Goal: Communication & Community: Answer question/provide support

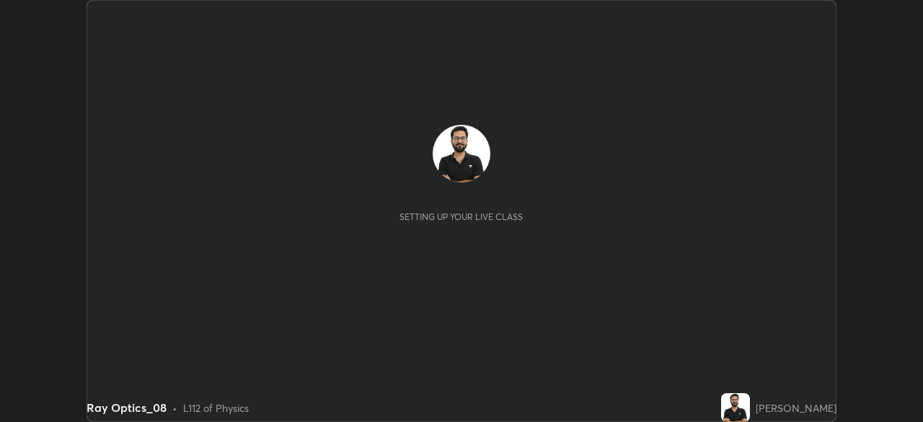
scroll to position [422, 923]
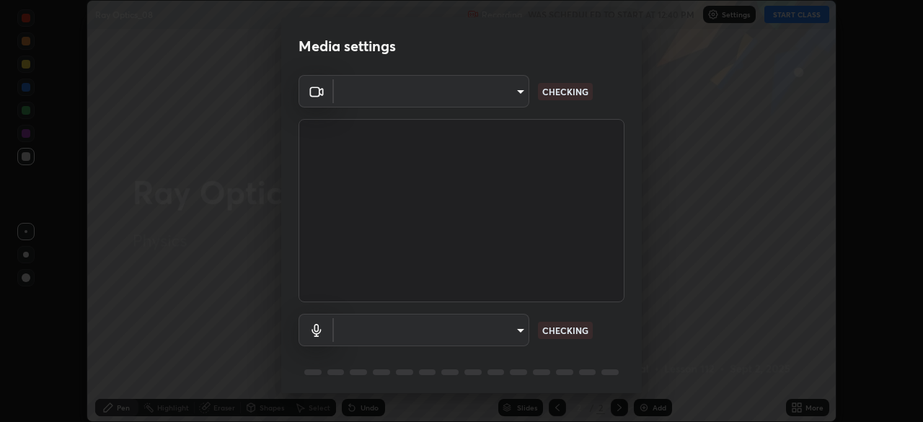
type input "81b83f3b3fc480431f43b79cf564758e7a8e4a876935f32c08df32da0cf1f4dc"
type input "bd63d5db33f4de1b98573af34f28965b21f0bf3568be3820b83b068c70935d16"
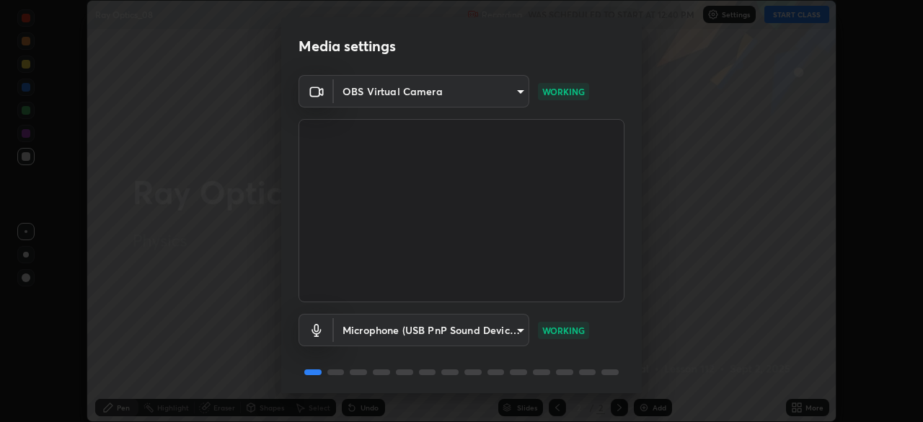
scroll to position [50, 0]
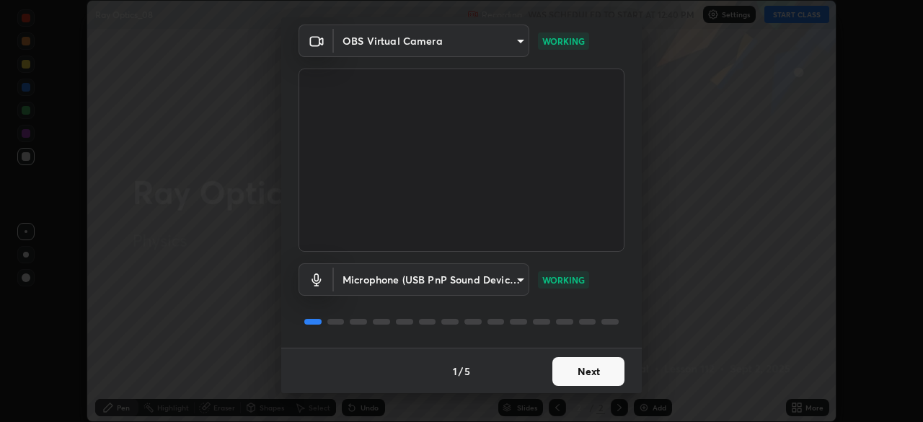
click at [589, 357] on button "Next" at bounding box center [588, 371] width 72 height 29
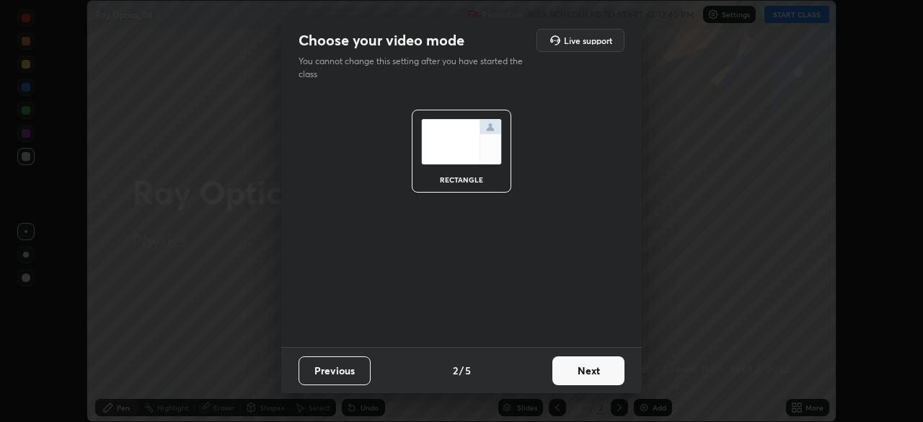
click at [588, 368] on button "Next" at bounding box center [588, 370] width 72 height 29
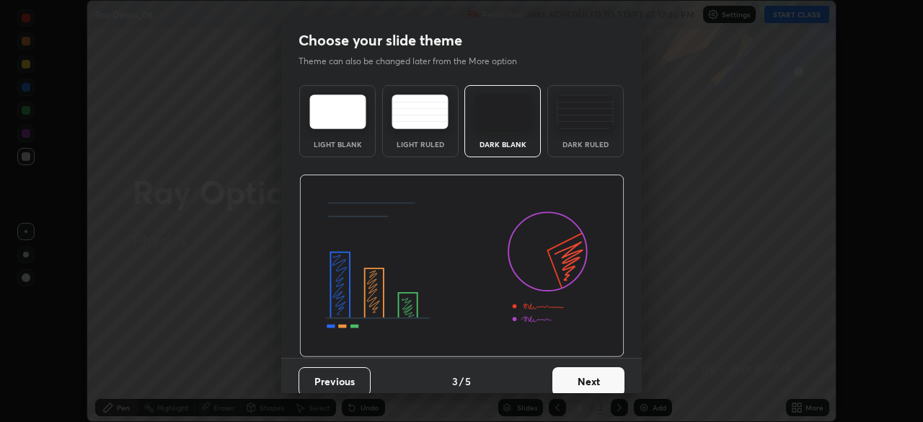
click at [489, 131] on div "Dark Blank" at bounding box center [502, 121] width 76 height 72
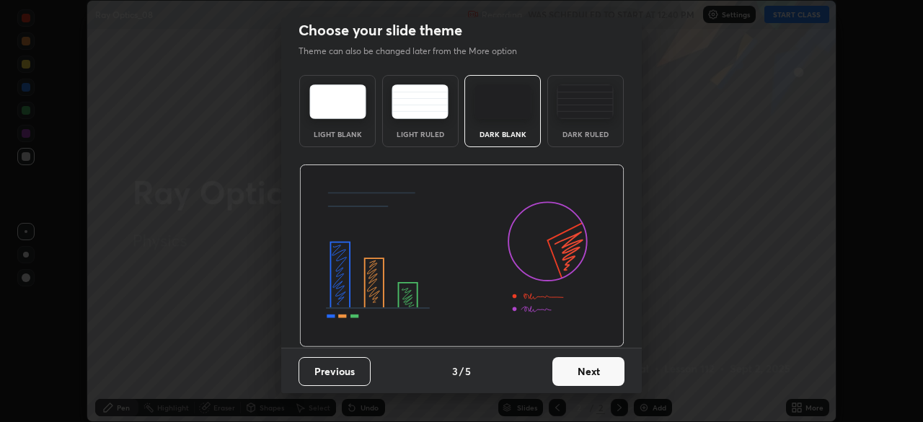
click at [586, 368] on button "Next" at bounding box center [588, 371] width 72 height 29
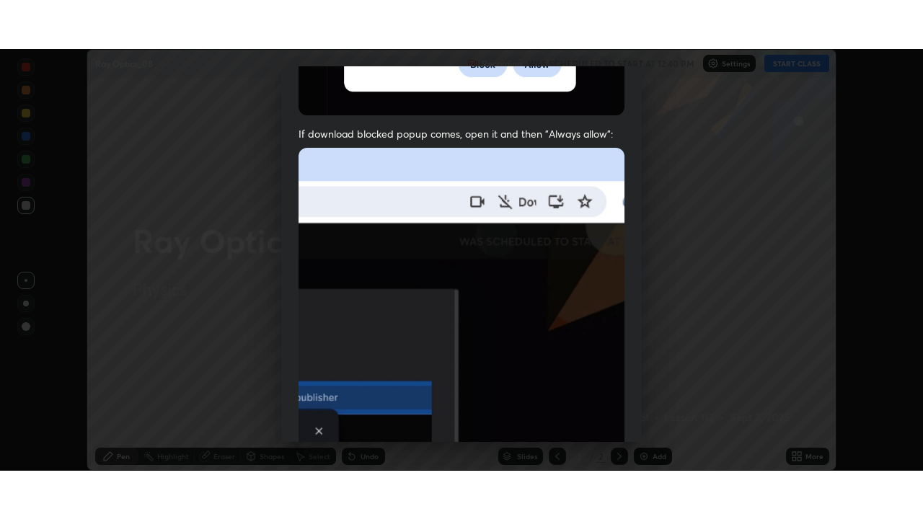
scroll to position [345, 0]
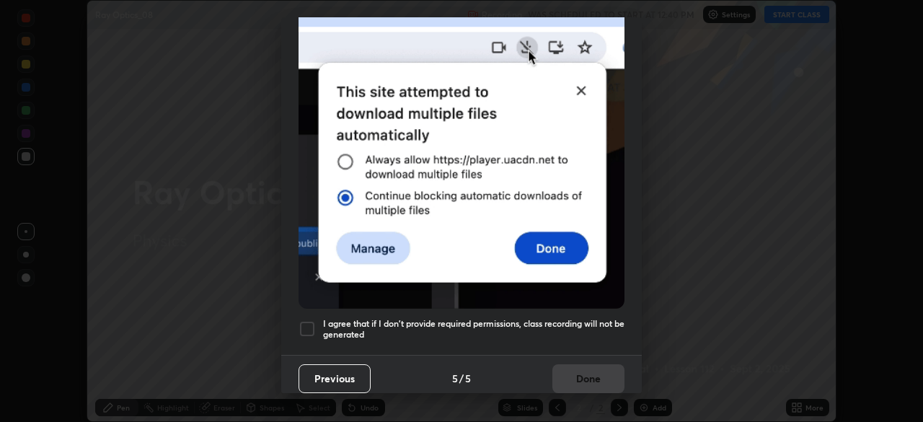
click at [311, 322] on div at bounding box center [306, 328] width 17 height 17
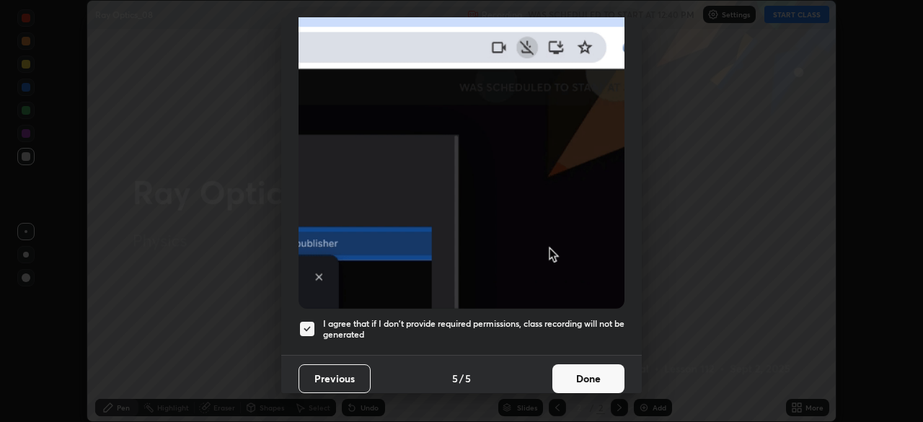
click at [574, 372] on button "Done" at bounding box center [588, 378] width 72 height 29
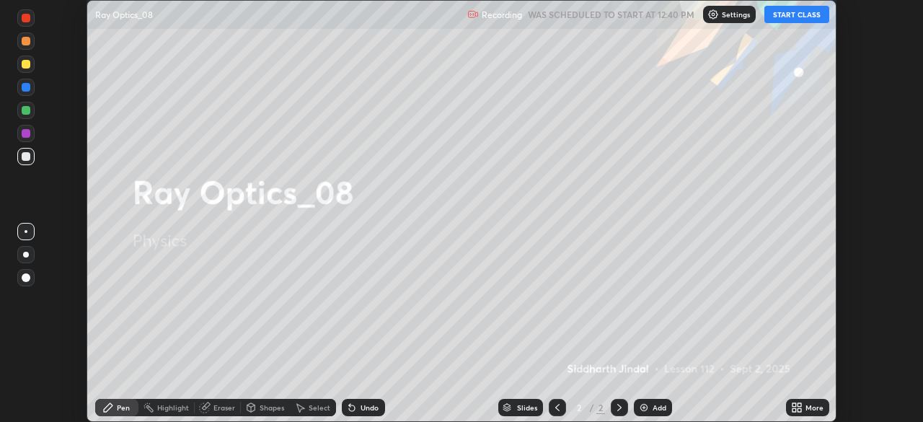
click at [805, 409] on div "More" at bounding box center [814, 407] width 18 height 7
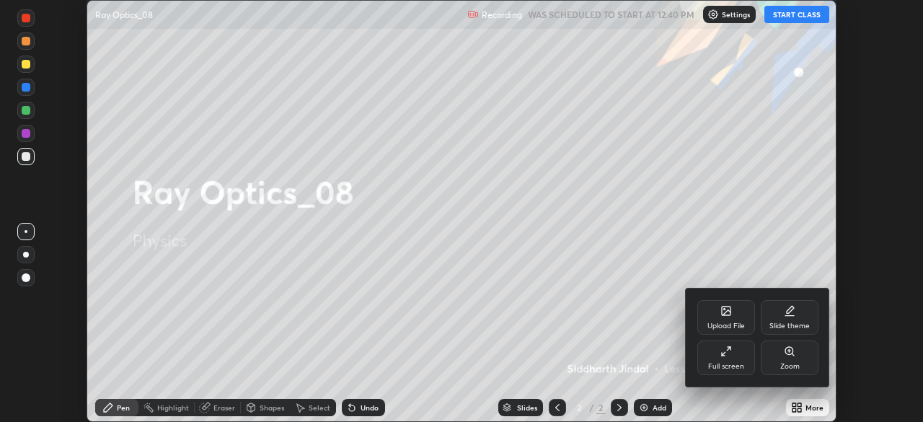
click at [781, 320] on div "Slide theme" at bounding box center [790, 317] width 58 height 35
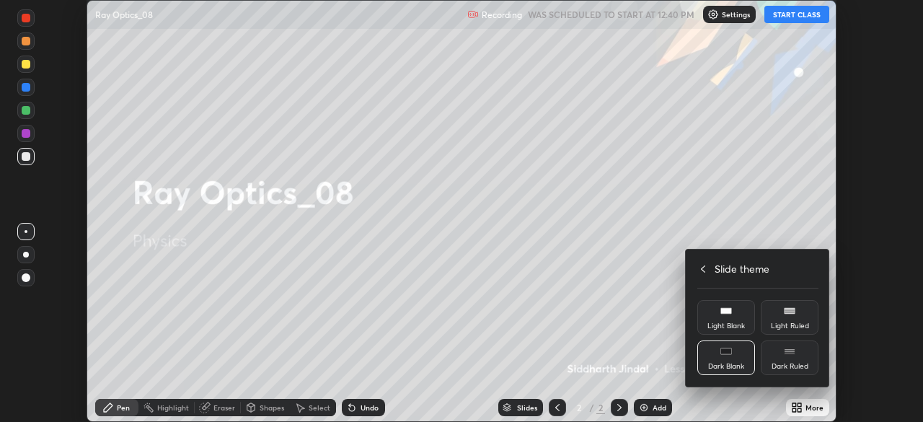
click at [792, 353] on rect at bounding box center [789, 351] width 11 height 6
click at [803, 408] on div at bounding box center [461, 211] width 923 height 422
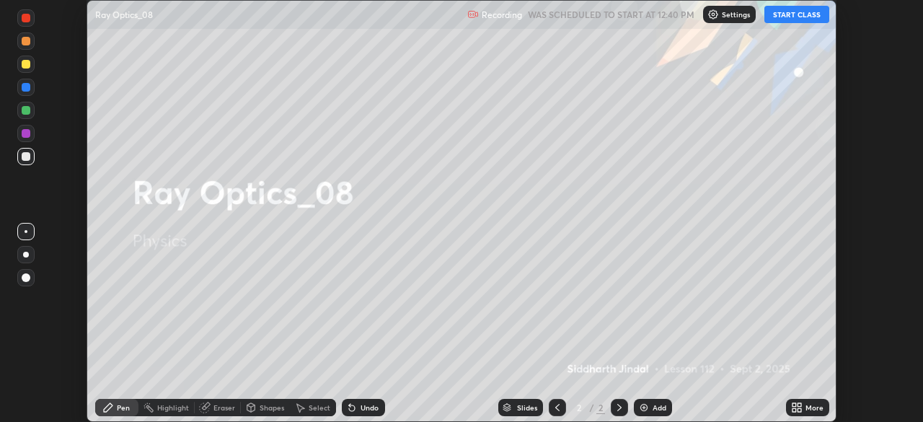
click at [793, 17] on button "START CLASS" at bounding box center [796, 14] width 65 height 17
click at [799, 407] on icon at bounding box center [797, 408] width 12 height 12
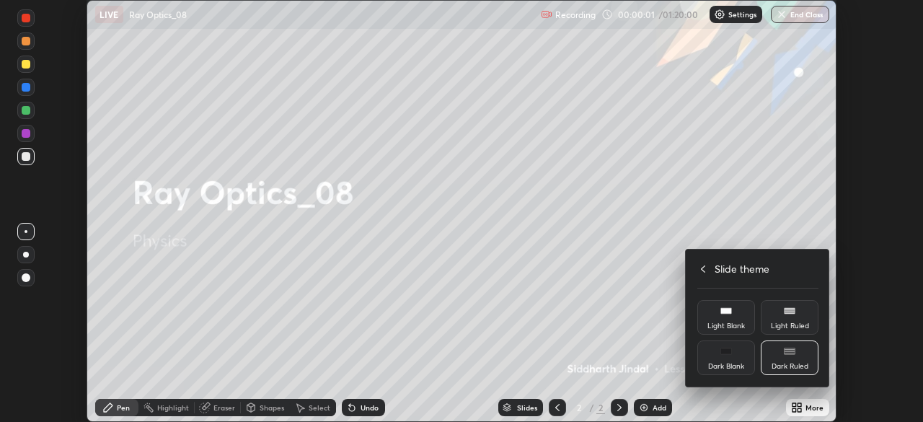
click at [734, 360] on div "Dark Blank" at bounding box center [726, 357] width 58 height 35
click at [779, 363] on div "Dark Ruled" at bounding box center [789, 366] width 37 height 7
click at [709, 271] on div "Slide theme" at bounding box center [757, 268] width 121 height 15
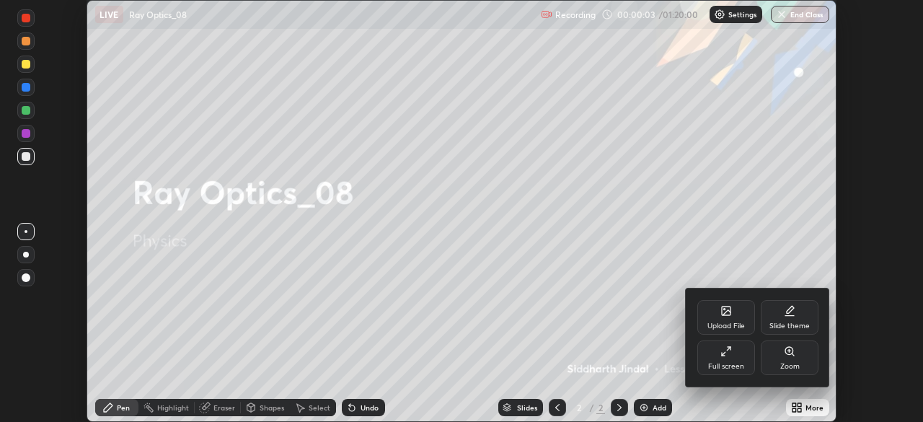
click at [786, 363] on div "Zoom" at bounding box center [789, 366] width 19 height 7
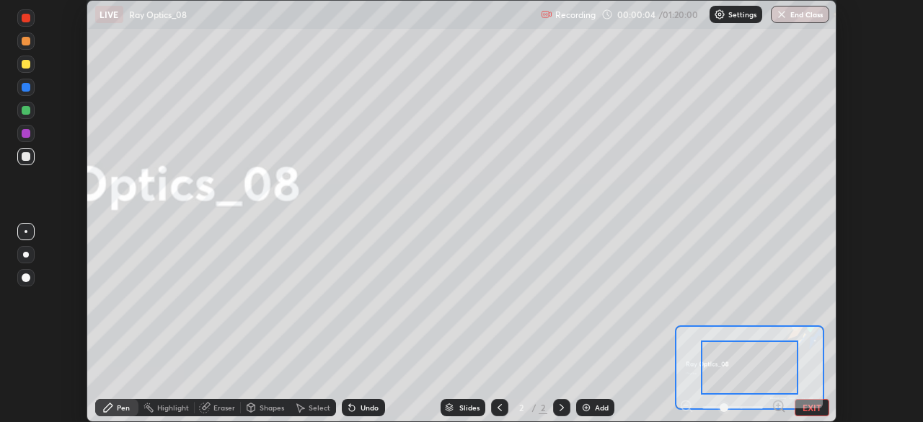
click at [804, 407] on button "EXIT" at bounding box center [811, 407] width 35 height 17
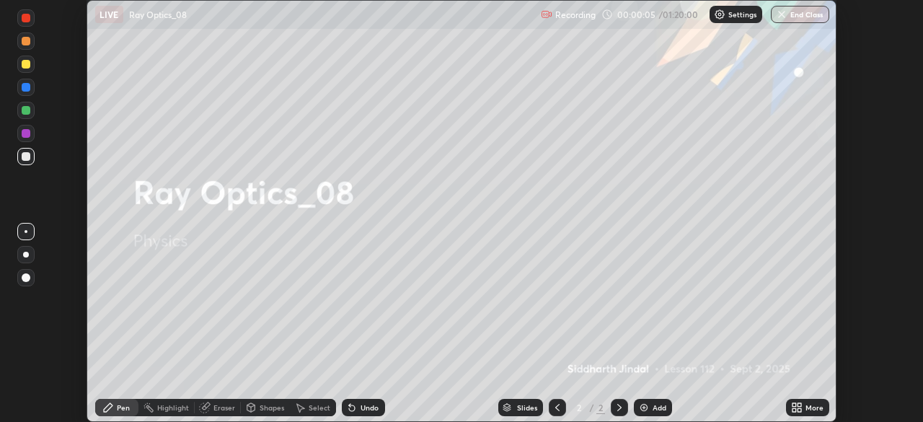
click at [797, 406] on icon at bounding box center [799, 405] width 4 height 4
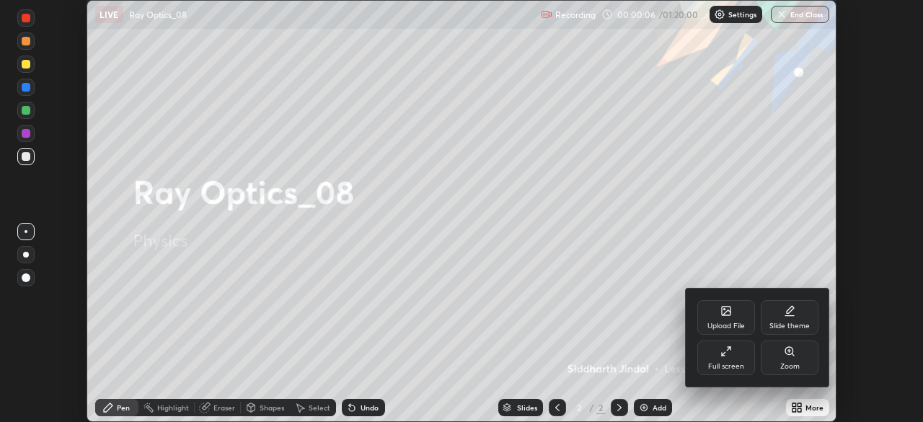
click at [732, 363] on div "Full screen" at bounding box center [726, 366] width 36 height 7
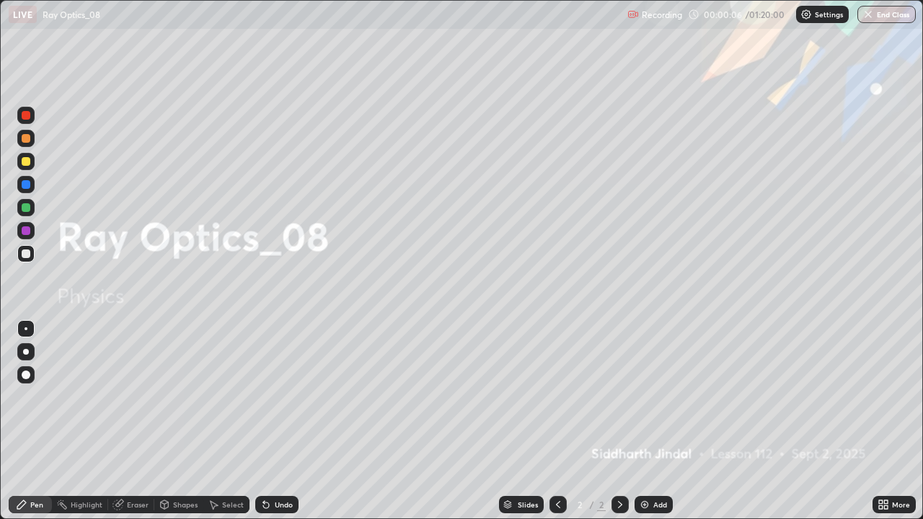
scroll to position [519, 923]
click at [616, 421] on icon at bounding box center [620, 505] width 12 height 12
click at [649, 421] on img at bounding box center [645, 505] width 12 height 12
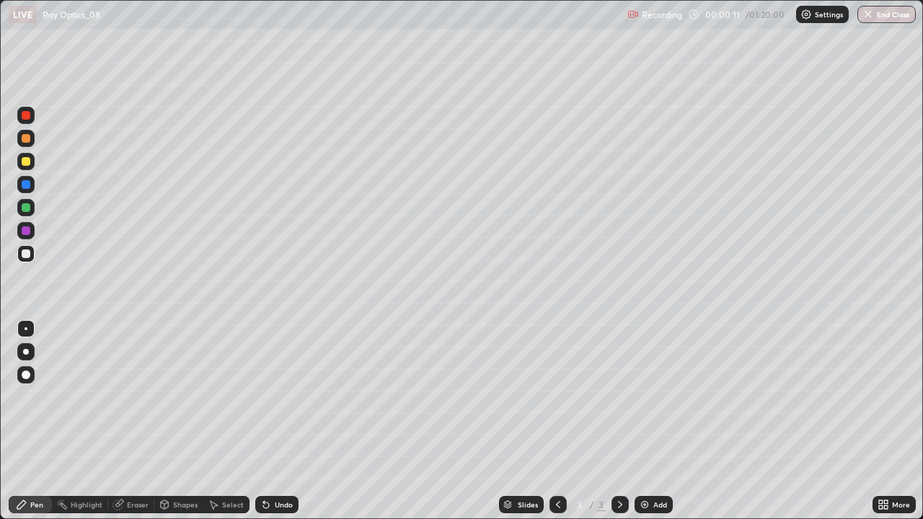
click at [179, 421] on div "Shapes" at bounding box center [178, 504] width 49 height 17
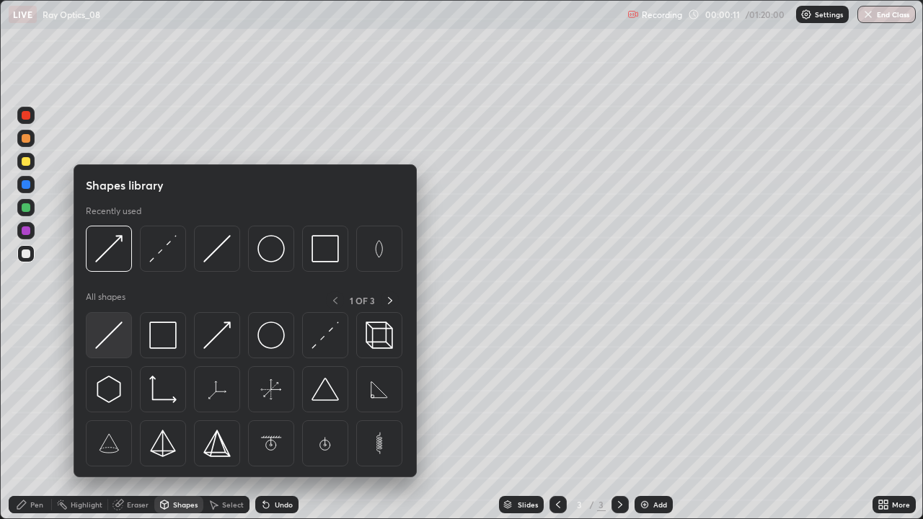
click at [107, 340] on img at bounding box center [108, 335] width 27 height 27
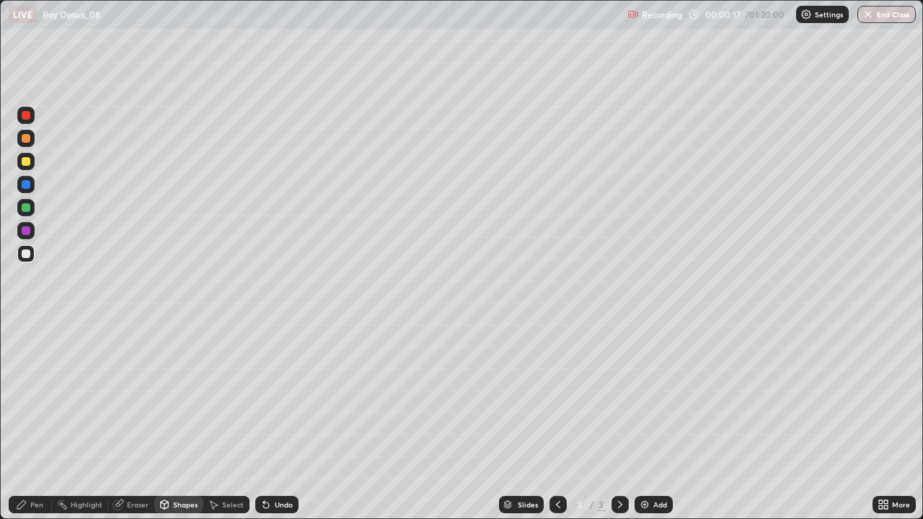
click at [176, 421] on div "Shapes" at bounding box center [185, 504] width 25 height 7
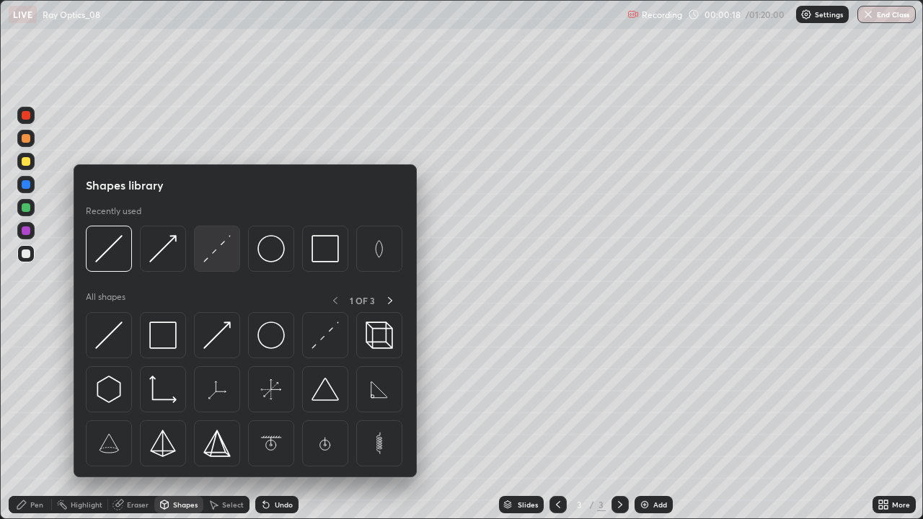
click at [208, 256] on img at bounding box center [216, 248] width 27 height 27
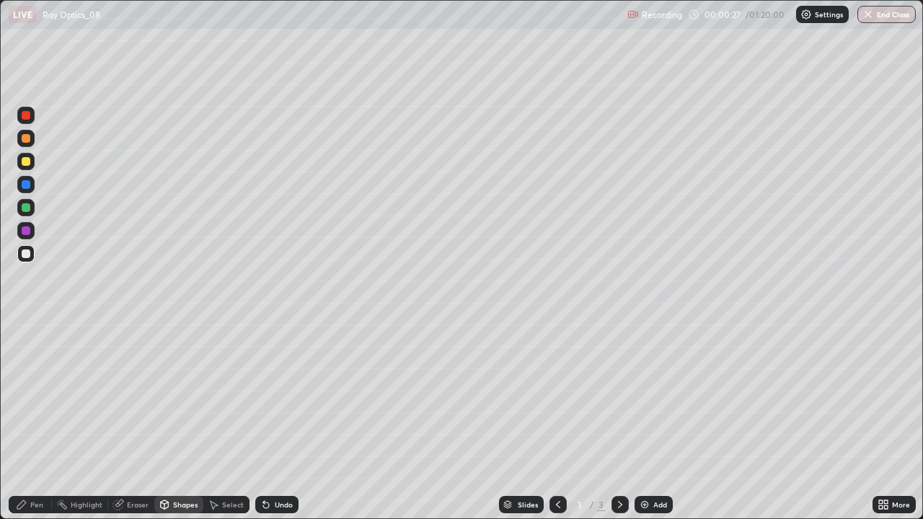
click at [35, 421] on div "Pen" at bounding box center [36, 504] width 13 height 7
click at [29, 159] on div at bounding box center [26, 161] width 9 height 9
click at [26, 349] on div at bounding box center [26, 352] width 6 height 6
click at [24, 350] on div at bounding box center [26, 352] width 6 height 6
click at [29, 163] on div at bounding box center [26, 161] width 9 height 9
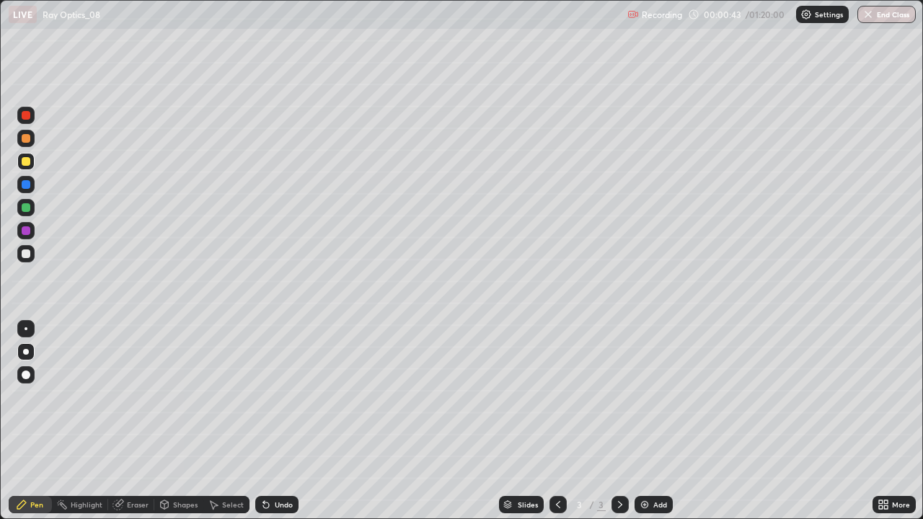
click at [270, 421] on icon at bounding box center [266, 505] width 12 height 12
click at [28, 162] on div at bounding box center [26, 161] width 9 height 9
click at [27, 203] on div at bounding box center [26, 207] width 9 height 9
click at [265, 421] on icon at bounding box center [266, 505] width 6 height 6
click at [618, 421] on icon at bounding box center [620, 505] width 12 height 12
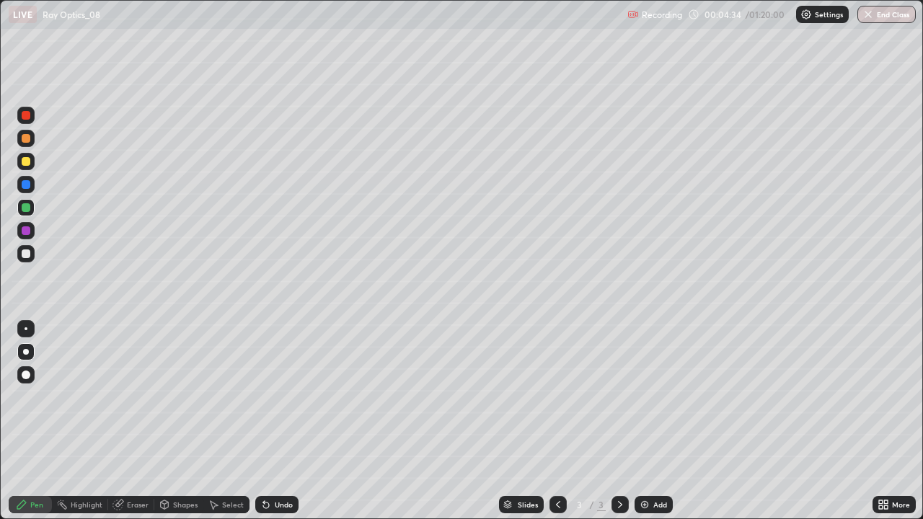
click at [619, 421] on icon at bounding box center [620, 505] width 12 height 12
click at [639, 421] on img at bounding box center [645, 505] width 12 height 12
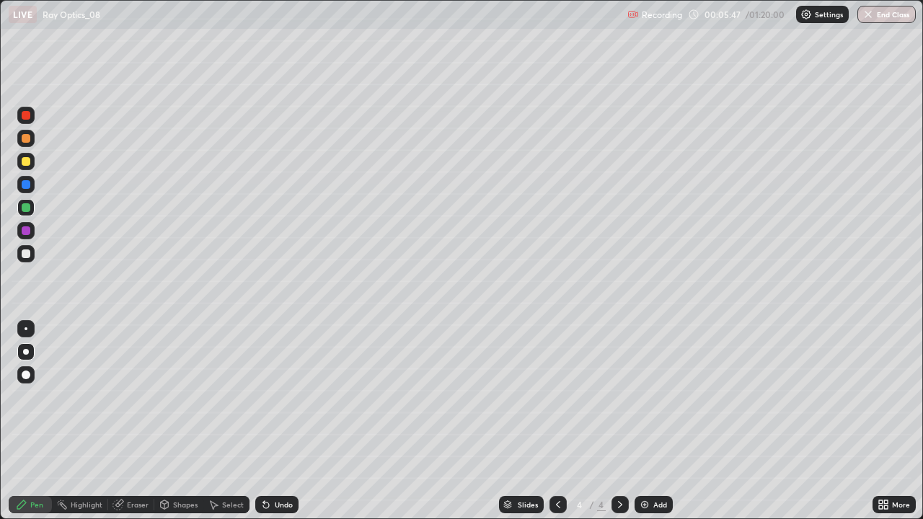
click at [27, 252] on div at bounding box center [26, 253] width 9 height 9
click at [267, 421] on icon at bounding box center [266, 505] width 6 height 6
click at [275, 421] on div "Undo" at bounding box center [284, 504] width 18 height 7
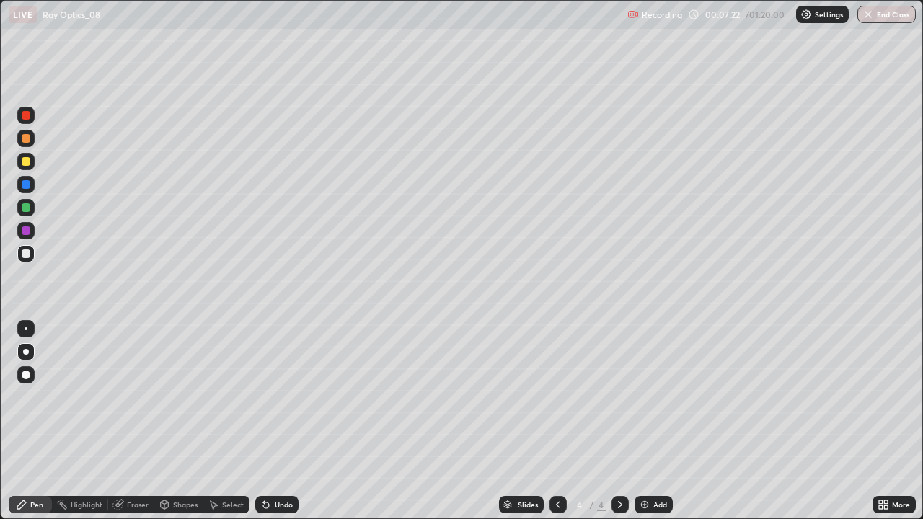
click at [268, 421] on icon at bounding box center [266, 505] width 12 height 12
click at [283, 421] on div "Undo" at bounding box center [276, 504] width 43 height 17
click at [275, 421] on div "Undo" at bounding box center [284, 504] width 18 height 7
click at [272, 421] on div "Undo" at bounding box center [276, 504] width 43 height 17
click at [275, 421] on div "Undo" at bounding box center [276, 504] width 43 height 17
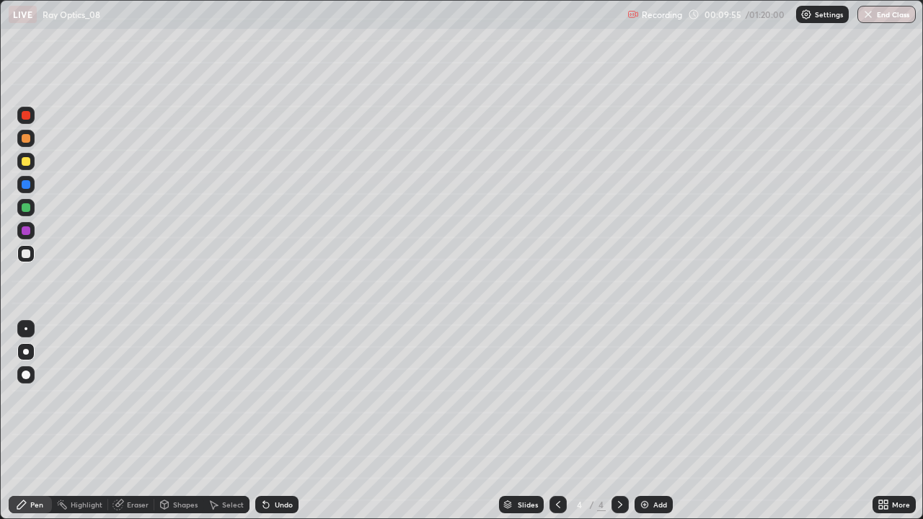
click at [277, 421] on div "Undo" at bounding box center [284, 504] width 18 height 7
click at [279, 421] on div "Undo" at bounding box center [284, 504] width 18 height 7
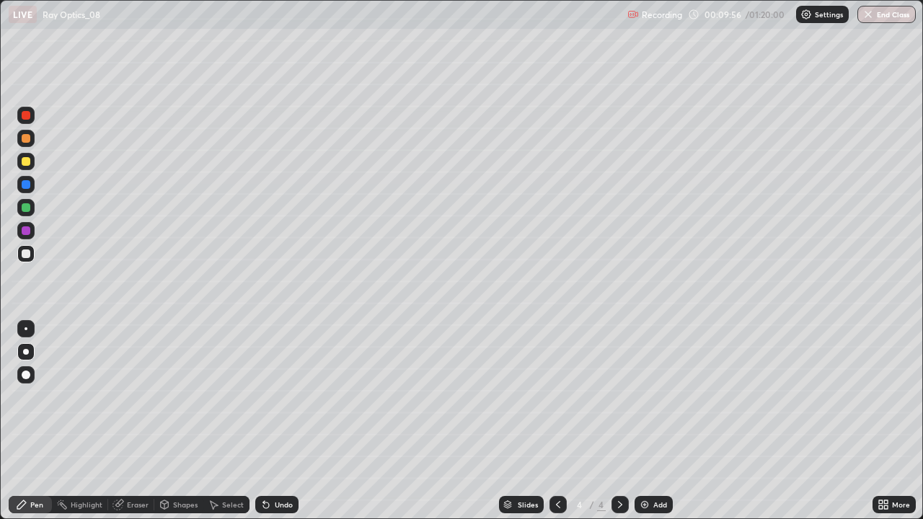
click at [278, 421] on div "Undo" at bounding box center [284, 504] width 18 height 7
click at [279, 421] on div "Undo" at bounding box center [284, 504] width 18 height 7
click at [27, 163] on div at bounding box center [26, 161] width 9 height 9
click at [274, 421] on div "Undo" at bounding box center [276, 504] width 43 height 17
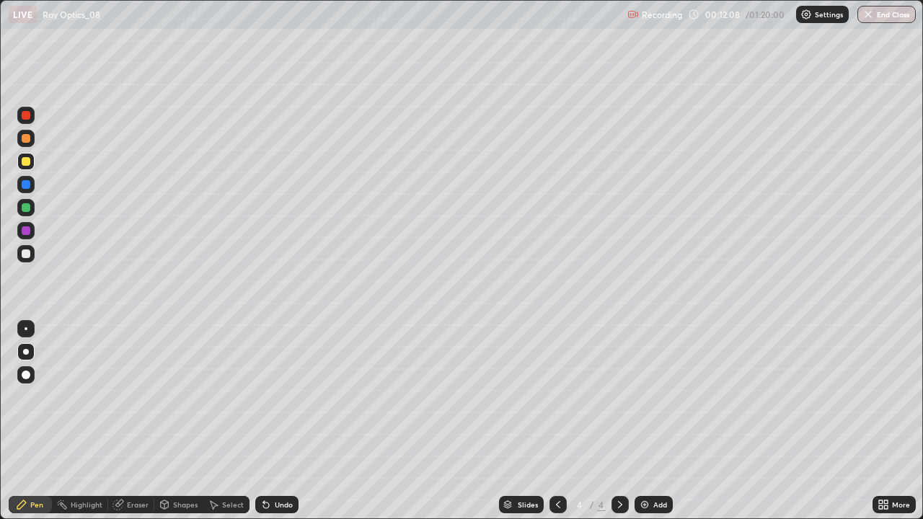
click at [272, 421] on div "Undo" at bounding box center [276, 504] width 43 height 17
click at [275, 421] on div "Undo" at bounding box center [284, 504] width 18 height 7
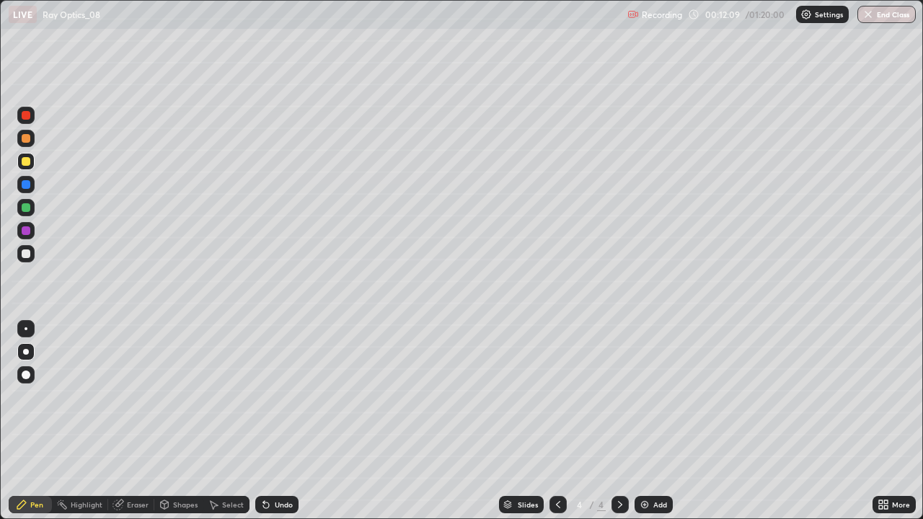
click at [275, 421] on div "Undo" at bounding box center [284, 504] width 18 height 7
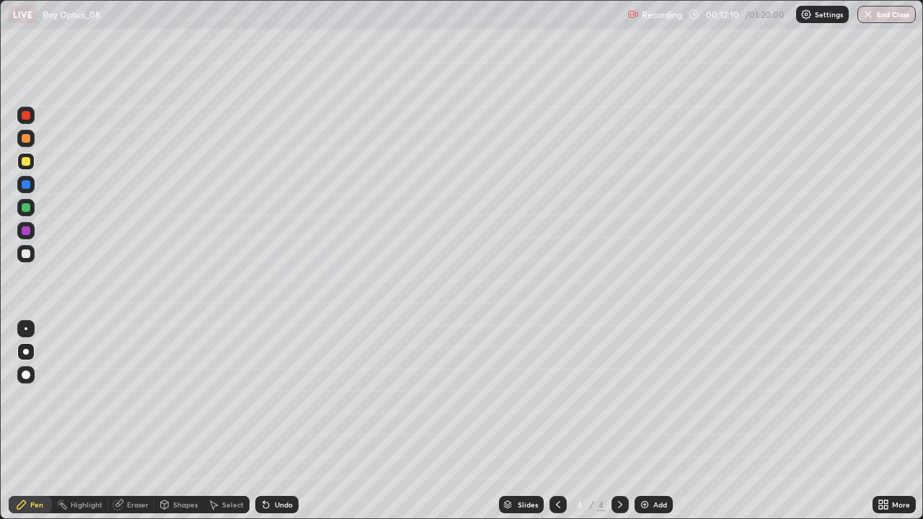
click at [275, 421] on div "Undo" at bounding box center [284, 504] width 18 height 7
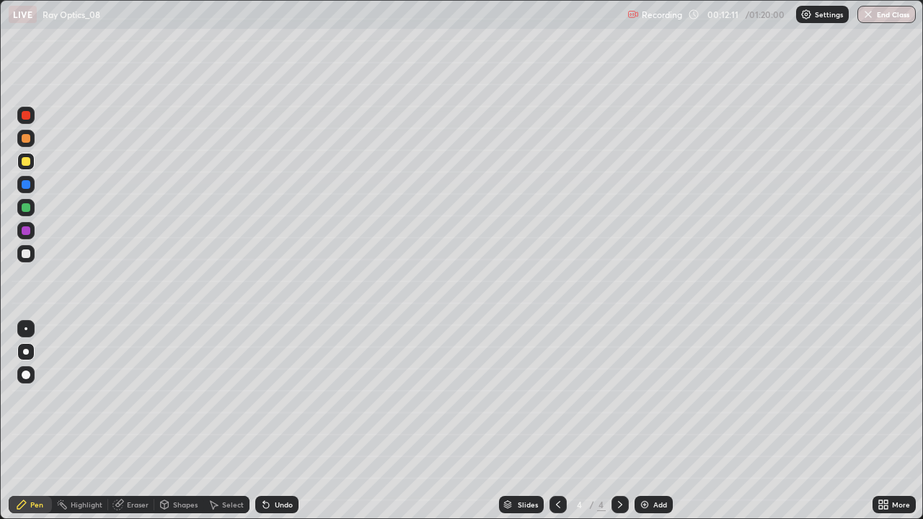
click at [275, 421] on div "Undo" at bounding box center [284, 504] width 18 height 7
click at [277, 421] on div "Undo" at bounding box center [284, 504] width 18 height 7
click at [278, 421] on div "Undo" at bounding box center [284, 504] width 18 height 7
click at [619, 421] on icon at bounding box center [620, 505] width 12 height 12
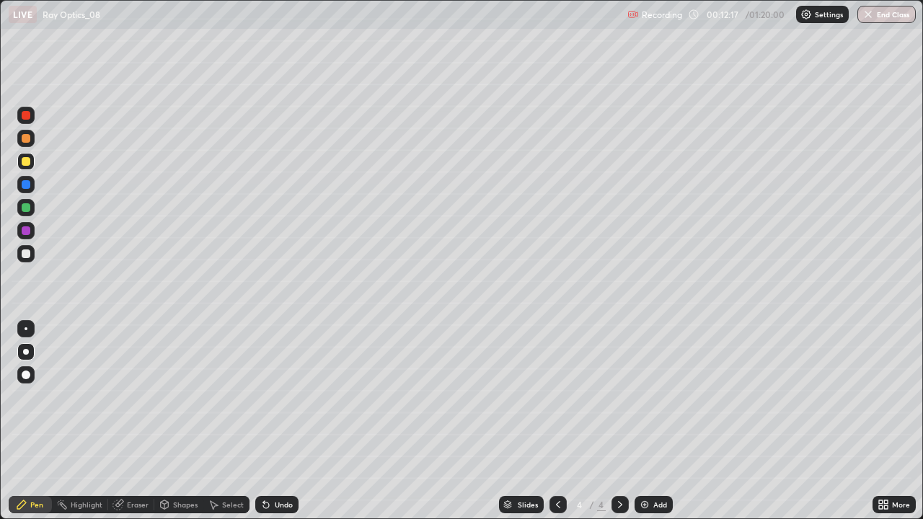
click at [647, 421] on img at bounding box center [645, 505] width 12 height 12
click at [30, 254] on div at bounding box center [26, 253] width 9 height 9
click at [271, 421] on div "Undo" at bounding box center [276, 504] width 43 height 17
click at [275, 421] on div "Undo" at bounding box center [284, 504] width 18 height 7
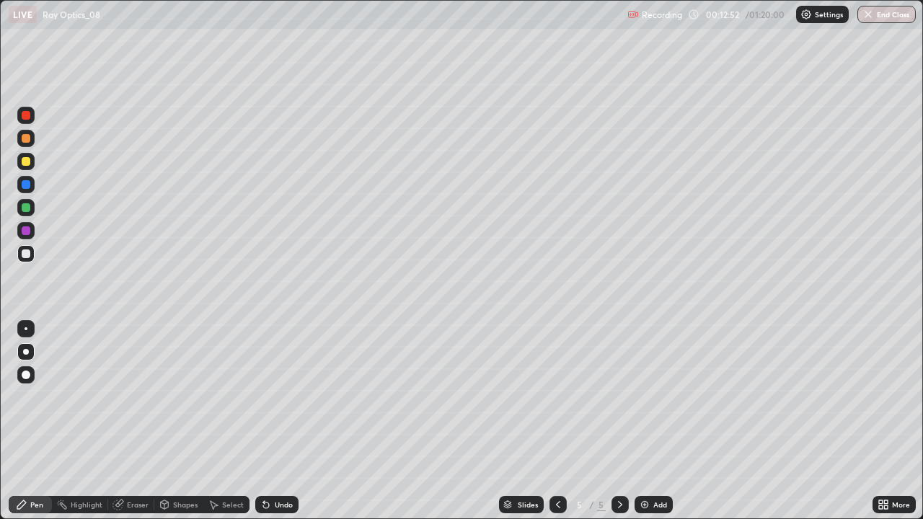
click at [276, 421] on div "Undo" at bounding box center [284, 504] width 18 height 7
click at [277, 421] on div "Undo" at bounding box center [284, 504] width 18 height 7
click at [278, 421] on div "Undo" at bounding box center [284, 504] width 18 height 7
click at [280, 421] on div "Undo" at bounding box center [284, 504] width 18 height 7
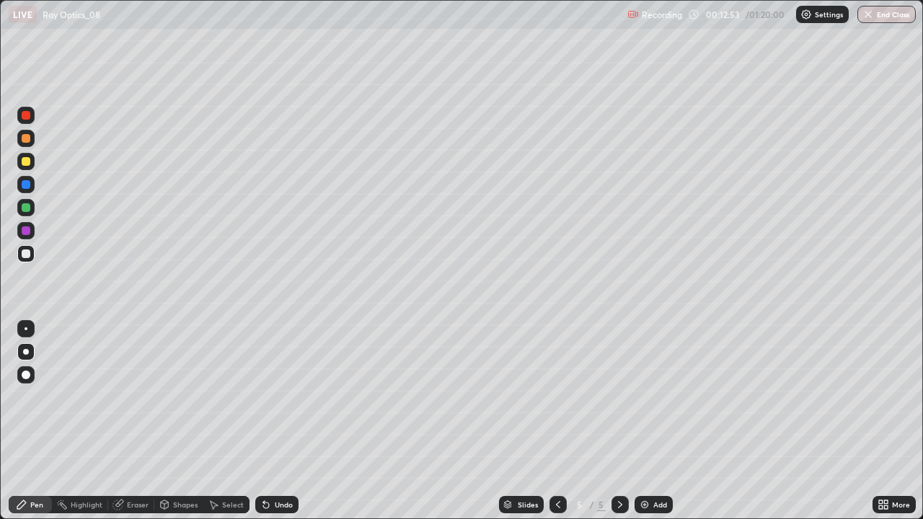
click at [283, 421] on div "Undo" at bounding box center [284, 504] width 18 height 7
click at [133, 421] on div "Eraser" at bounding box center [138, 504] width 22 height 7
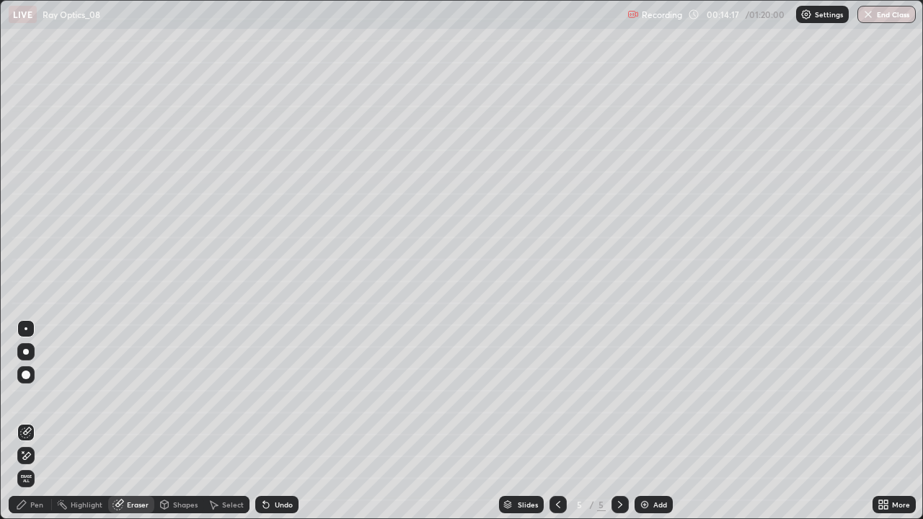
click at [23, 421] on icon at bounding box center [22, 451] width 1 height 1
click at [26, 421] on icon at bounding box center [22, 505] width 12 height 12
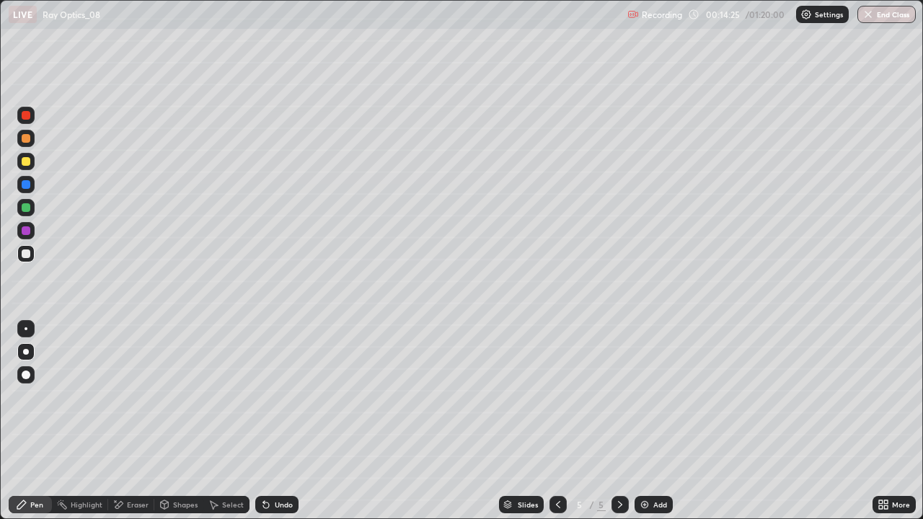
click at [26, 164] on div at bounding box center [26, 161] width 9 height 9
click at [555, 421] on icon at bounding box center [558, 505] width 12 height 12
click at [23, 206] on div at bounding box center [26, 207] width 9 height 9
click at [284, 421] on div "Undo" at bounding box center [276, 504] width 43 height 17
click at [619, 421] on icon at bounding box center [620, 505] width 12 height 12
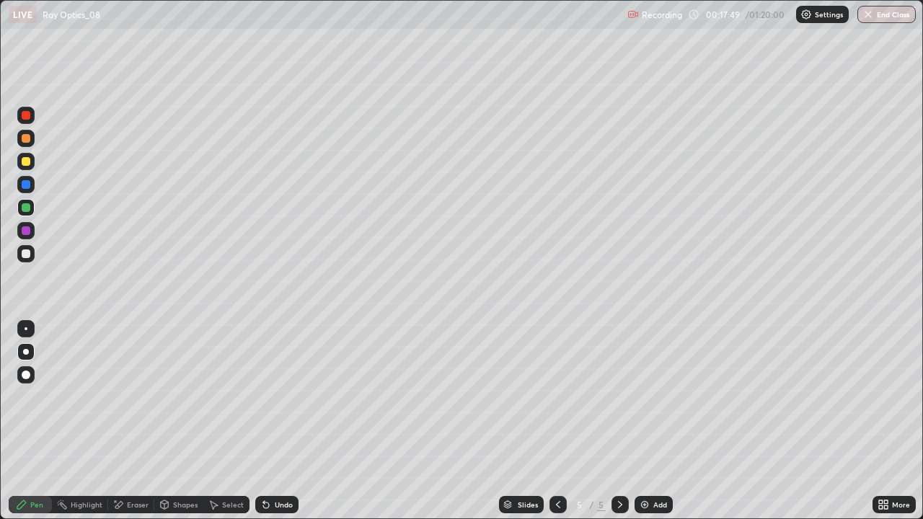
click at [275, 421] on div "Undo" at bounding box center [284, 504] width 18 height 7
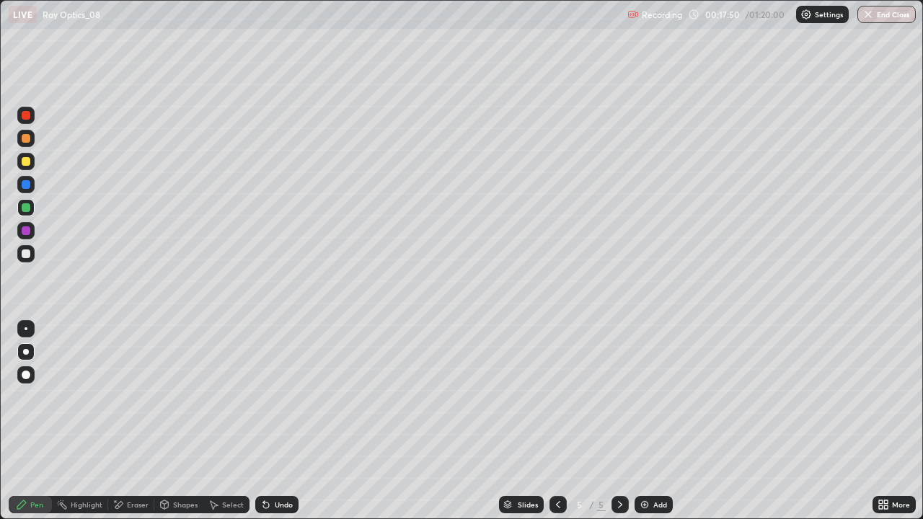
click at [275, 421] on div "Undo" at bounding box center [284, 504] width 18 height 7
click at [611, 421] on div at bounding box center [619, 504] width 17 height 17
click at [617, 421] on icon at bounding box center [620, 505] width 12 height 12
click at [619, 421] on icon at bounding box center [620, 505] width 12 height 12
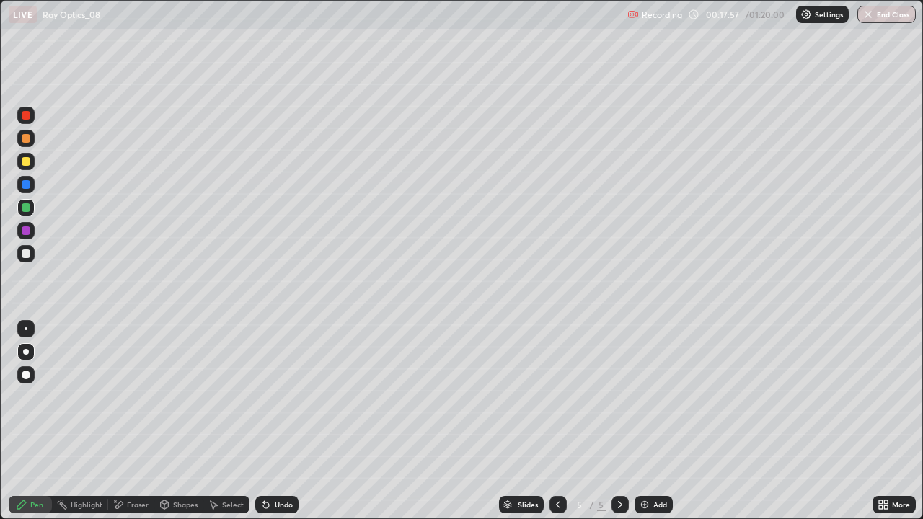
click at [646, 421] on img at bounding box center [645, 505] width 12 height 12
click at [25, 260] on div at bounding box center [25, 253] width 17 height 17
click at [268, 421] on icon at bounding box center [266, 505] width 12 height 12
click at [260, 421] on icon at bounding box center [266, 505] width 12 height 12
click at [275, 421] on div "Undo" at bounding box center [284, 504] width 18 height 7
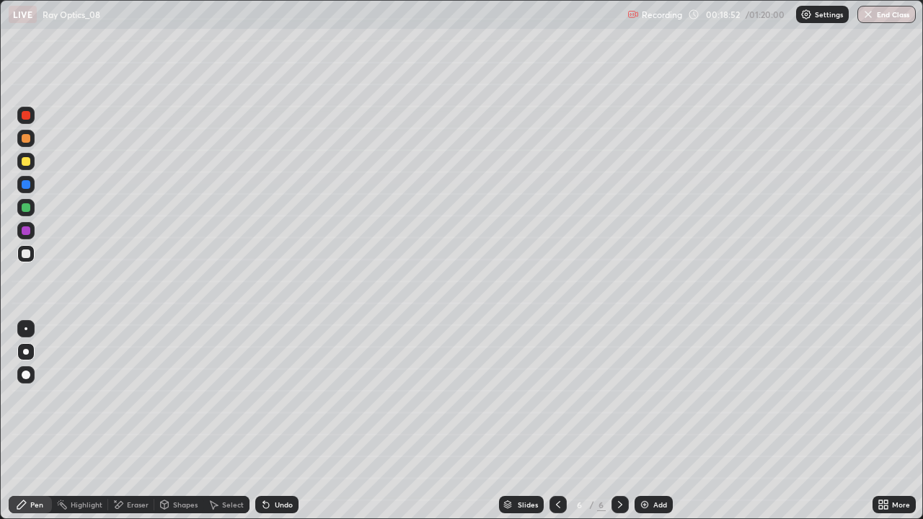
click at [275, 421] on div "Undo" at bounding box center [284, 504] width 18 height 7
click at [276, 421] on div "Undo" at bounding box center [284, 504] width 18 height 7
click at [275, 421] on div "Undo" at bounding box center [284, 504] width 18 height 7
click at [272, 421] on div "Undo" at bounding box center [276, 504] width 43 height 17
click at [275, 421] on div "Undo" at bounding box center [284, 504] width 18 height 7
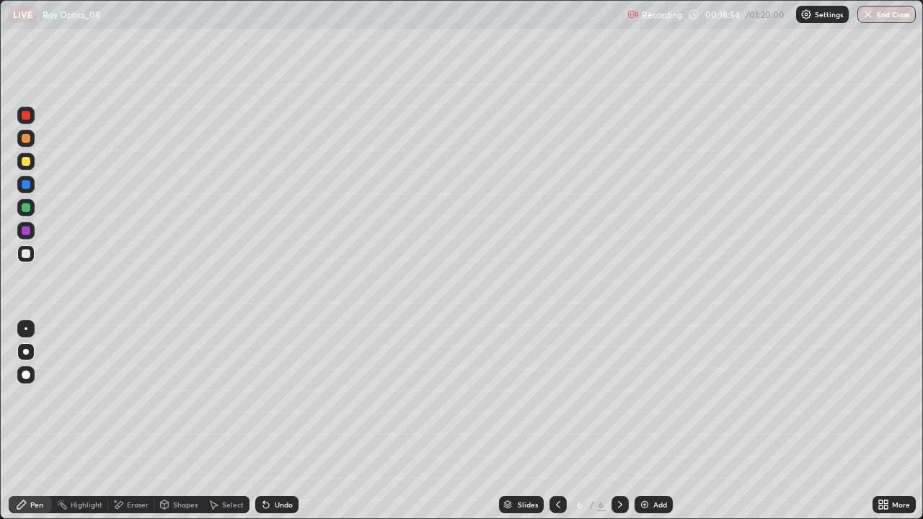
click at [274, 421] on div "Undo" at bounding box center [276, 504] width 43 height 17
click at [272, 421] on div "Undo" at bounding box center [276, 504] width 43 height 17
click at [27, 208] on div at bounding box center [26, 207] width 9 height 9
click at [33, 166] on div at bounding box center [25, 161] width 17 height 17
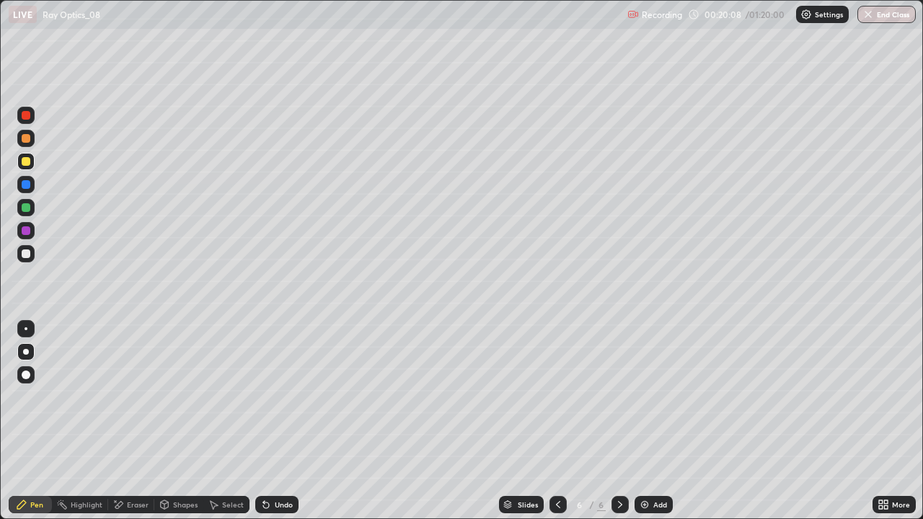
click at [280, 421] on div "Undo" at bounding box center [284, 504] width 18 height 7
click at [26, 206] on div at bounding box center [26, 207] width 9 height 9
click at [25, 256] on div at bounding box center [26, 253] width 9 height 9
click at [222, 421] on div "Select" at bounding box center [226, 504] width 46 height 17
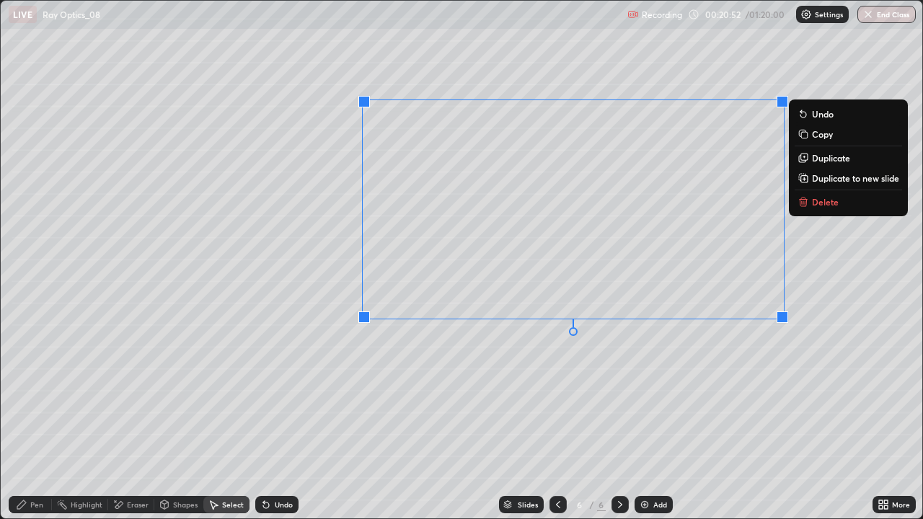
click at [806, 205] on icon at bounding box center [803, 203] width 6 height 6
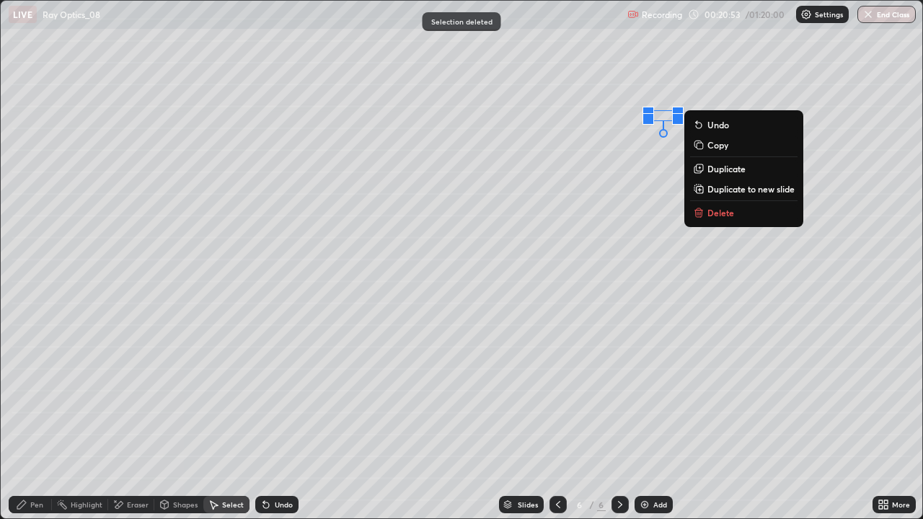
click at [718, 214] on p "Delete" at bounding box center [720, 213] width 27 height 12
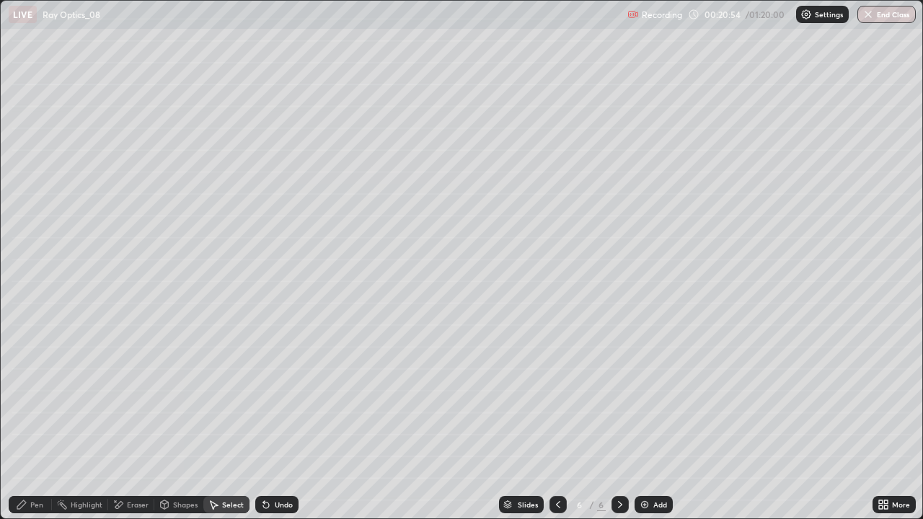
click at [35, 421] on div "Pen" at bounding box center [36, 504] width 13 height 7
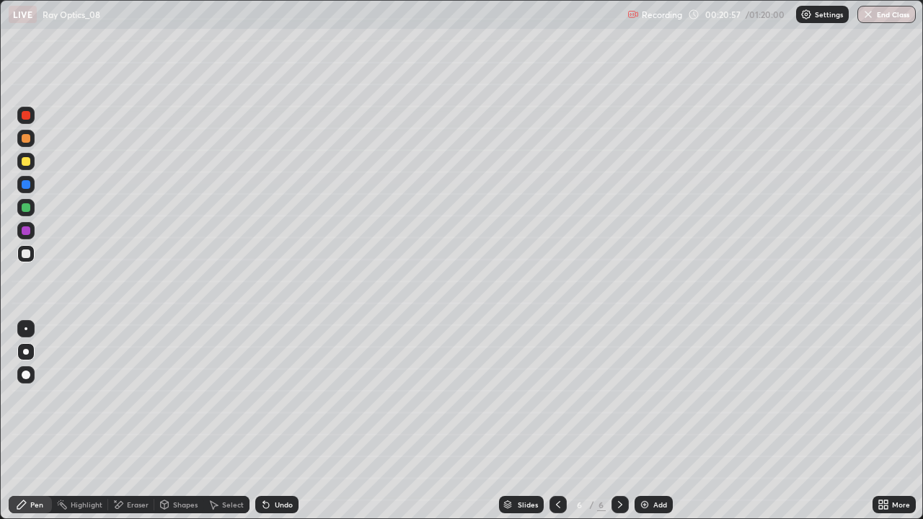
click at [26, 256] on div at bounding box center [26, 253] width 9 height 9
click at [287, 421] on div "Undo" at bounding box center [276, 504] width 43 height 17
click at [136, 421] on div "Eraser" at bounding box center [138, 504] width 22 height 7
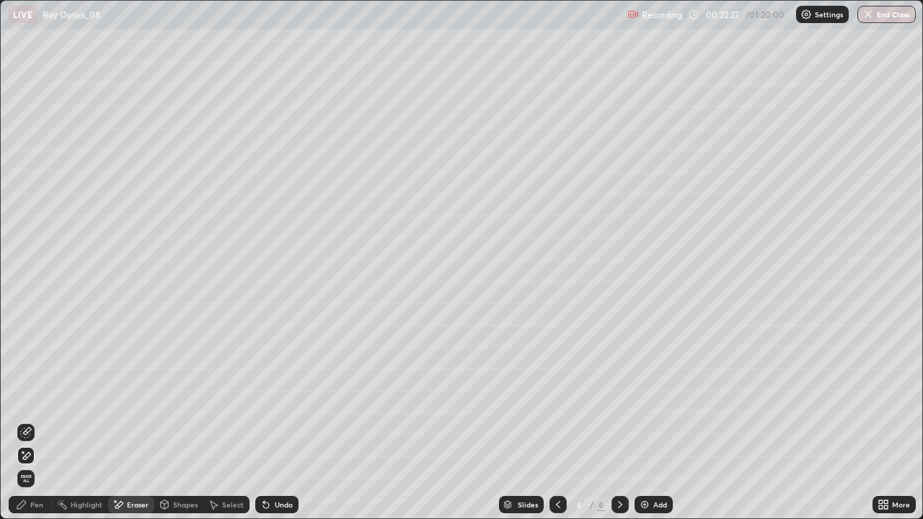
click at [42, 421] on div "Pen" at bounding box center [36, 504] width 13 height 7
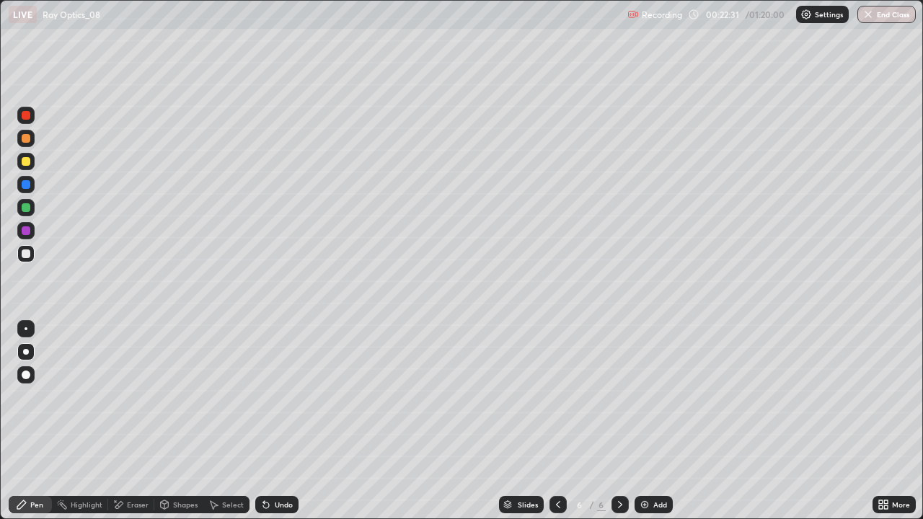
click at [127, 421] on div "Eraser" at bounding box center [138, 504] width 22 height 7
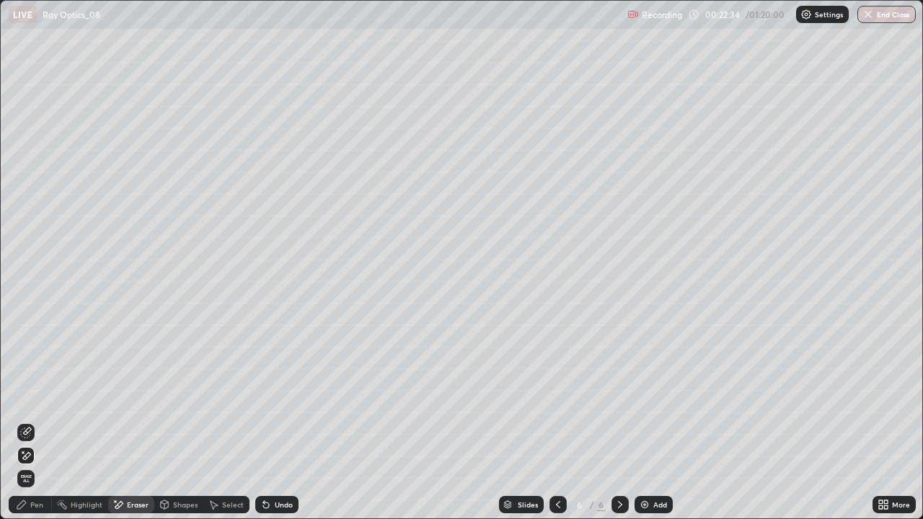
click at [32, 421] on div "Pen" at bounding box center [30, 504] width 43 height 17
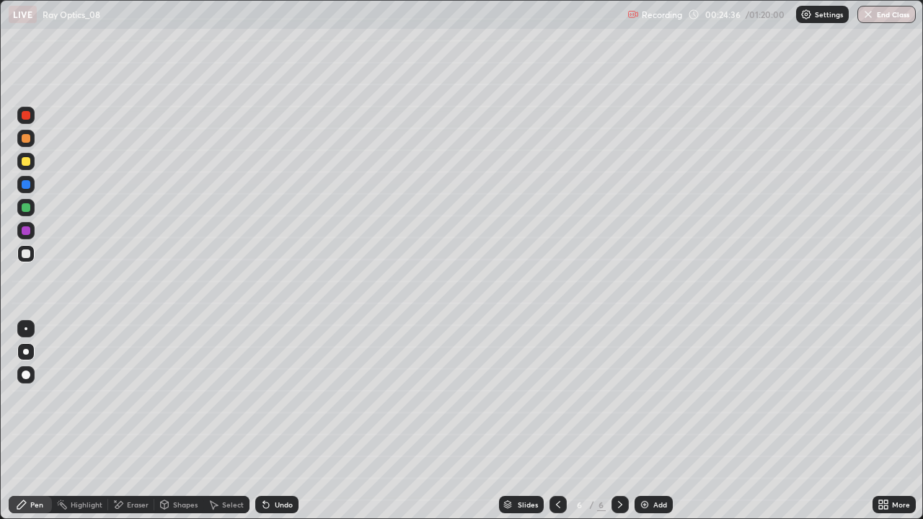
click at [621, 421] on icon at bounding box center [620, 505] width 12 height 12
click at [648, 421] on img at bounding box center [645, 505] width 12 height 12
click at [26, 208] on div at bounding box center [26, 207] width 9 height 9
click at [273, 421] on div "Undo" at bounding box center [276, 504] width 43 height 17
click at [280, 421] on div "Undo" at bounding box center [284, 504] width 18 height 7
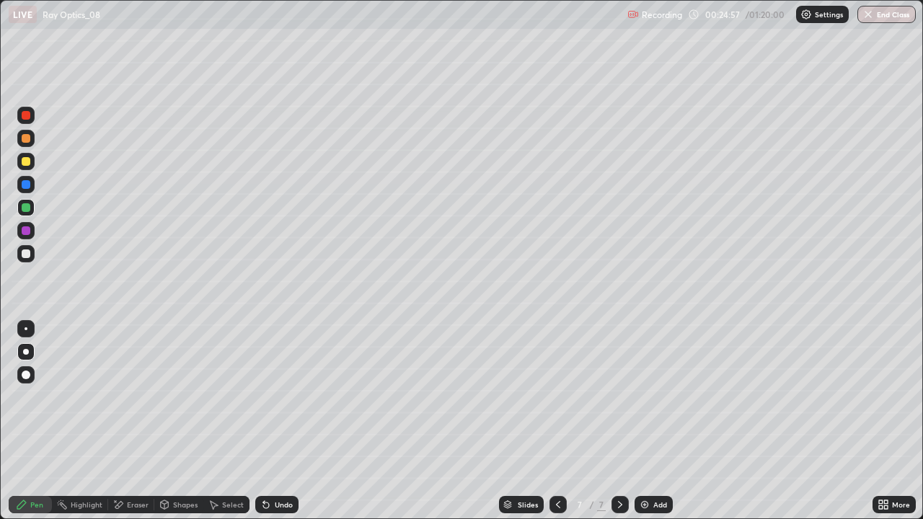
click at [281, 421] on div "Undo" at bounding box center [284, 504] width 18 height 7
click at [25, 253] on div at bounding box center [26, 253] width 9 height 9
click at [277, 421] on div "Undo" at bounding box center [284, 504] width 18 height 7
click at [278, 421] on div "Undo" at bounding box center [284, 504] width 18 height 7
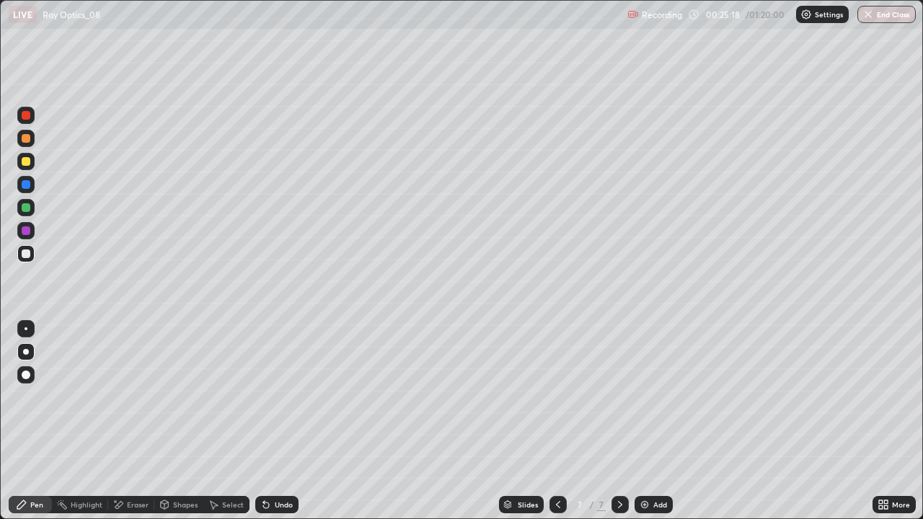
click at [278, 421] on div "Undo" at bounding box center [284, 504] width 18 height 7
click at [271, 421] on div "Undo" at bounding box center [276, 504] width 43 height 17
click at [275, 421] on div "Undo" at bounding box center [284, 504] width 18 height 7
click at [224, 421] on div "Select" at bounding box center [226, 504] width 46 height 17
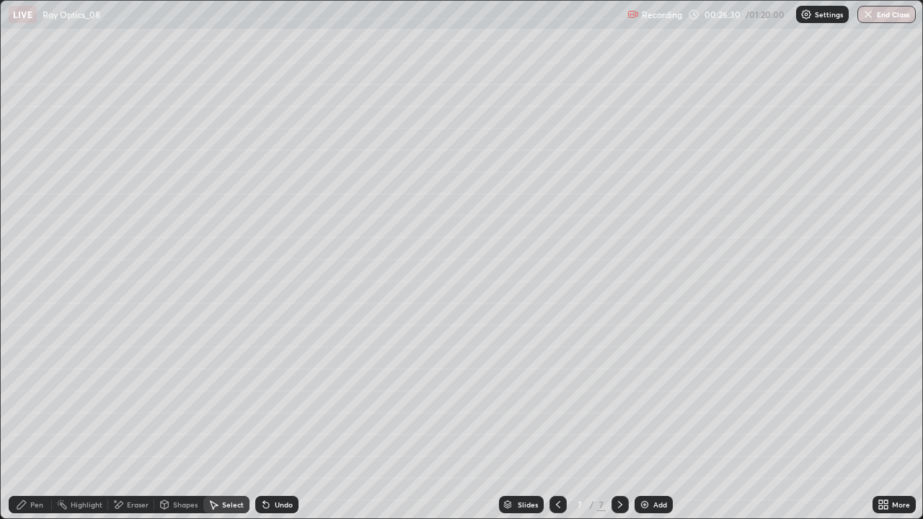
click at [619, 421] on icon at bounding box center [620, 505] width 12 height 12
click at [645, 421] on img at bounding box center [645, 505] width 12 height 12
click at [40, 421] on div "Pen" at bounding box center [30, 504] width 43 height 17
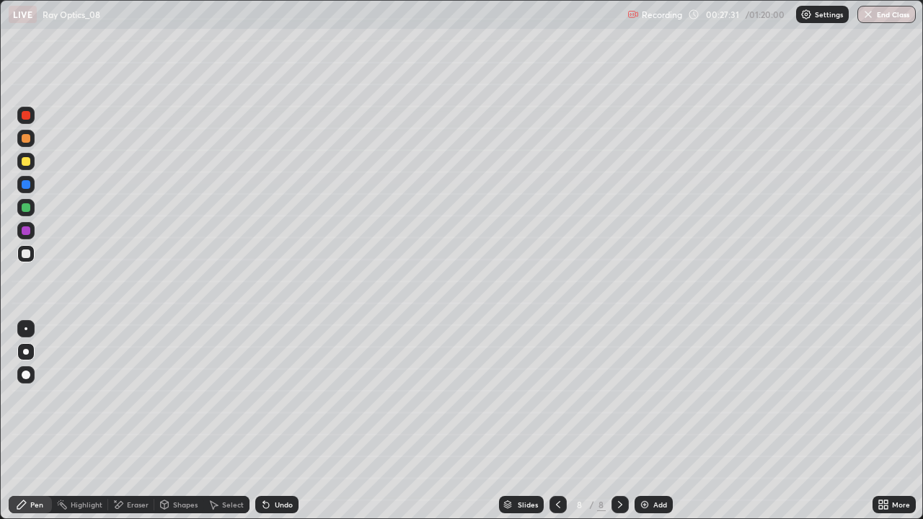
click at [554, 421] on icon at bounding box center [558, 505] width 12 height 12
click at [555, 421] on div at bounding box center [557, 504] width 17 height 17
click at [616, 421] on div at bounding box center [619, 504] width 17 height 29
click at [23, 254] on div at bounding box center [26, 253] width 9 height 9
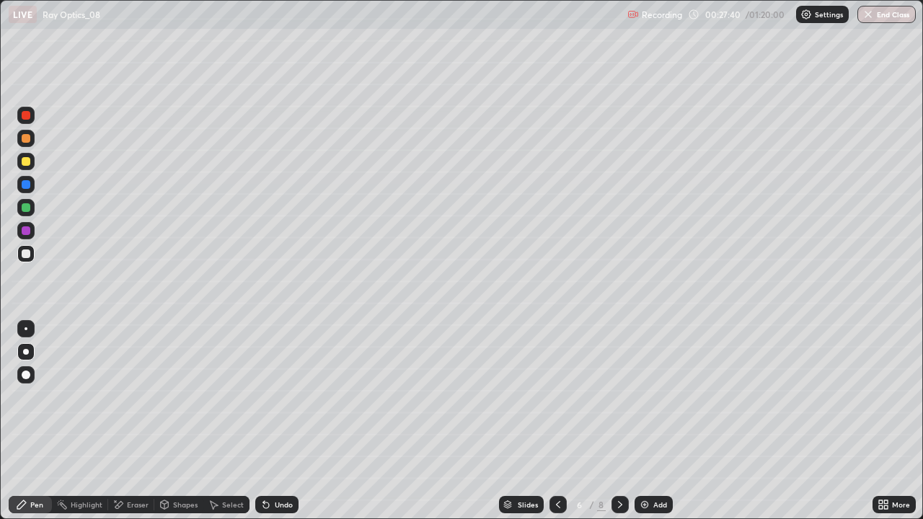
click at [25, 163] on div at bounding box center [26, 161] width 9 height 9
click at [619, 421] on icon at bounding box center [620, 505] width 12 height 12
click at [554, 421] on icon at bounding box center [558, 505] width 12 height 12
click at [643, 421] on img at bounding box center [645, 505] width 12 height 12
click at [26, 254] on div at bounding box center [26, 253] width 9 height 9
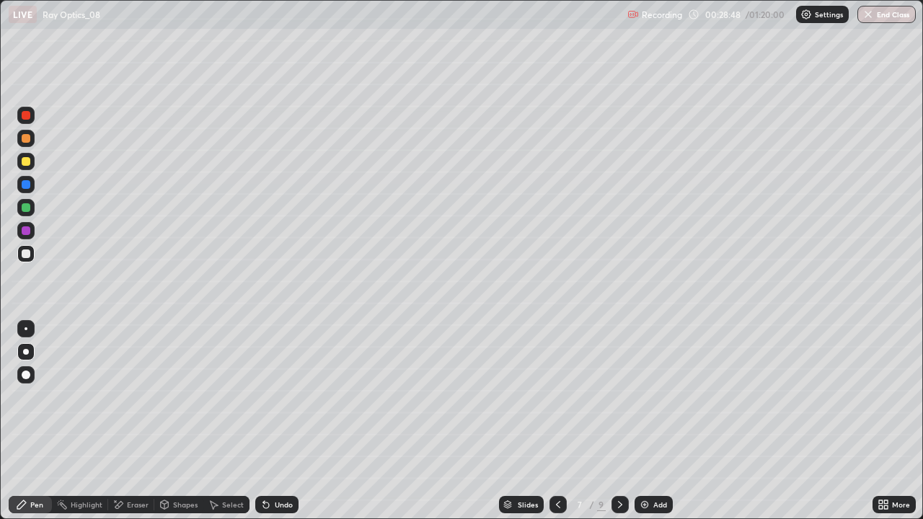
click at [277, 421] on div "Undo" at bounding box center [284, 504] width 18 height 7
click at [33, 164] on div at bounding box center [25, 161] width 17 height 17
click at [275, 421] on div "Undo" at bounding box center [284, 504] width 18 height 7
click at [271, 421] on div "Undo" at bounding box center [276, 504] width 43 height 17
click at [275, 421] on div "Undo" at bounding box center [284, 504] width 18 height 7
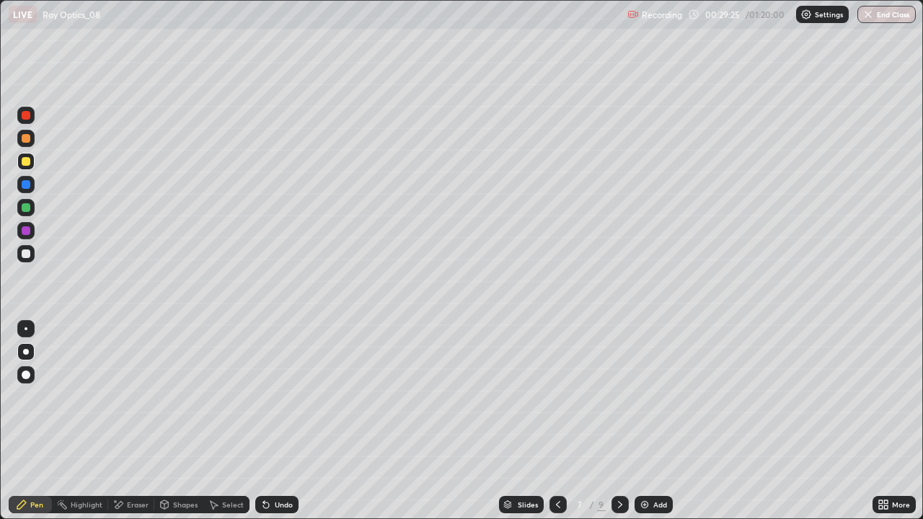
click at [275, 421] on div "Undo" at bounding box center [284, 504] width 18 height 7
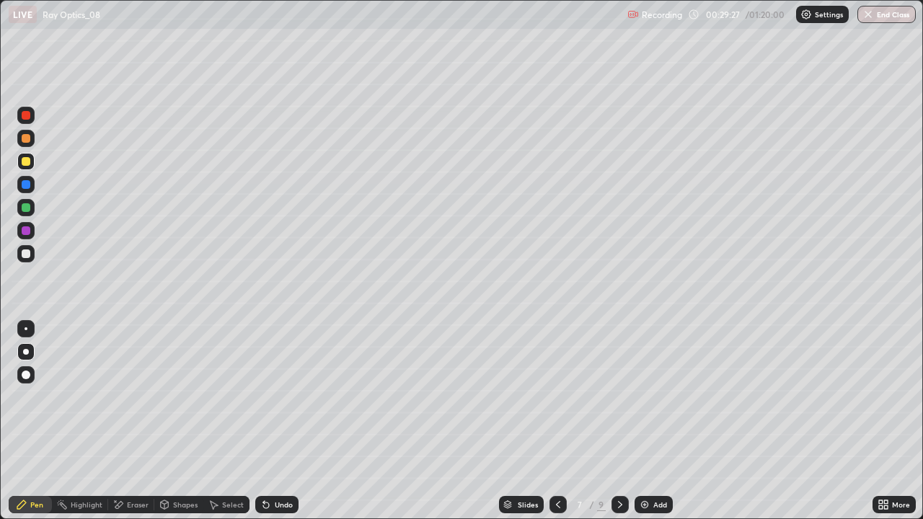
click at [278, 421] on div "Undo" at bounding box center [276, 504] width 43 height 17
click at [224, 421] on div "Select" at bounding box center [233, 504] width 22 height 7
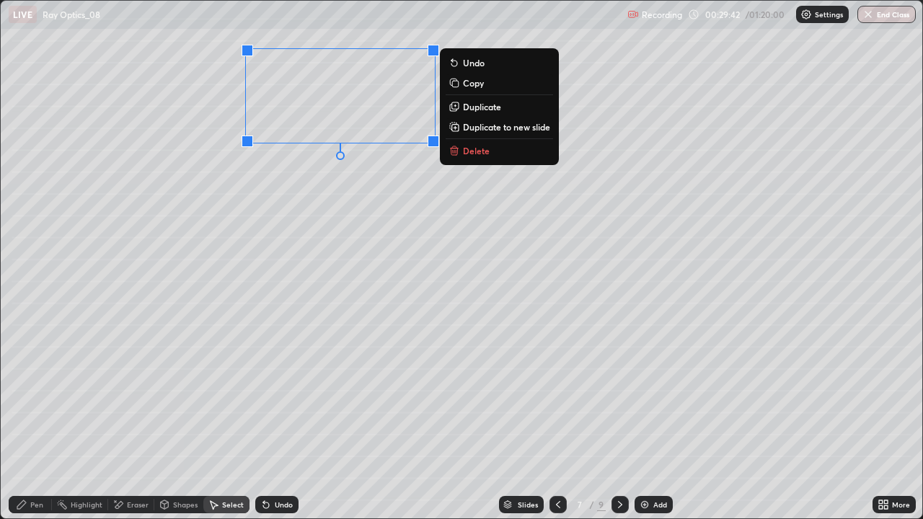
click at [476, 105] on p "Duplicate" at bounding box center [482, 107] width 38 height 12
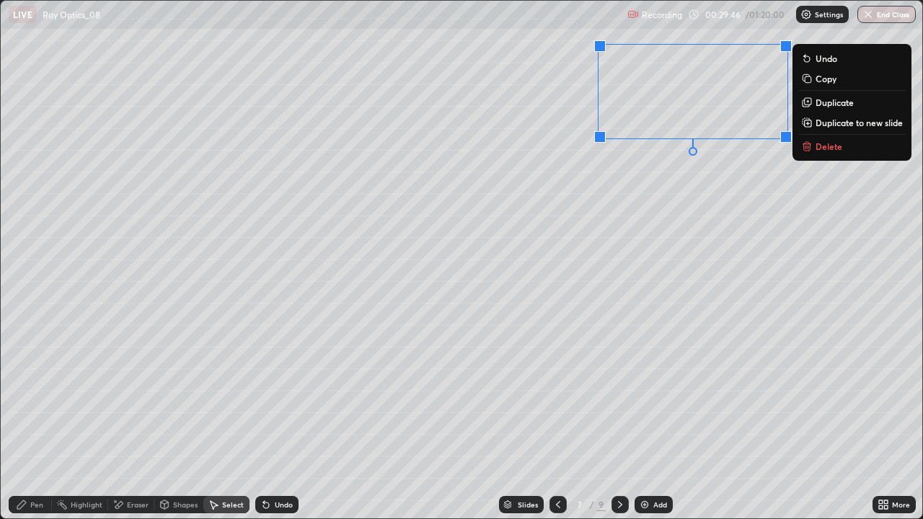
click at [129, 421] on div "Eraser" at bounding box center [138, 504] width 22 height 7
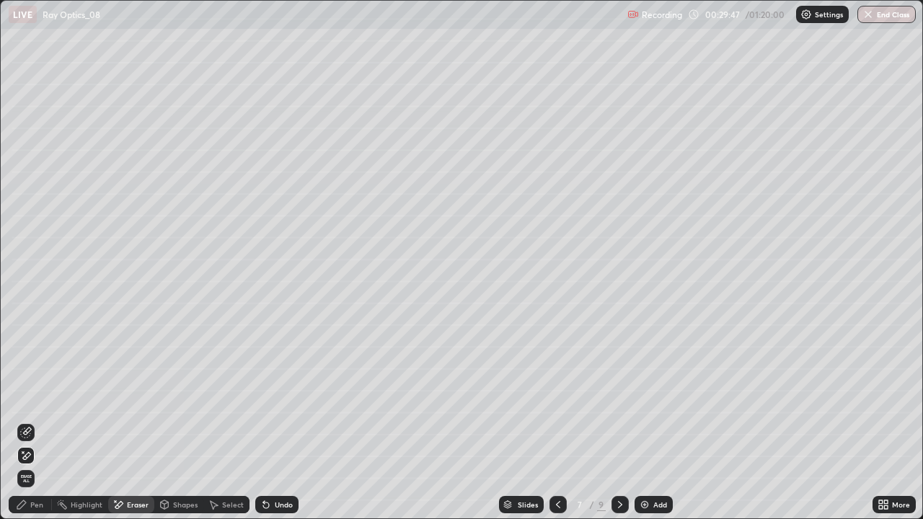
click at [23, 421] on icon at bounding box center [22, 451] width 1 height 1
click at [33, 421] on div "Pen" at bounding box center [36, 504] width 13 height 7
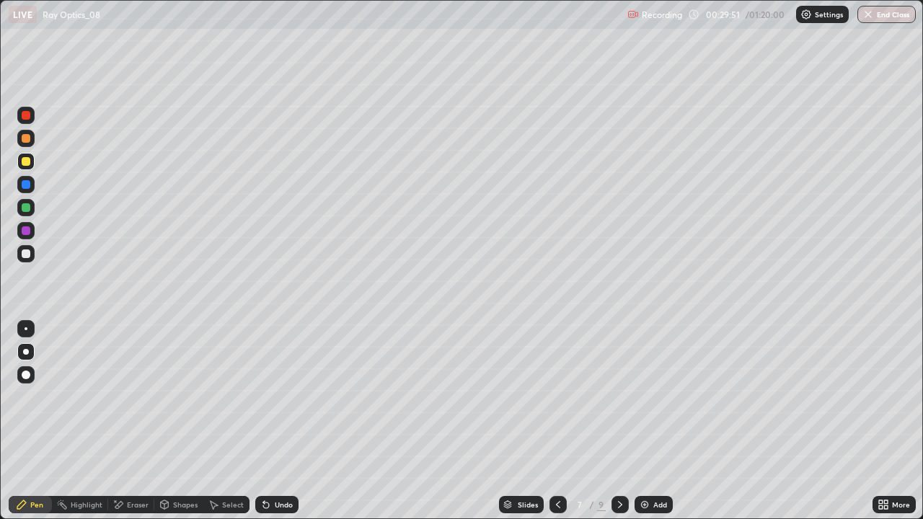
click at [27, 253] on div at bounding box center [26, 253] width 9 height 9
click at [127, 421] on div "Eraser" at bounding box center [138, 504] width 22 height 7
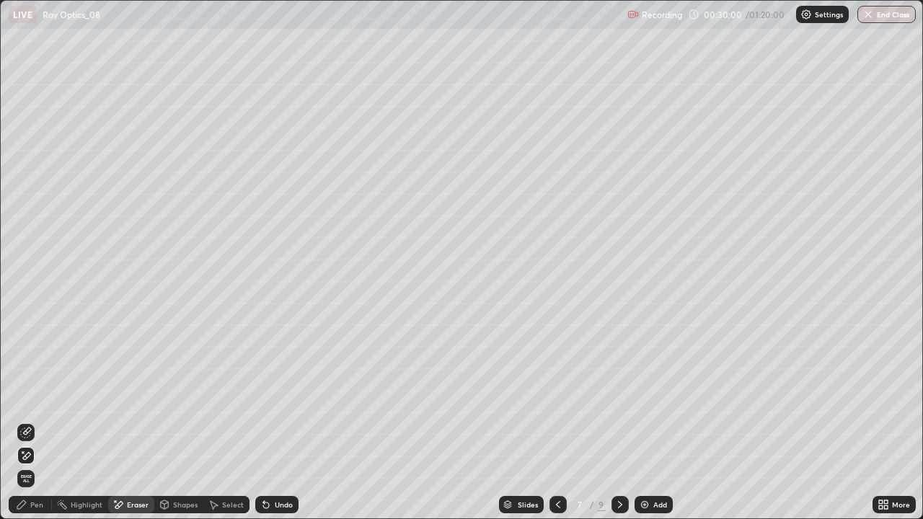
click at [37, 421] on div "Pen" at bounding box center [36, 504] width 13 height 7
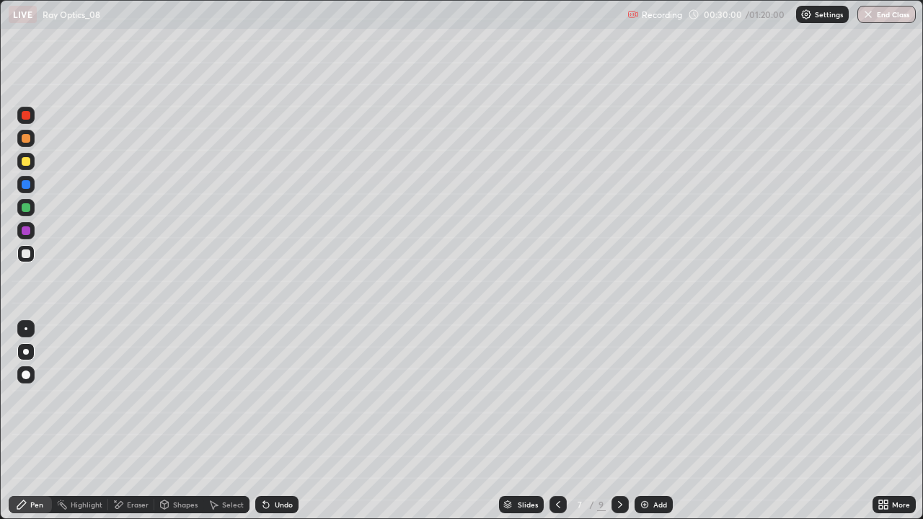
click at [25, 250] on div at bounding box center [26, 253] width 9 height 9
click at [270, 421] on div "Undo" at bounding box center [276, 504] width 43 height 17
click at [25, 207] on div at bounding box center [26, 207] width 9 height 9
click at [287, 421] on div "Undo" at bounding box center [284, 504] width 18 height 7
click at [280, 421] on div "Undo" at bounding box center [276, 504] width 43 height 17
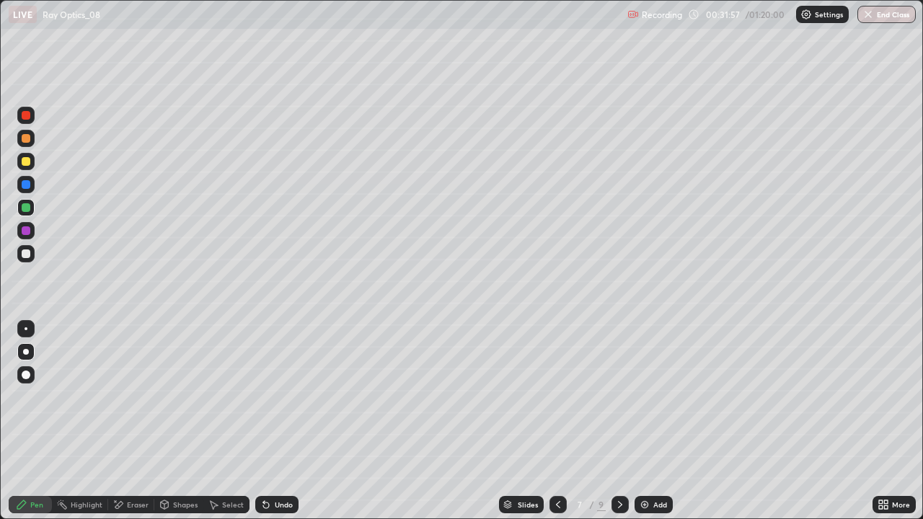
click at [25, 253] on div at bounding box center [26, 253] width 9 height 9
click at [275, 421] on div "Undo" at bounding box center [276, 504] width 43 height 17
click at [270, 421] on div "Undo" at bounding box center [276, 504] width 43 height 17
click at [272, 421] on div "Undo" at bounding box center [276, 504] width 43 height 17
click at [29, 211] on div at bounding box center [26, 207] width 9 height 9
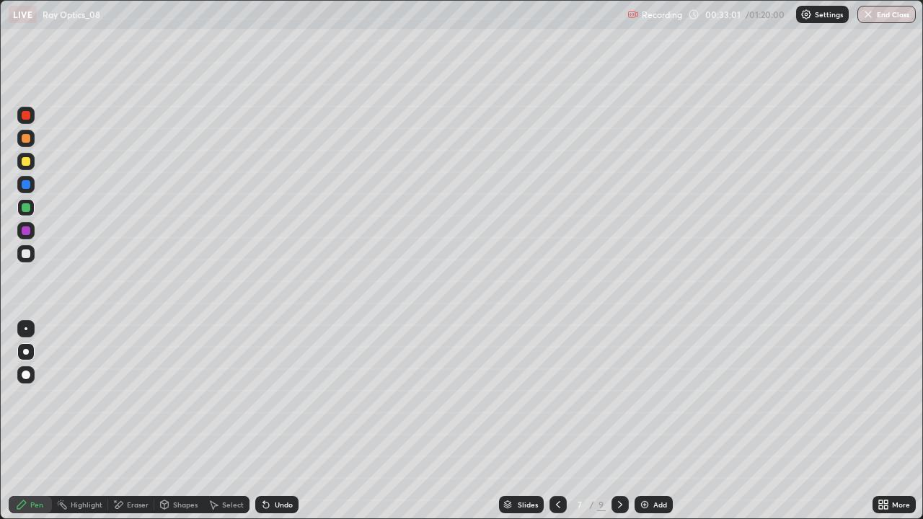
click at [31, 257] on div at bounding box center [25, 253] width 17 height 17
click at [33, 206] on div at bounding box center [25, 207] width 17 height 17
click at [275, 421] on div "Undo" at bounding box center [284, 504] width 18 height 7
click at [272, 421] on div "Undo" at bounding box center [276, 504] width 43 height 17
click at [270, 421] on div "Undo" at bounding box center [276, 504] width 43 height 17
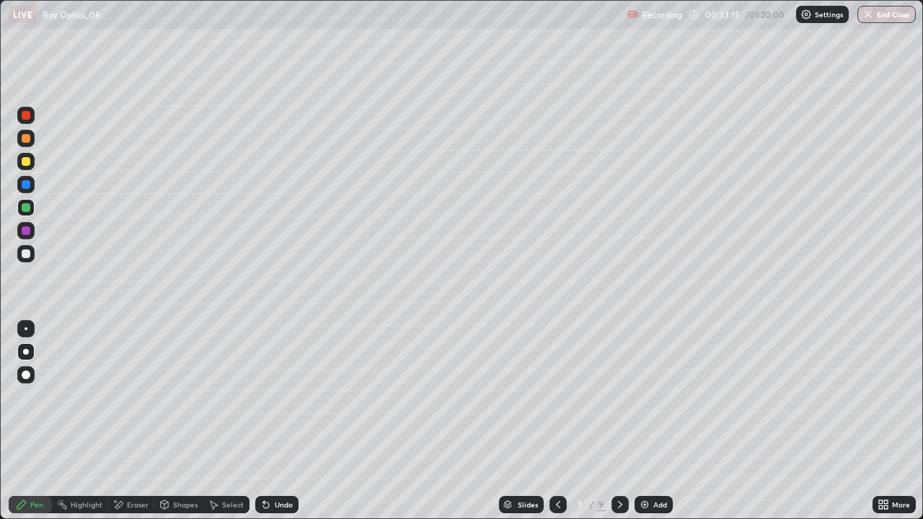
click at [272, 421] on div "Undo" at bounding box center [276, 504] width 43 height 17
click at [270, 421] on div "Undo" at bounding box center [276, 504] width 43 height 17
click at [267, 421] on div "Undo" at bounding box center [276, 504] width 43 height 17
click at [618, 421] on icon at bounding box center [620, 505] width 12 height 12
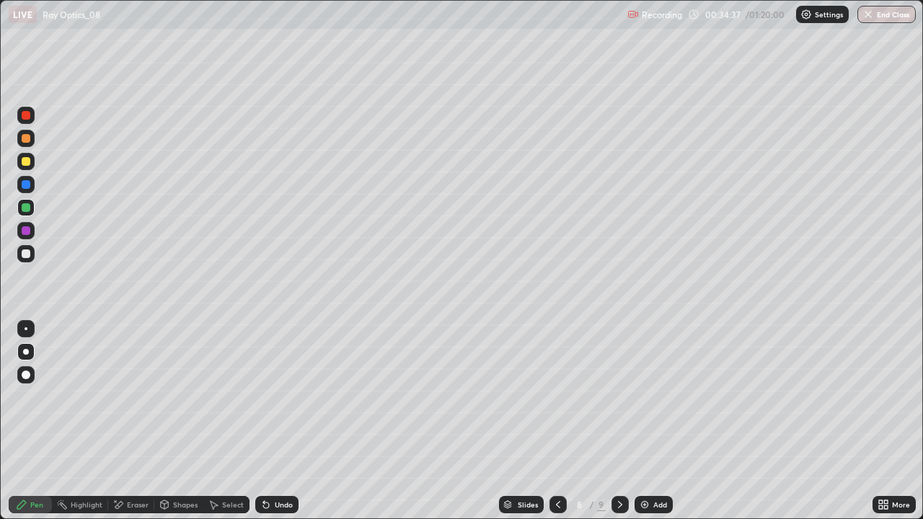
click at [619, 421] on icon at bounding box center [620, 505] width 12 height 12
click at [645, 421] on img at bounding box center [645, 505] width 12 height 12
click at [27, 260] on div at bounding box center [25, 253] width 17 height 17
click at [30, 161] on div at bounding box center [26, 161] width 9 height 9
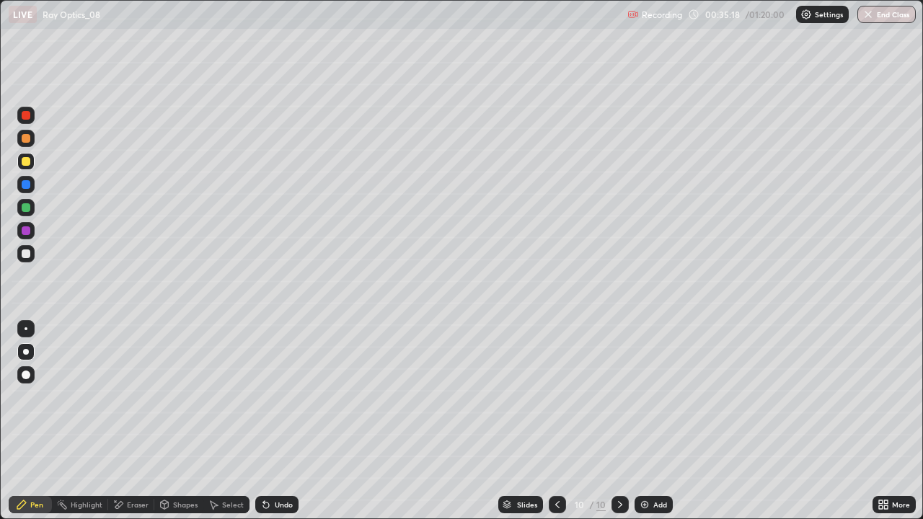
click at [272, 421] on div "Undo" at bounding box center [276, 504] width 43 height 17
click at [29, 205] on div at bounding box center [26, 207] width 9 height 9
click at [128, 421] on div "Eraser" at bounding box center [138, 504] width 22 height 7
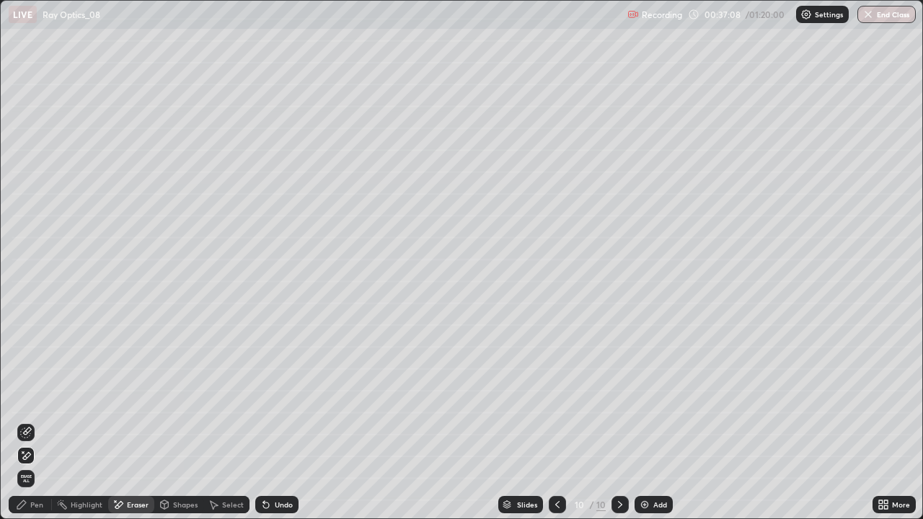
click at [26, 421] on icon at bounding box center [22, 505] width 12 height 12
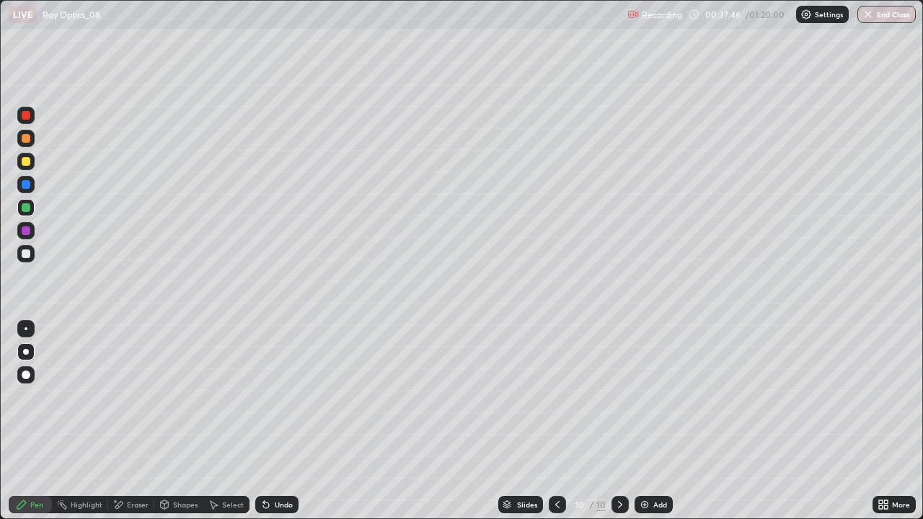
click at [282, 421] on div "Undo" at bounding box center [284, 504] width 18 height 7
click at [288, 421] on div "Undo" at bounding box center [276, 504] width 43 height 17
click at [278, 421] on div "Undo" at bounding box center [284, 504] width 18 height 7
click at [275, 421] on div "Undo" at bounding box center [284, 504] width 18 height 7
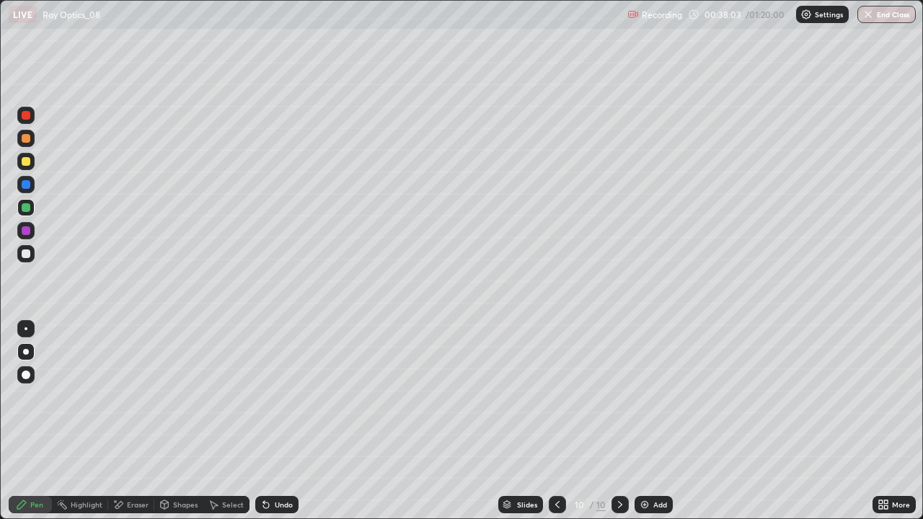
click at [275, 421] on div "Undo" at bounding box center [284, 504] width 18 height 7
click at [272, 421] on div "Undo" at bounding box center [276, 504] width 43 height 17
click at [271, 421] on div "Undo" at bounding box center [276, 504] width 43 height 17
click at [131, 421] on div "Eraser" at bounding box center [138, 504] width 22 height 7
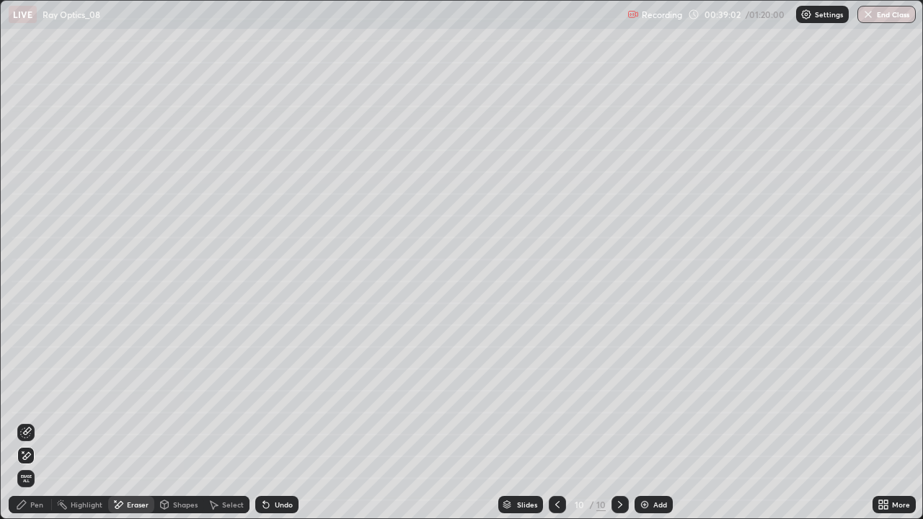
click at [32, 421] on div "Pen" at bounding box center [36, 504] width 13 height 7
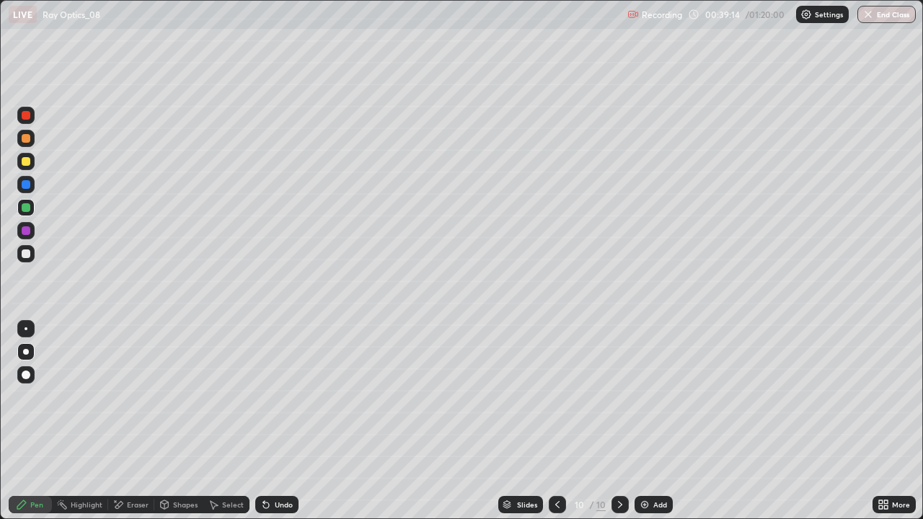
click at [222, 421] on div "Select" at bounding box center [233, 504] width 22 height 7
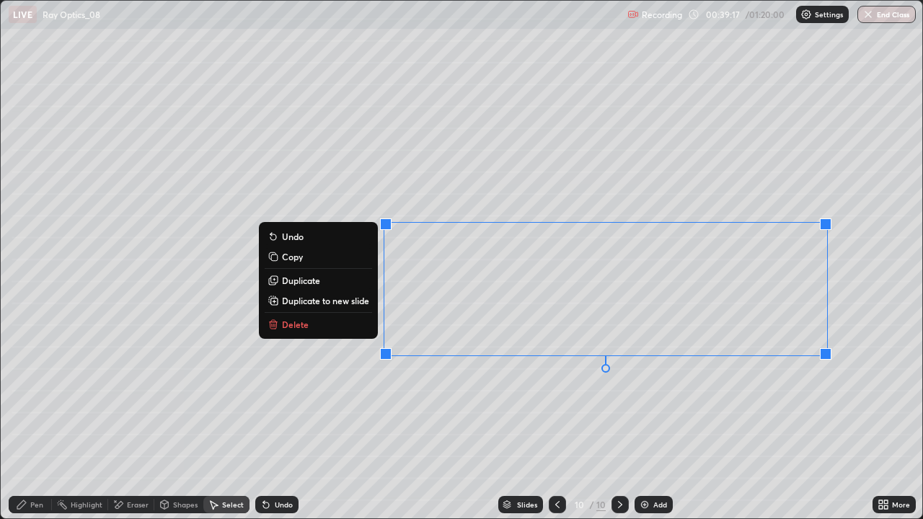
click at [304, 319] on p "Delete" at bounding box center [295, 325] width 27 height 12
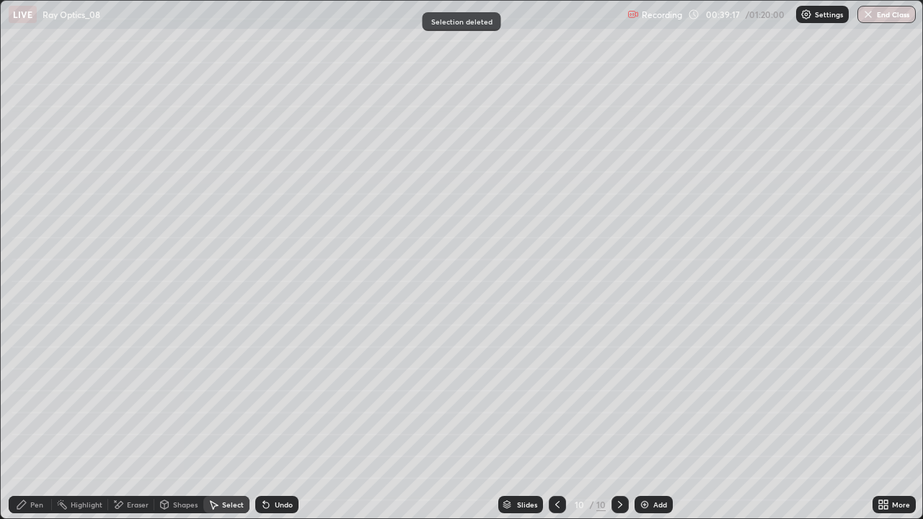
click at [180, 421] on div "Shapes" at bounding box center [185, 504] width 25 height 7
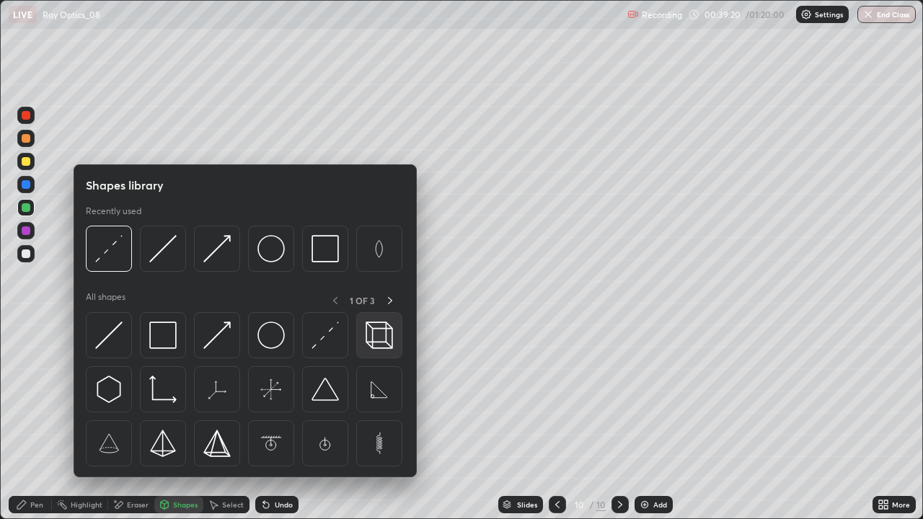
click at [378, 338] on img at bounding box center [378, 335] width 27 height 27
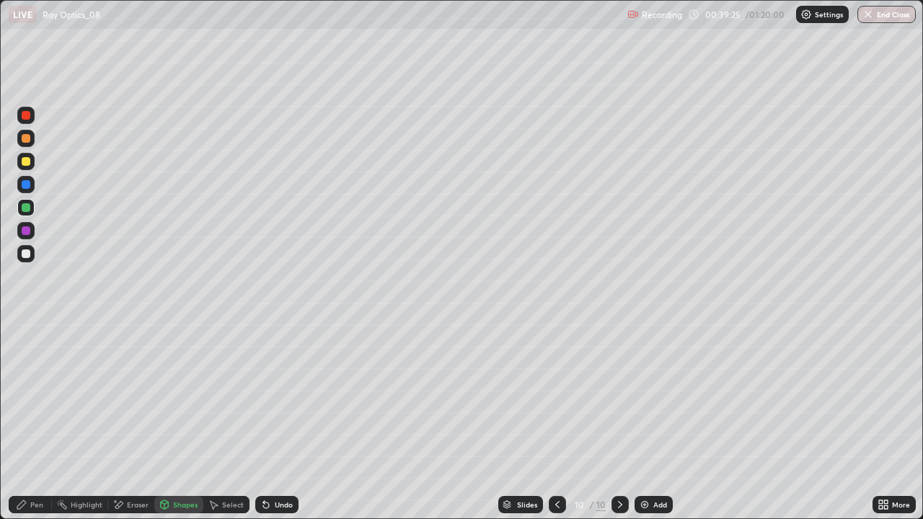
click at [128, 421] on div "Eraser" at bounding box center [138, 504] width 22 height 7
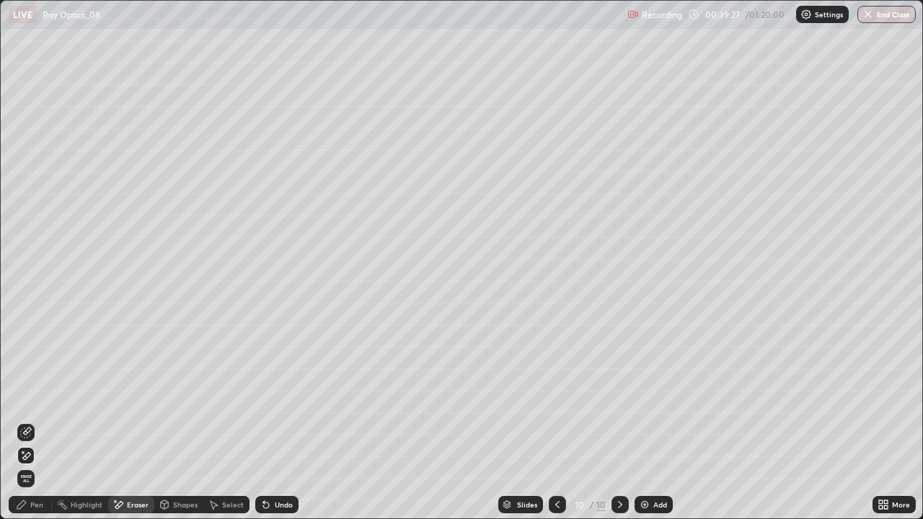
click at [33, 421] on div "Pen" at bounding box center [36, 504] width 13 height 7
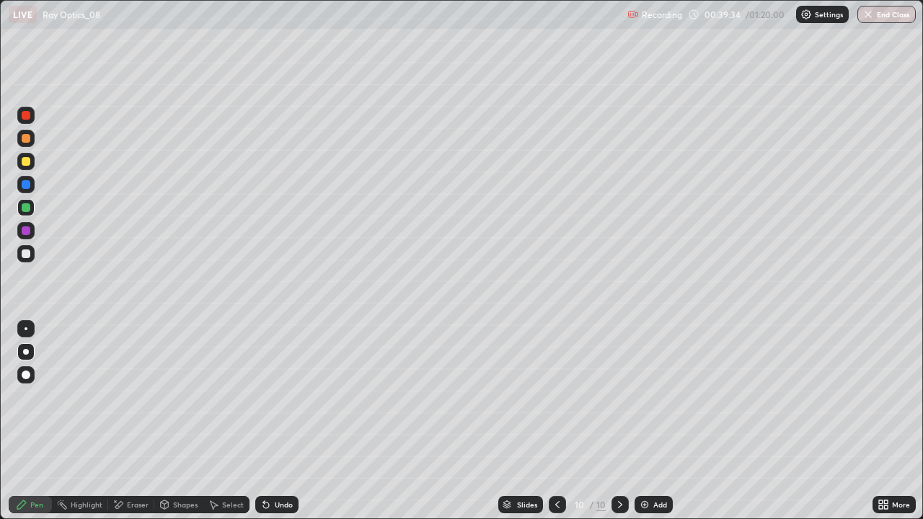
click at [280, 421] on div "Undo" at bounding box center [284, 504] width 18 height 7
click at [234, 421] on div "Select" at bounding box center [233, 504] width 22 height 7
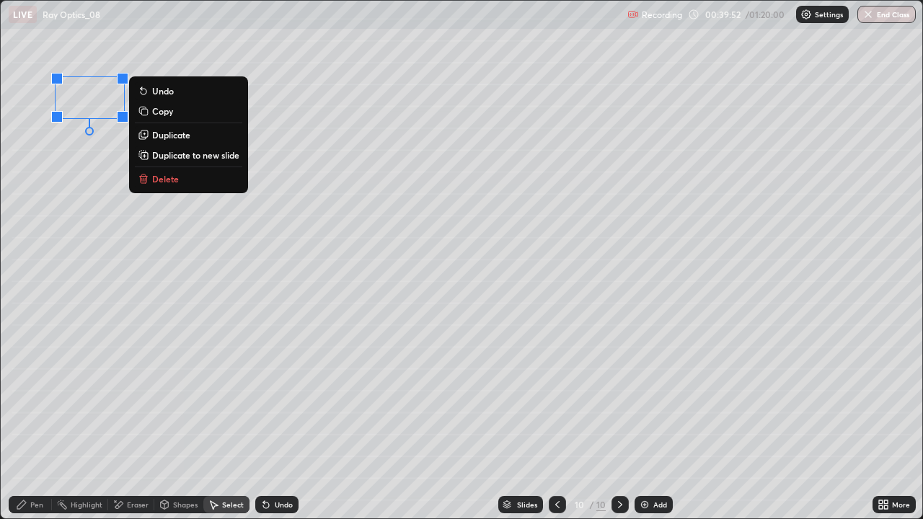
click at [35, 421] on div "Pen" at bounding box center [36, 504] width 13 height 7
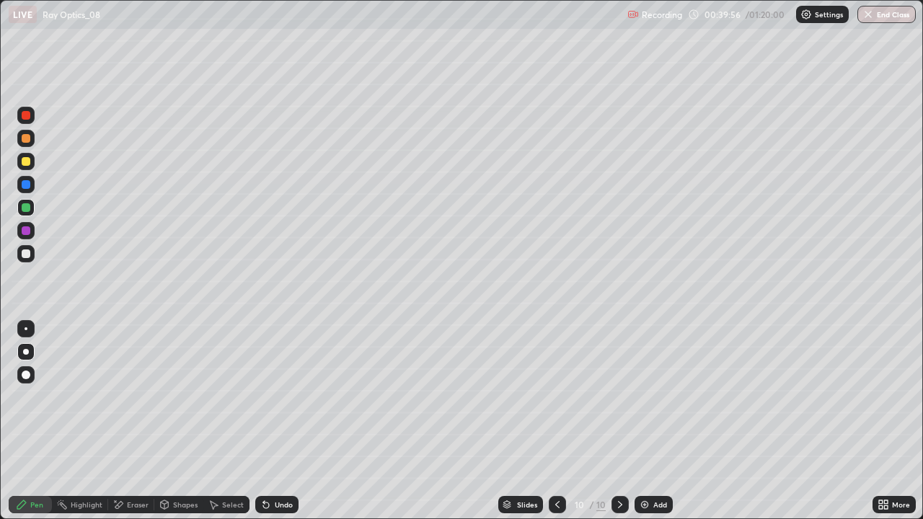
click at [221, 421] on div "Select" at bounding box center [226, 504] width 46 height 17
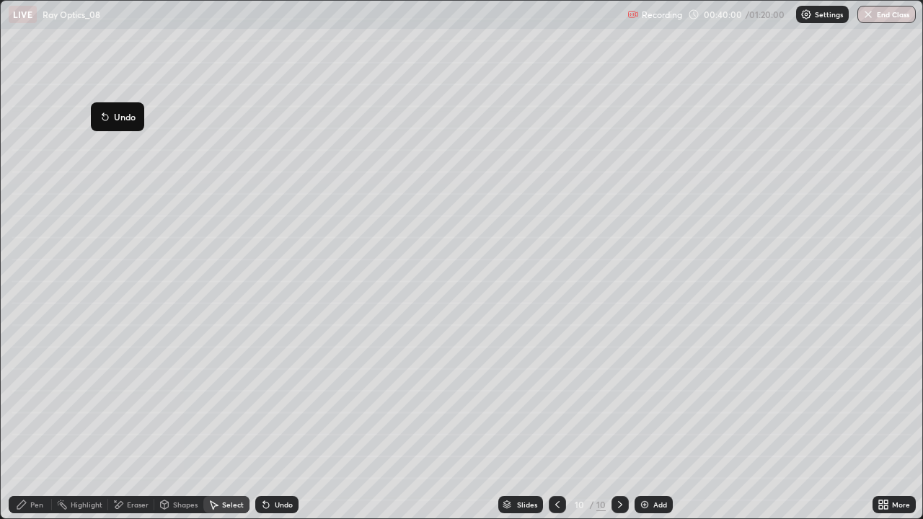
click at [29, 421] on div "Pen" at bounding box center [30, 504] width 43 height 17
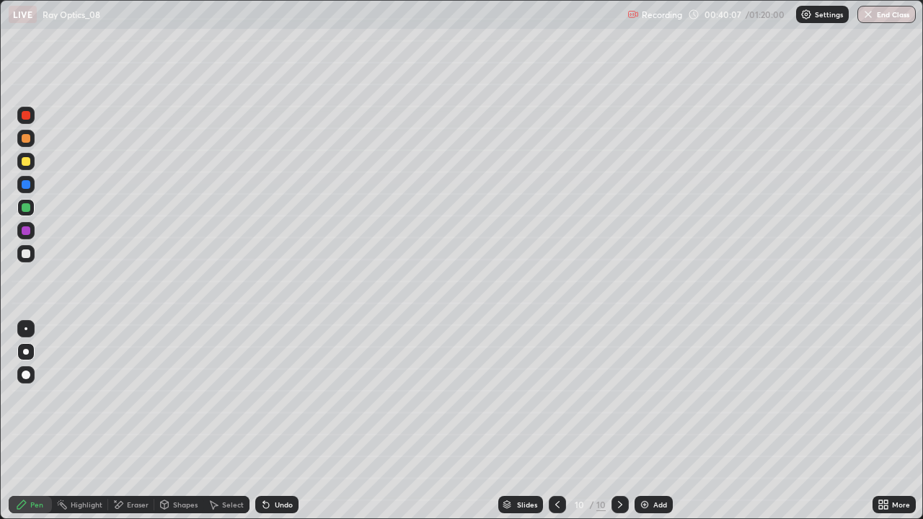
click at [26, 160] on div at bounding box center [26, 161] width 9 height 9
click at [180, 421] on div "Shapes" at bounding box center [185, 504] width 25 height 7
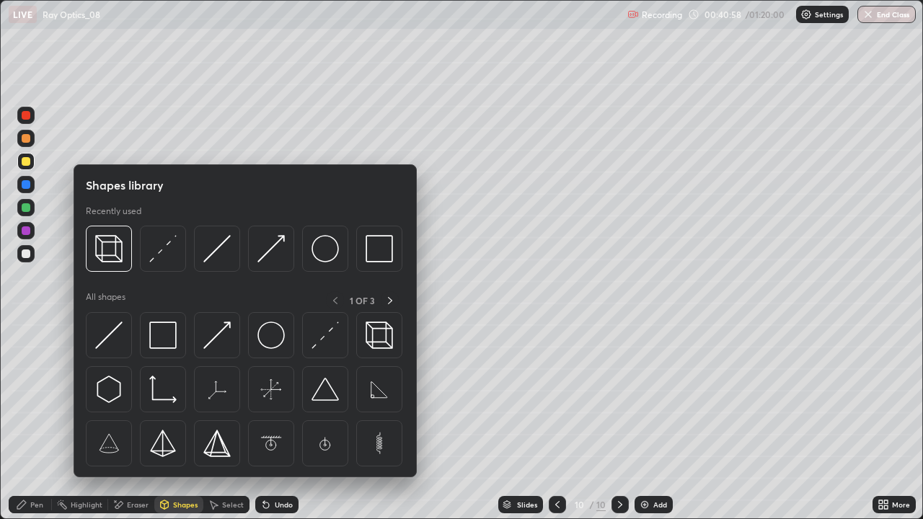
click at [31, 421] on div "Pen" at bounding box center [36, 504] width 13 height 7
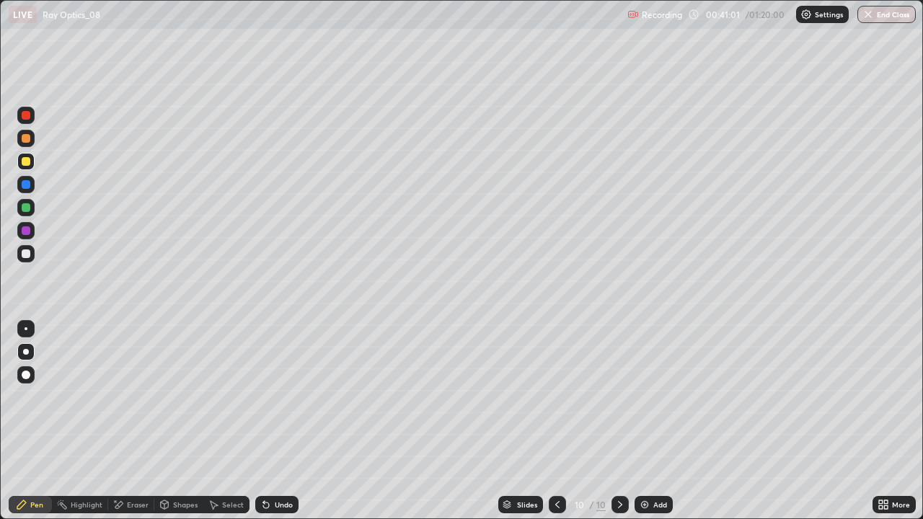
click at [617, 421] on icon at bounding box center [620, 505] width 12 height 12
click at [646, 421] on img at bounding box center [645, 505] width 12 height 12
click at [26, 352] on div at bounding box center [26, 352] width 6 height 6
click at [27, 254] on div at bounding box center [26, 253] width 9 height 9
click at [275, 421] on div "Undo" at bounding box center [284, 504] width 18 height 7
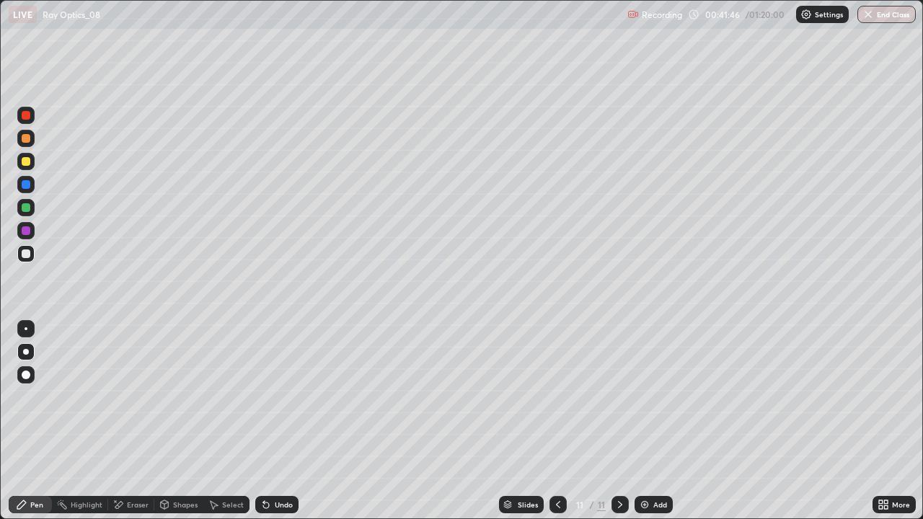
click at [275, 421] on div "Undo" at bounding box center [284, 504] width 18 height 7
click at [270, 421] on icon at bounding box center [266, 505] width 12 height 12
click at [264, 421] on icon at bounding box center [266, 505] width 6 height 6
click at [275, 421] on div "Undo" at bounding box center [284, 504] width 18 height 7
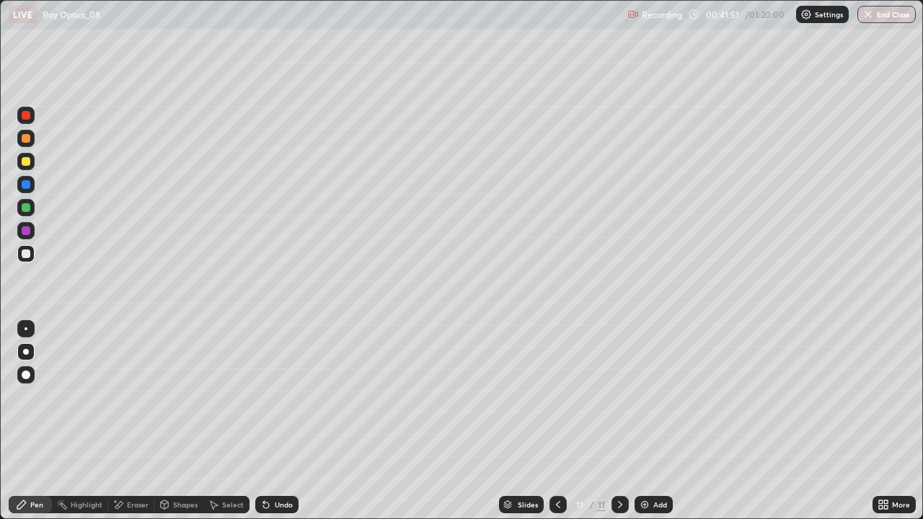
click at [275, 421] on div "Undo" at bounding box center [284, 504] width 18 height 7
click at [263, 421] on icon at bounding box center [263, 501] width 1 height 1
click at [269, 421] on icon at bounding box center [266, 505] width 12 height 12
click at [226, 421] on div "Select" at bounding box center [233, 504] width 22 height 7
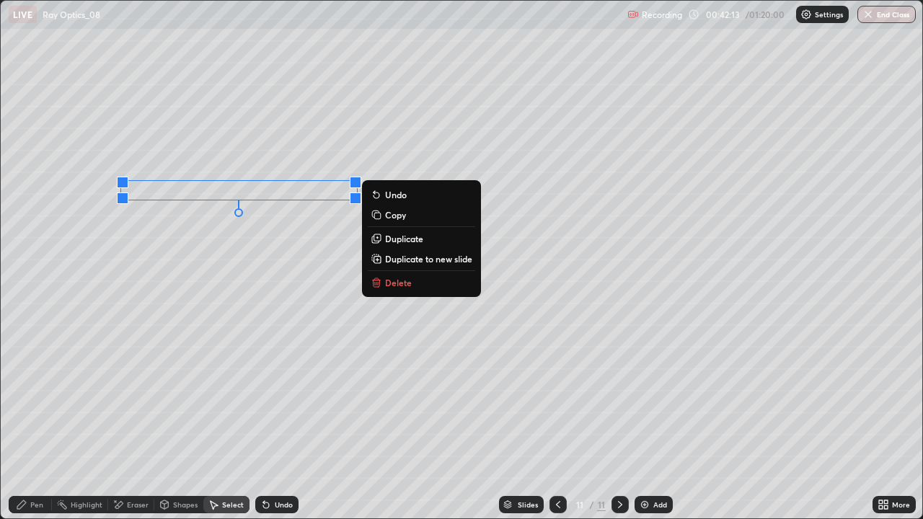
click at [32, 421] on div "Pen" at bounding box center [36, 504] width 13 height 7
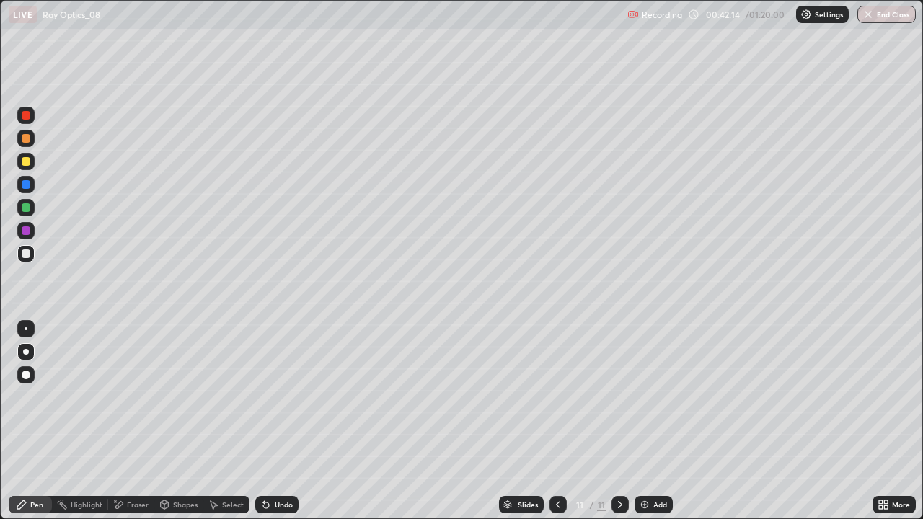
click at [28, 163] on div at bounding box center [26, 161] width 9 height 9
click at [29, 254] on div at bounding box center [26, 253] width 9 height 9
click at [278, 421] on div "Undo" at bounding box center [284, 504] width 18 height 7
click at [275, 421] on div "Undo" at bounding box center [284, 504] width 18 height 7
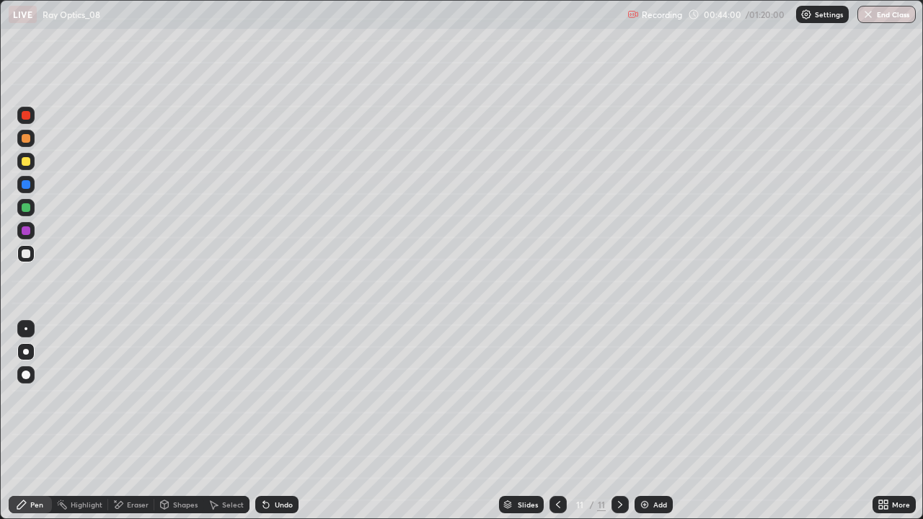
click at [128, 421] on div "Eraser" at bounding box center [138, 504] width 22 height 7
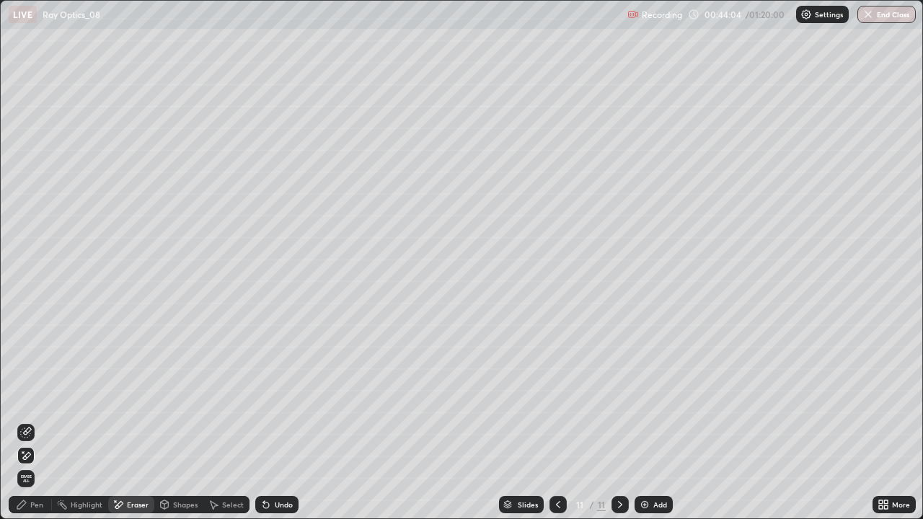
click at [281, 421] on div "Undo" at bounding box center [284, 504] width 18 height 7
click at [267, 421] on icon at bounding box center [266, 505] width 12 height 12
click at [35, 421] on div "Pen" at bounding box center [36, 504] width 13 height 7
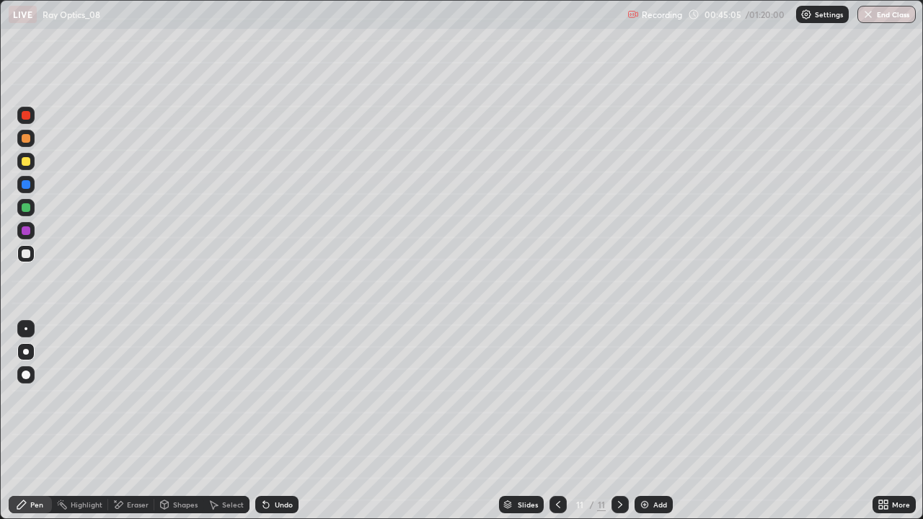
click at [26, 160] on div at bounding box center [26, 161] width 9 height 9
click at [23, 255] on div at bounding box center [26, 253] width 9 height 9
click at [285, 421] on div "Undo" at bounding box center [276, 504] width 43 height 17
click at [275, 421] on div "Undo" at bounding box center [284, 504] width 18 height 7
click at [223, 421] on div "Select" at bounding box center [226, 504] width 46 height 17
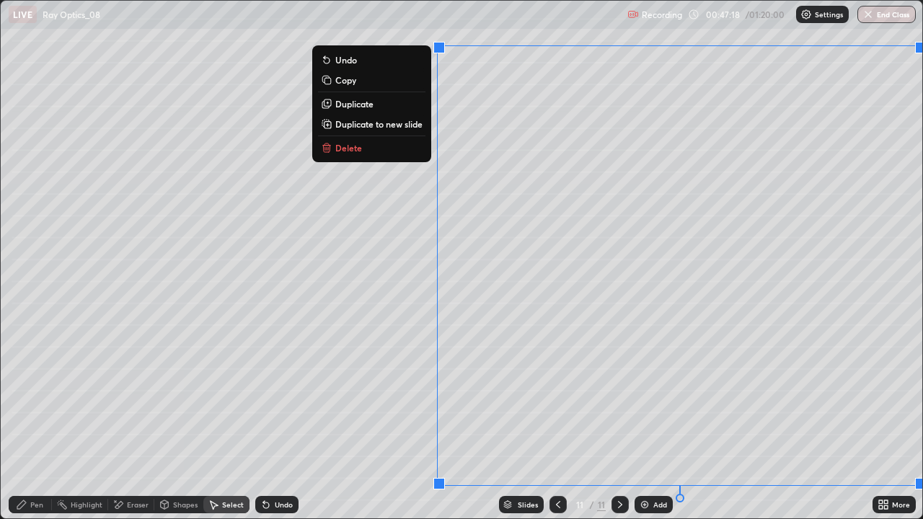
click at [363, 123] on p "Duplicate to new slide" at bounding box center [378, 124] width 87 height 12
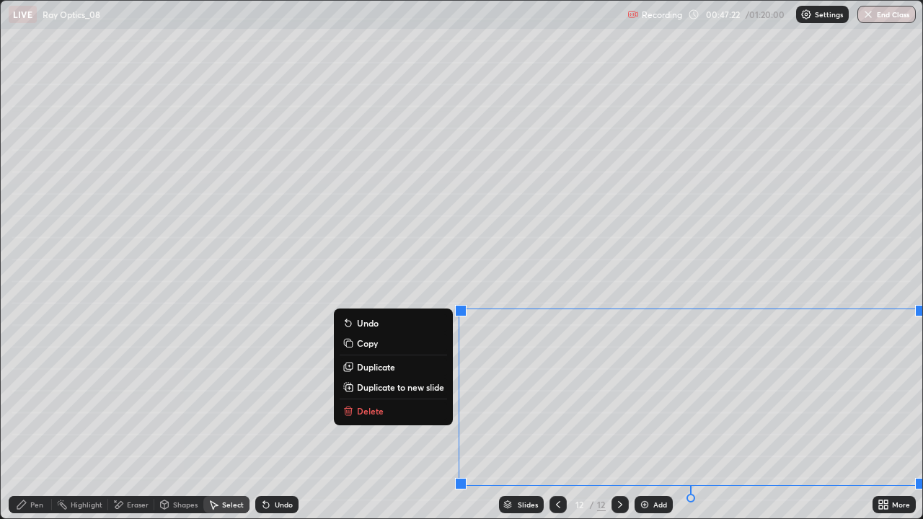
click at [379, 368] on p "Duplicate" at bounding box center [376, 367] width 38 height 12
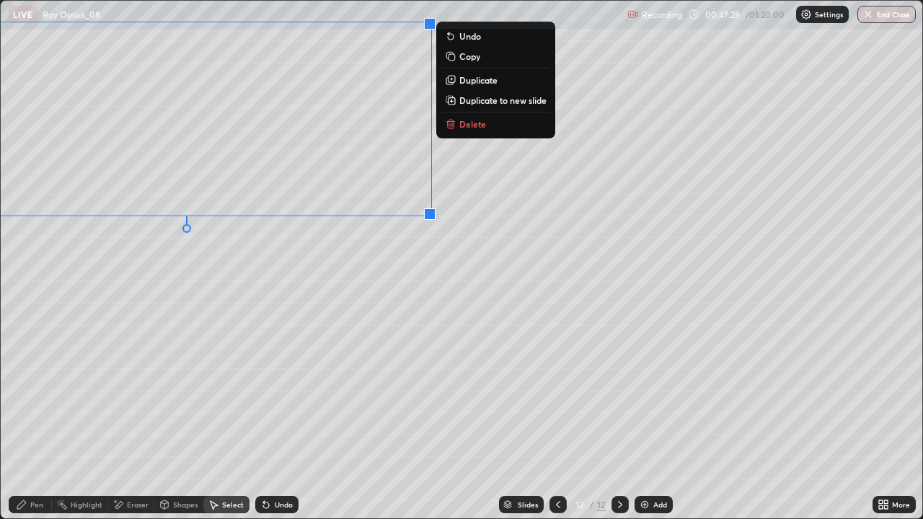
click at [29, 421] on div "Pen" at bounding box center [30, 504] width 43 height 17
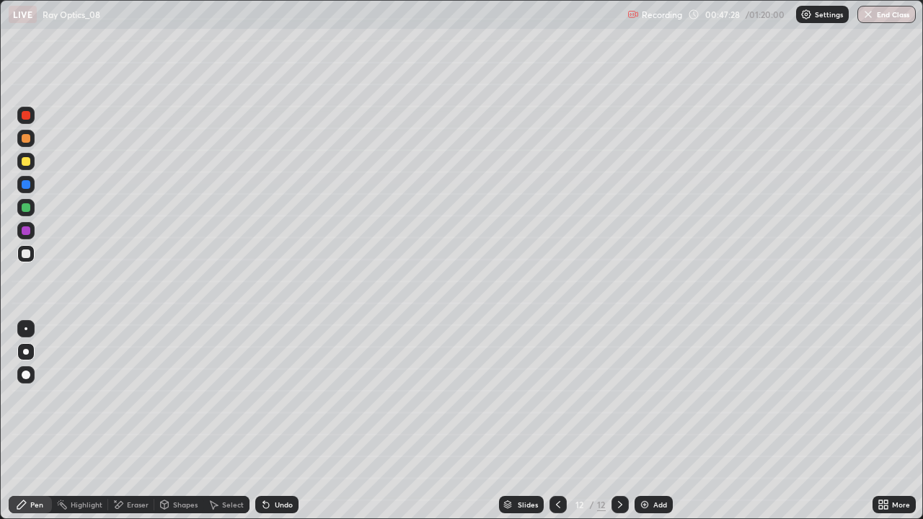
click at [27, 205] on div at bounding box center [26, 207] width 9 height 9
click at [263, 421] on icon at bounding box center [266, 505] width 6 height 6
click at [128, 421] on div "Eraser" at bounding box center [138, 504] width 22 height 7
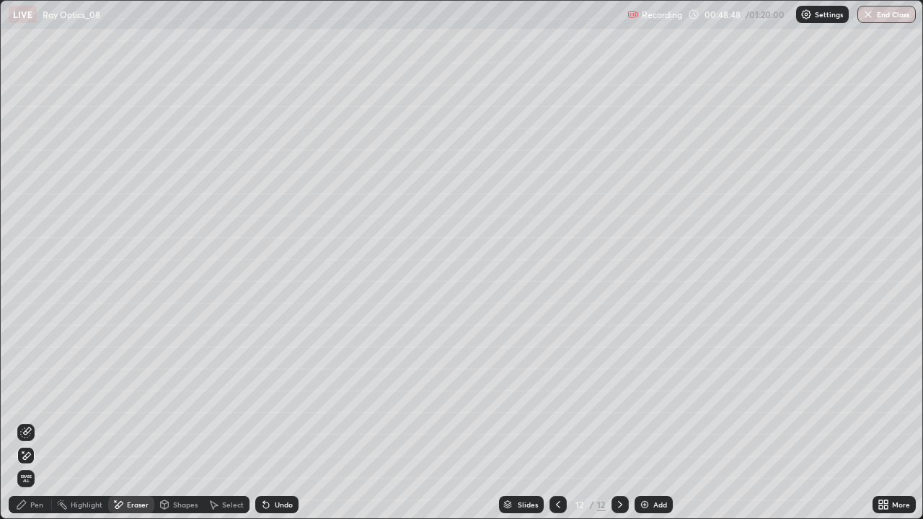
click at [120, 421] on icon at bounding box center [119, 504] width 8 height 7
click at [27, 421] on div "Pen" at bounding box center [30, 504] width 43 height 17
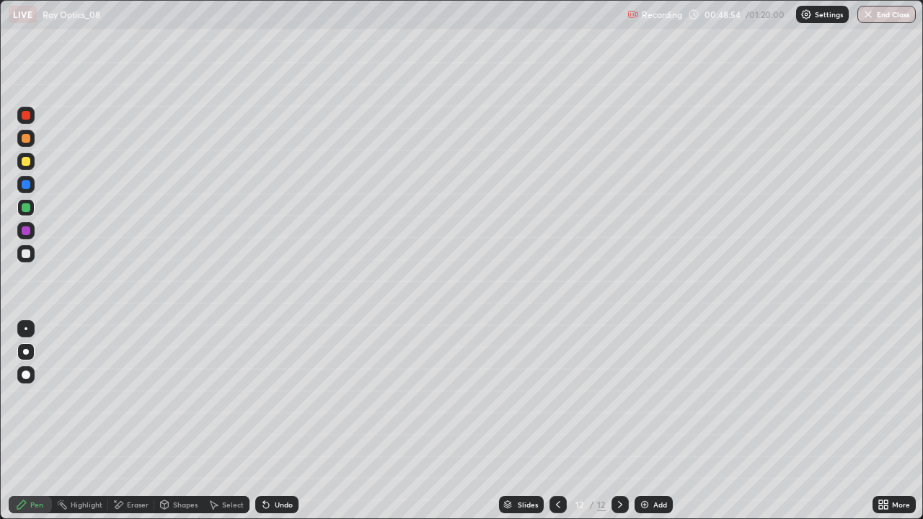
click at [27, 257] on div at bounding box center [26, 253] width 9 height 9
click at [270, 421] on icon at bounding box center [266, 505] width 12 height 12
click at [619, 421] on icon at bounding box center [620, 505] width 12 height 12
click at [616, 421] on icon at bounding box center [620, 505] width 12 height 12
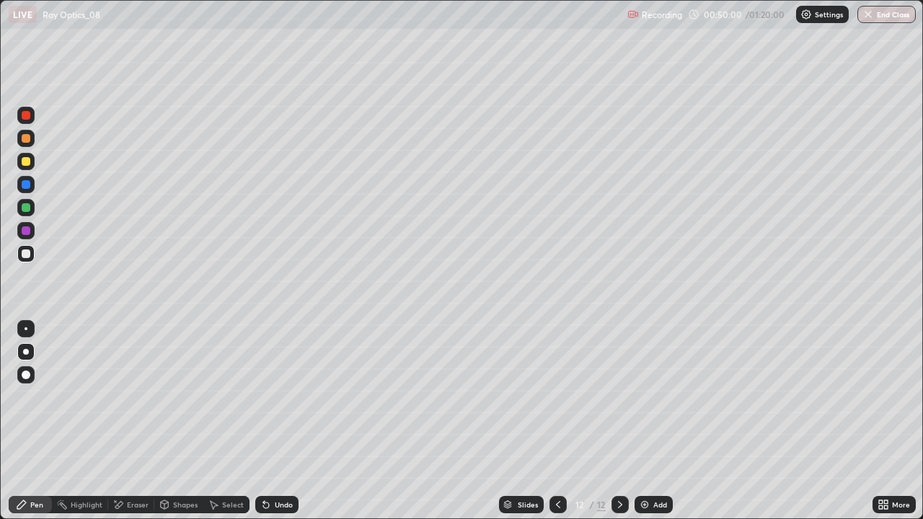
click at [642, 421] on img at bounding box center [645, 505] width 12 height 12
click at [22, 256] on div at bounding box center [26, 253] width 9 height 9
click at [272, 421] on div "Undo" at bounding box center [276, 504] width 43 height 17
click at [182, 421] on div "Shapes" at bounding box center [185, 504] width 25 height 7
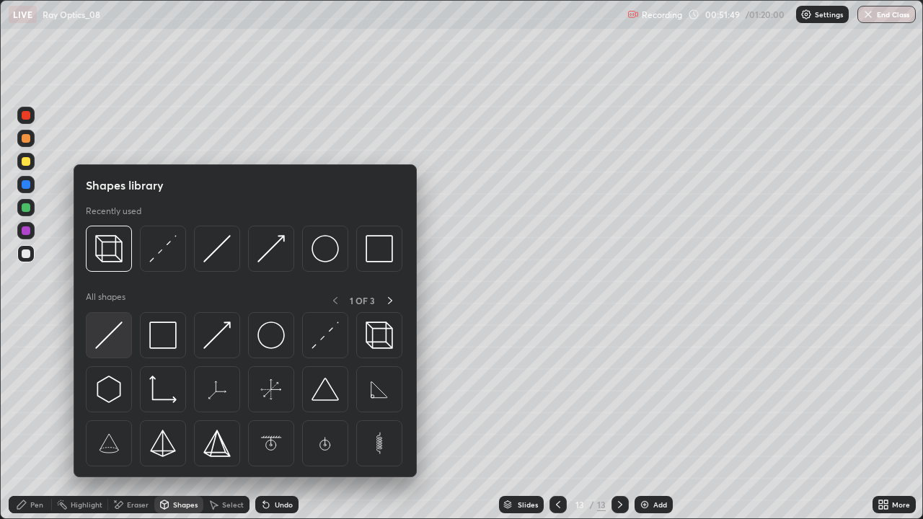
click at [115, 342] on img at bounding box center [108, 335] width 27 height 27
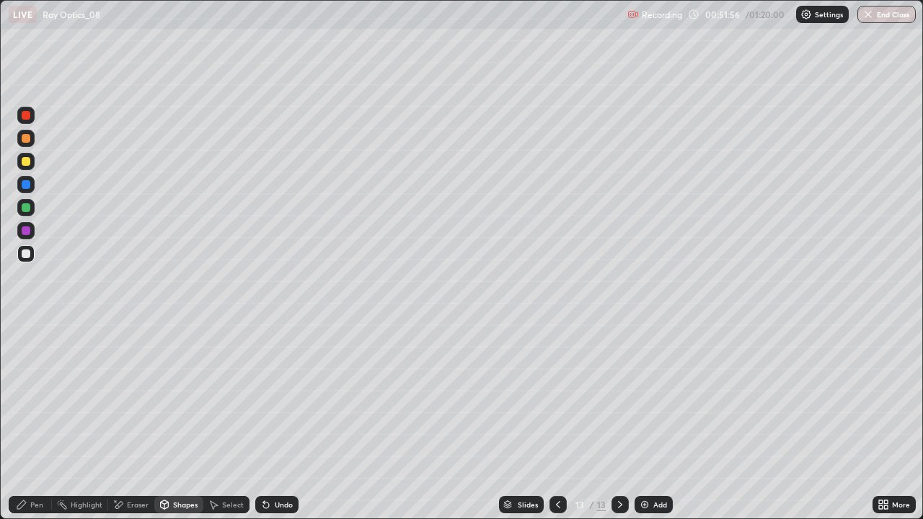
click at [37, 421] on div "Pen" at bounding box center [36, 504] width 13 height 7
click at [177, 421] on div "Shapes" at bounding box center [185, 504] width 25 height 7
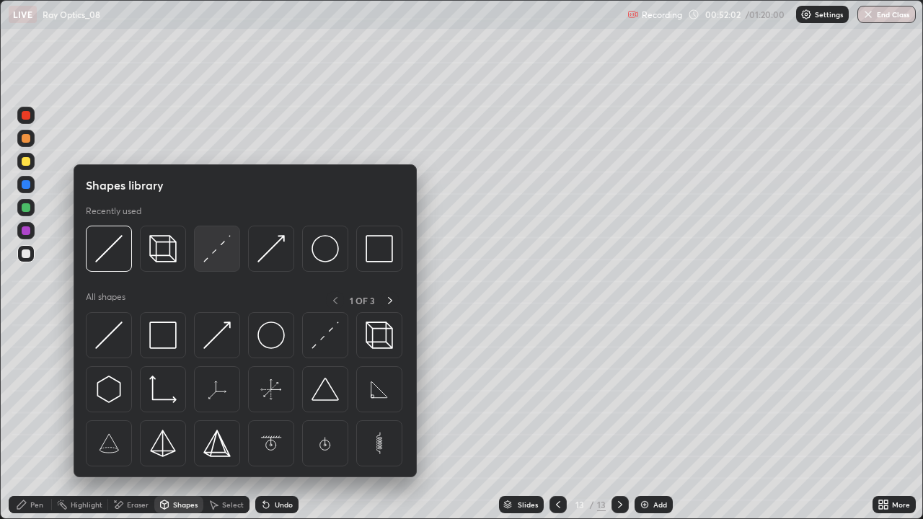
click at [216, 252] on img at bounding box center [216, 248] width 27 height 27
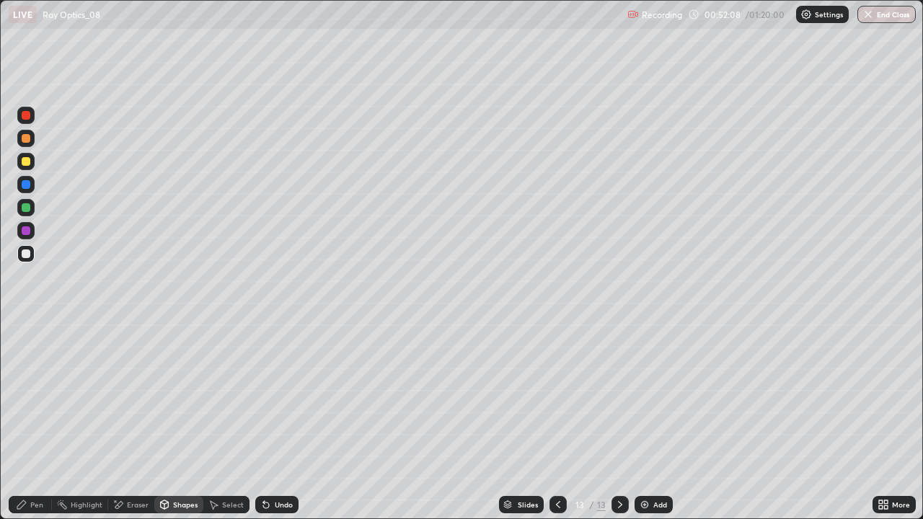
click at [42, 421] on div "Pen" at bounding box center [36, 504] width 13 height 7
click at [278, 421] on div "Undo" at bounding box center [284, 504] width 18 height 7
click at [272, 421] on div "Undo" at bounding box center [276, 504] width 43 height 17
click at [277, 421] on div "Undo" at bounding box center [276, 504] width 43 height 17
click at [172, 421] on div "Shapes" at bounding box center [178, 504] width 49 height 17
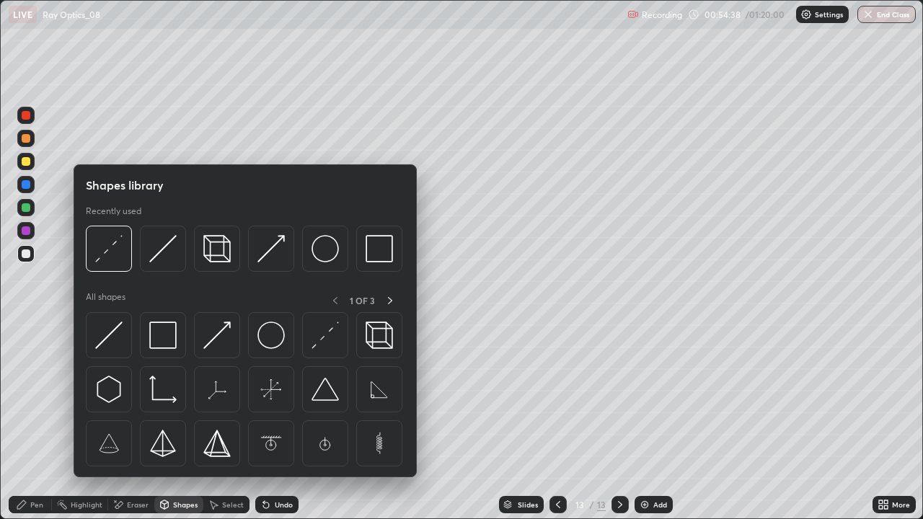
click at [25, 208] on div at bounding box center [26, 207] width 9 height 9
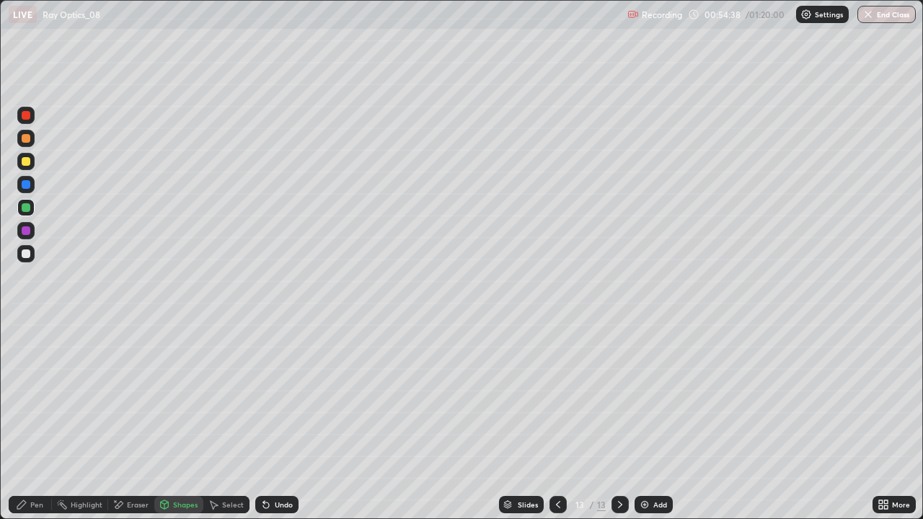
click at [33, 421] on div "Pen" at bounding box center [30, 504] width 43 height 17
click at [26, 329] on div at bounding box center [26, 328] width 3 height 3
click at [164, 421] on icon at bounding box center [164, 506] width 0 height 5
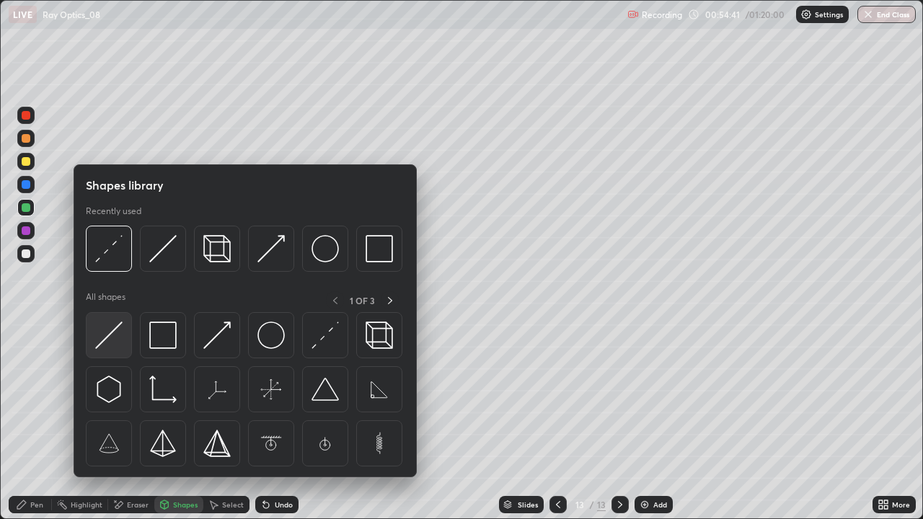
click at [108, 345] on img at bounding box center [108, 335] width 27 height 27
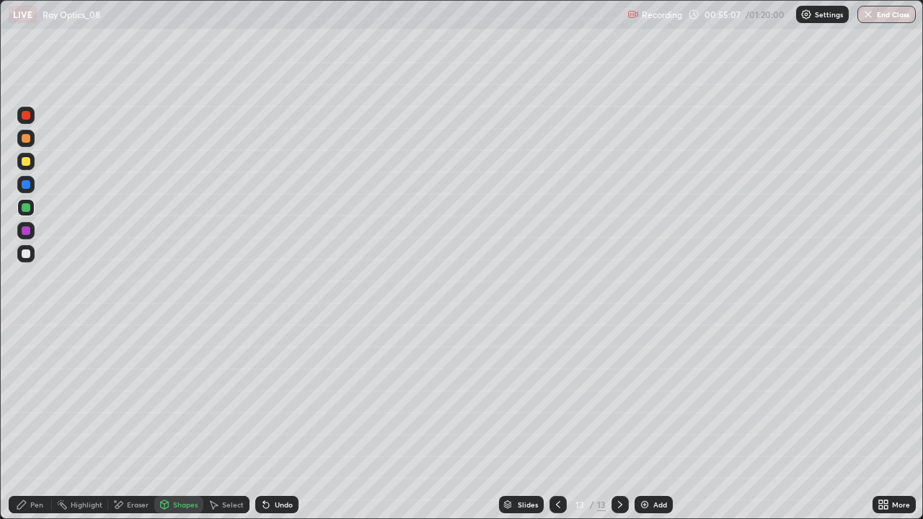
click at [273, 421] on div "Undo" at bounding box center [276, 504] width 43 height 17
click at [272, 421] on div "Undo" at bounding box center [276, 504] width 43 height 17
click at [277, 421] on div "Undo" at bounding box center [284, 504] width 18 height 7
click at [132, 421] on div "Eraser" at bounding box center [138, 504] width 22 height 7
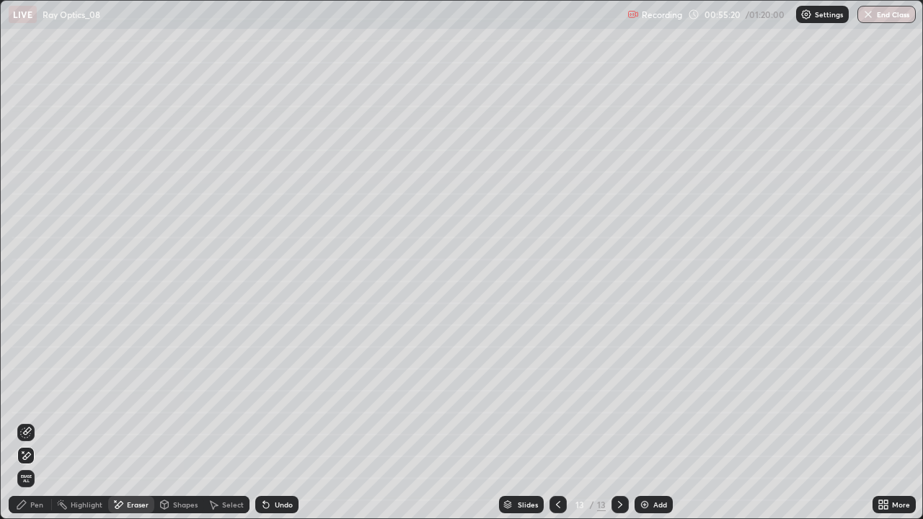
click at [36, 421] on div "Pen" at bounding box center [36, 504] width 13 height 7
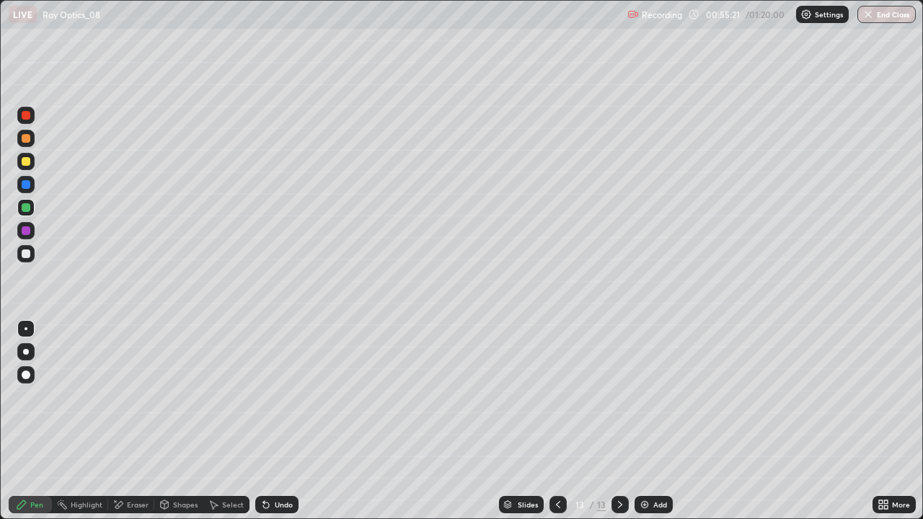
click at [26, 252] on div at bounding box center [26, 253] width 9 height 9
click at [30, 421] on div "Pen" at bounding box center [30, 504] width 43 height 17
click at [27, 208] on div at bounding box center [26, 207] width 9 height 9
click at [222, 421] on div "Select" at bounding box center [233, 504] width 22 height 7
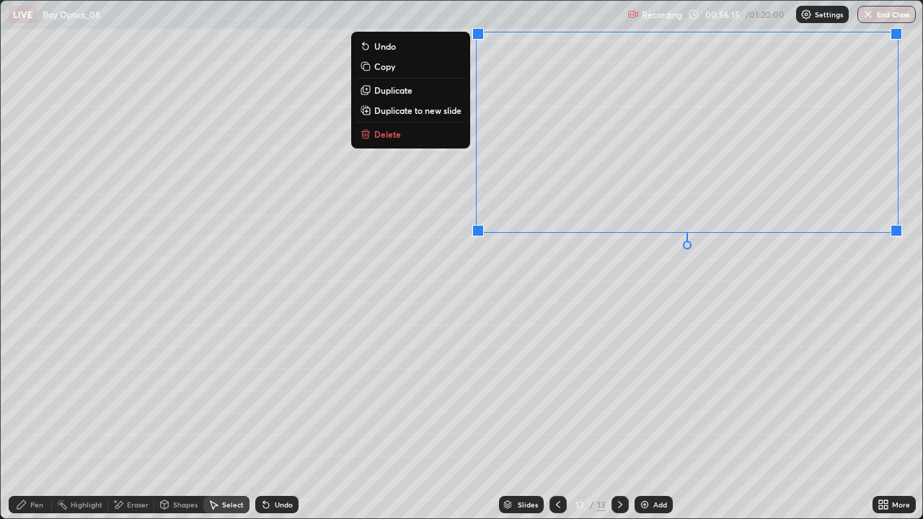
click at [408, 107] on p "Duplicate to new slide" at bounding box center [417, 111] width 87 height 12
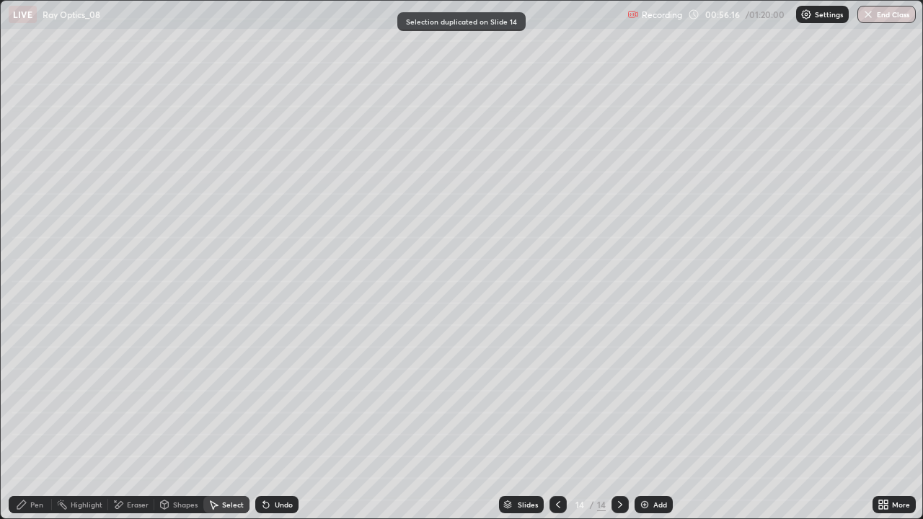
click at [33, 421] on div "Pen" at bounding box center [36, 504] width 13 height 7
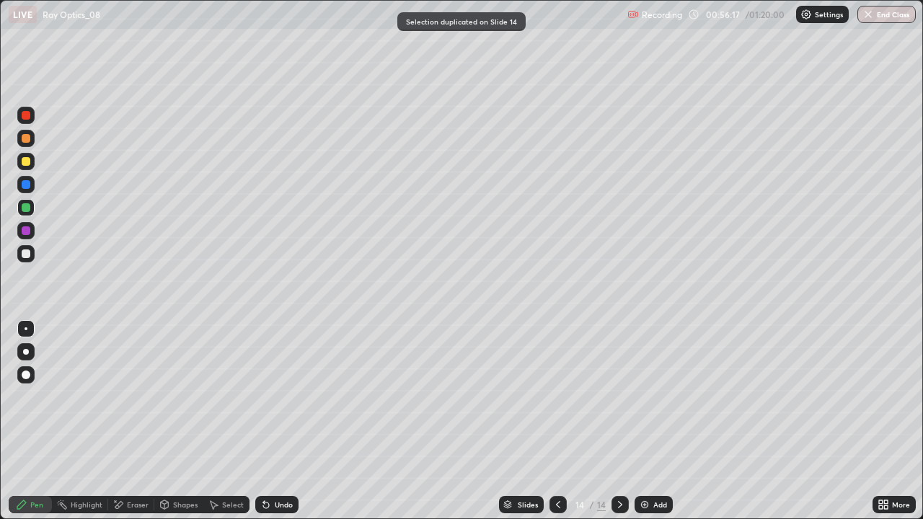
click at [26, 252] on div at bounding box center [26, 253] width 9 height 9
click at [173, 421] on div "Shapes" at bounding box center [185, 504] width 25 height 7
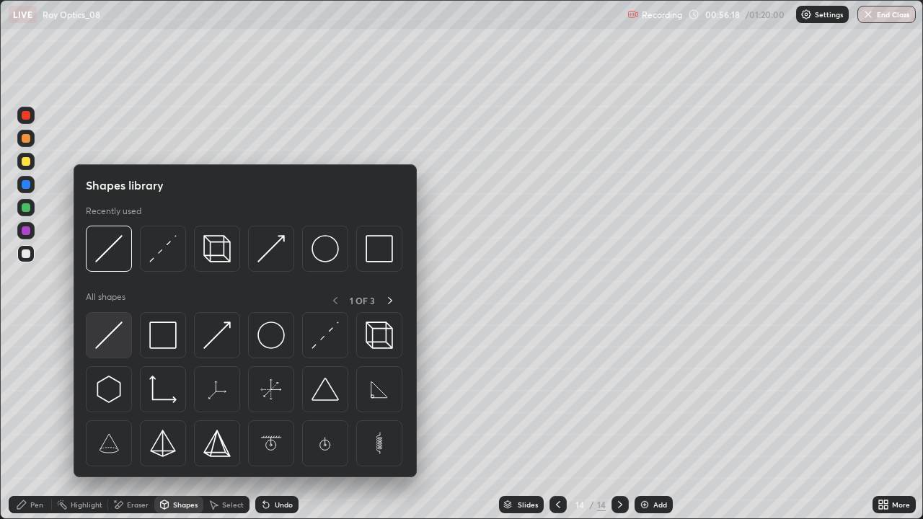
click at [107, 336] on img at bounding box center [108, 335] width 27 height 27
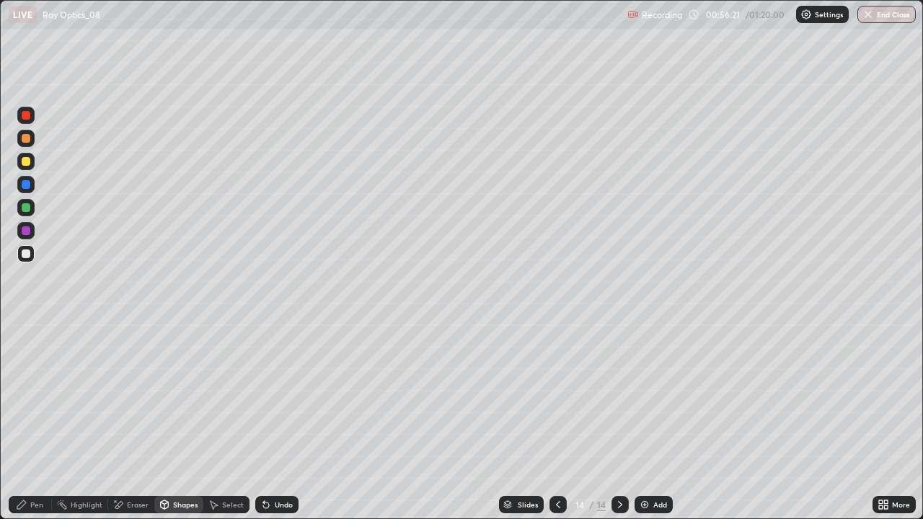
click at [275, 421] on div "Undo" at bounding box center [284, 504] width 18 height 7
click at [180, 421] on div "Shapes" at bounding box center [185, 504] width 25 height 7
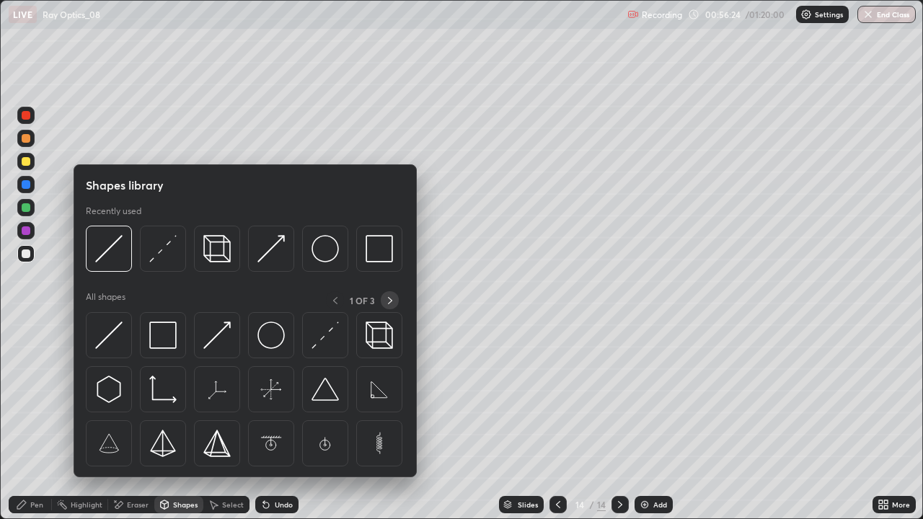
click at [390, 300] on icon at bounding box center [390, 301] width 12 height 12
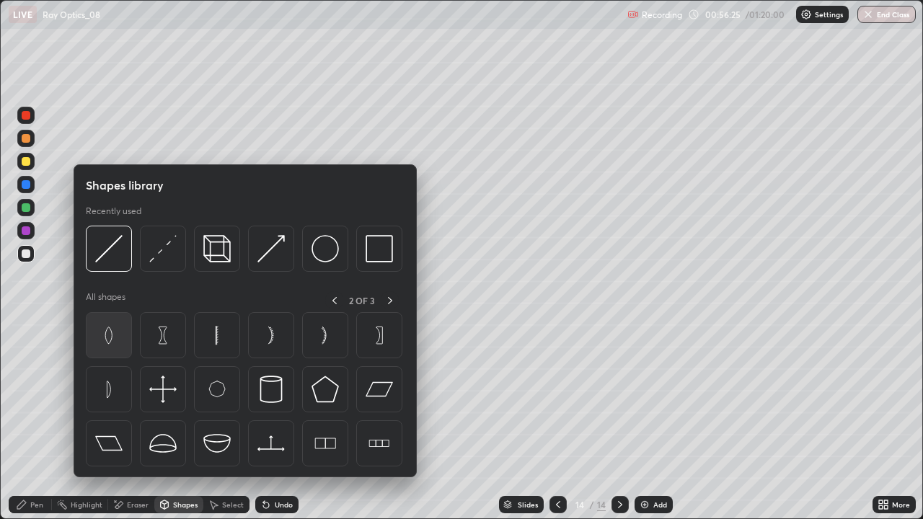
click at [110, 337] on img at bounding box center [108, 335] width 27 height 27
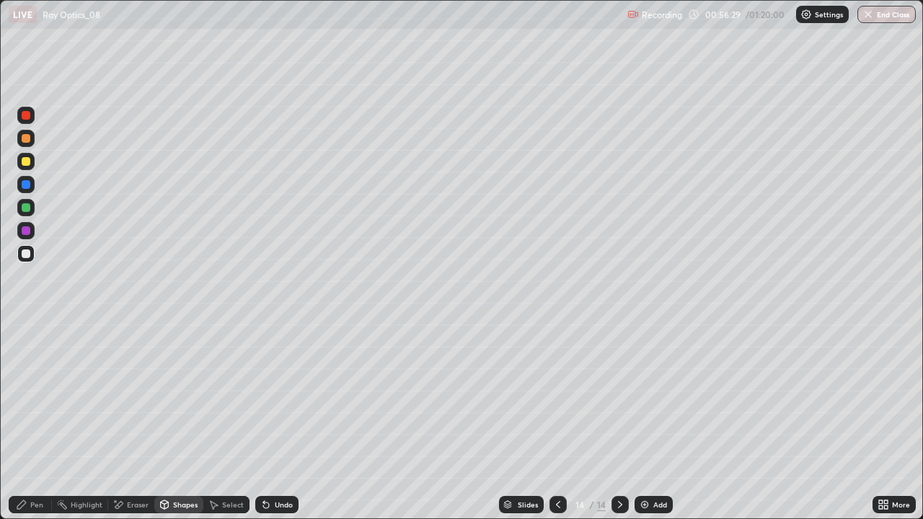
click at [169, 421] on div "Shapes" at bounding box center [178, 504] width 49 height 17
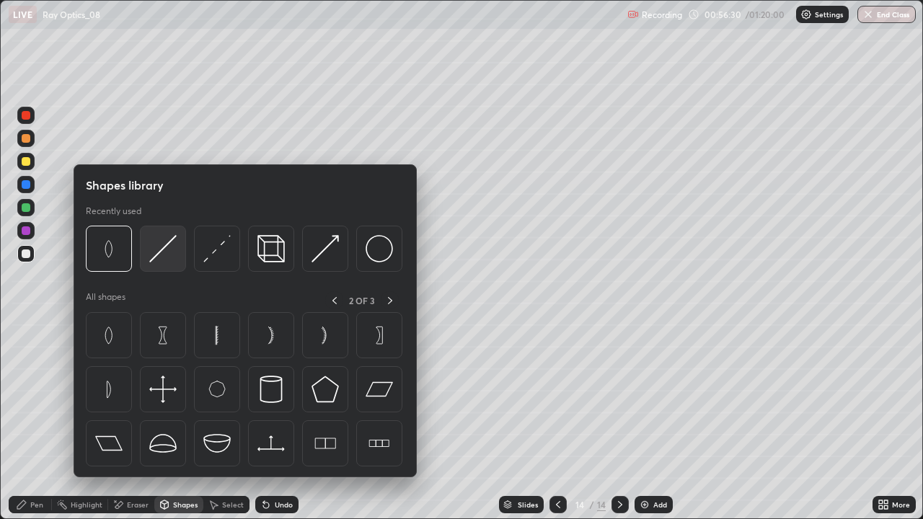
click at [163, 252] on img at bounding box center [162, 248] width 27 height 27
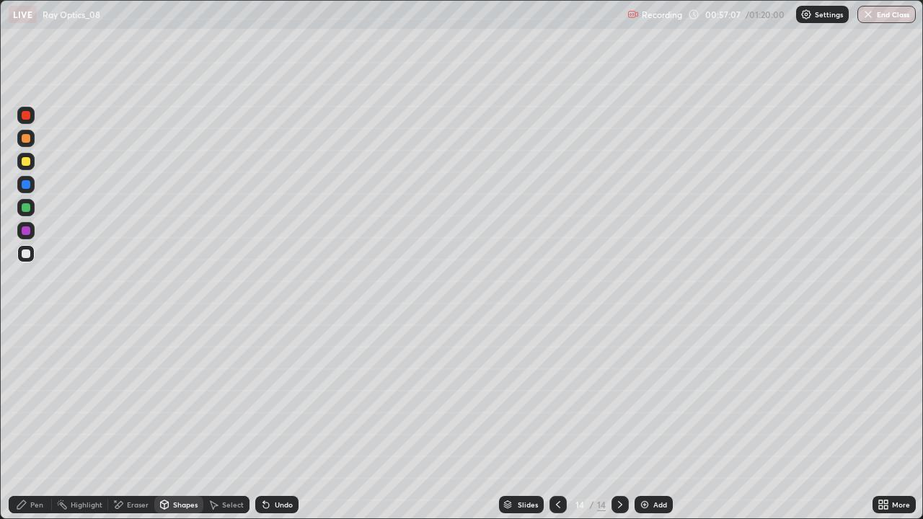
click at [171, 421] on div "Shapes" at bounding box center [178, 504] width 49 height 17
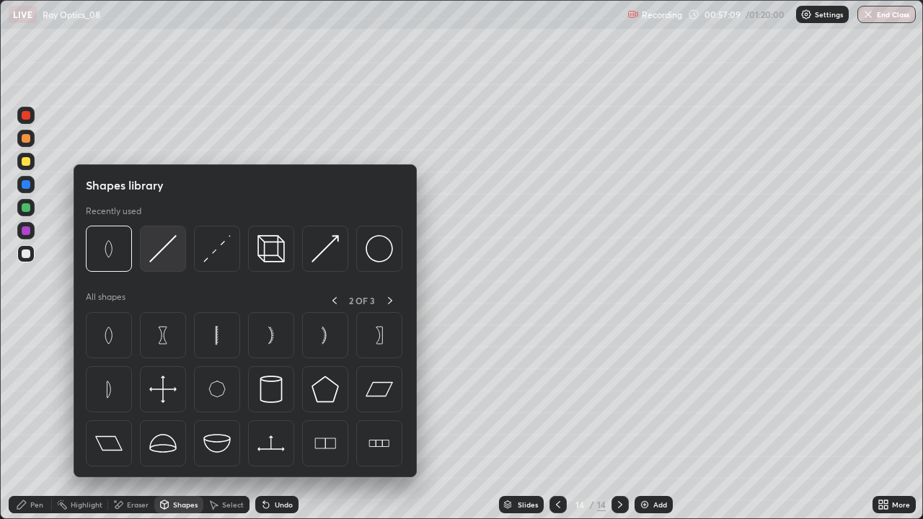
click at [160, 250] on img at bounding box center [162, 248] width 27 height 27
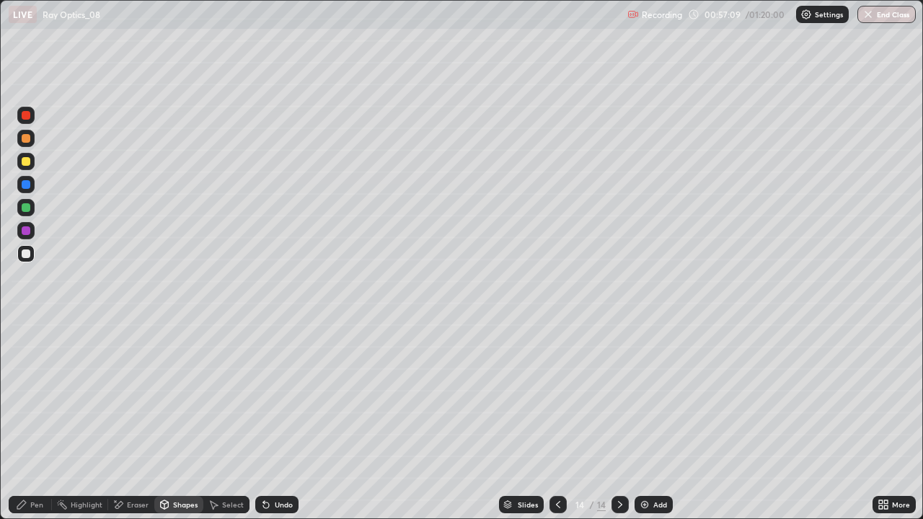
click at [25, 208] on div at bounding box center [26, 207] width 9 height 9
click at [38, 421] on div "Pen" at bounding box center [30, 504] width 43 height 17
click at [30, 358] on div at bounding box center [25, 351] width 17 height 17
click at [166, 421] on icon at bounding box center [165, 504] width 8 height 9
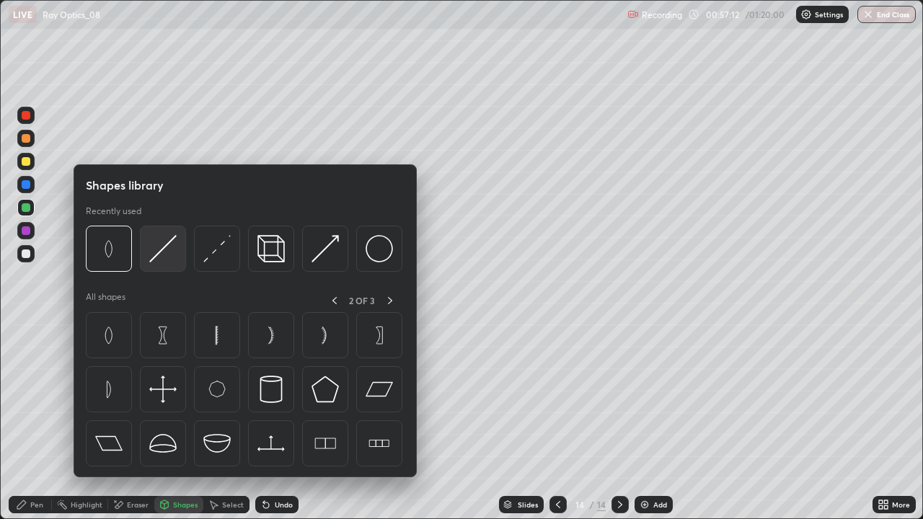
click at [157, 257] on img at bounding box center [162, 248] width 27 height 27
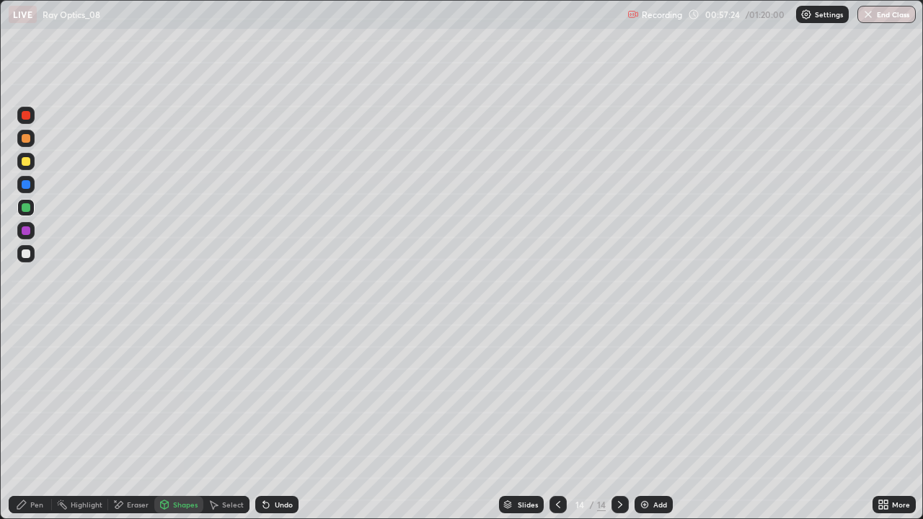
click at [23, 421] on div "Pen" at bounding box center [30, 504] width 43 height 17
click at [26, 254] on div at bounding box center [26, 253] width 9 height 9
click at [26, 329] on div at bounding box center [26, 328] width 3 height 3
click at [166, 421] on icon at bounding box center [165, 503] width 8 height 2
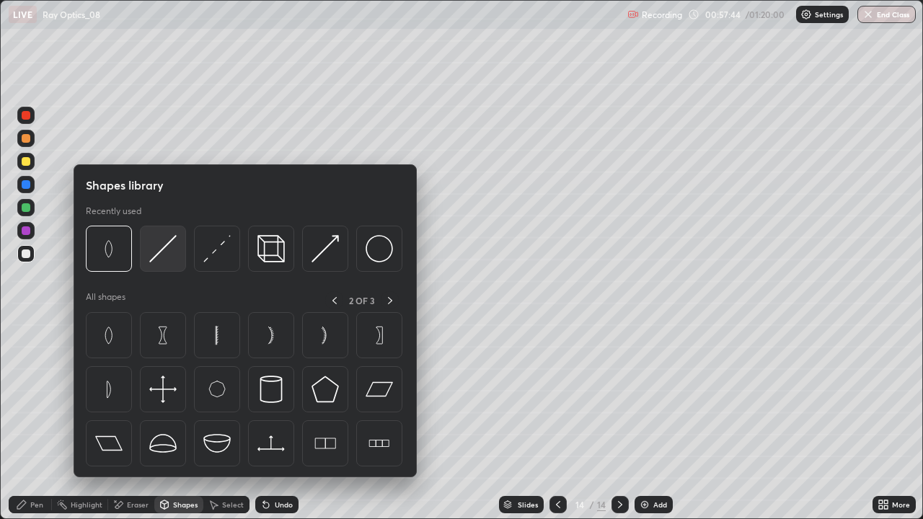
click at [157, 252] on img at bounding box center [162, 248] width 27 height 27
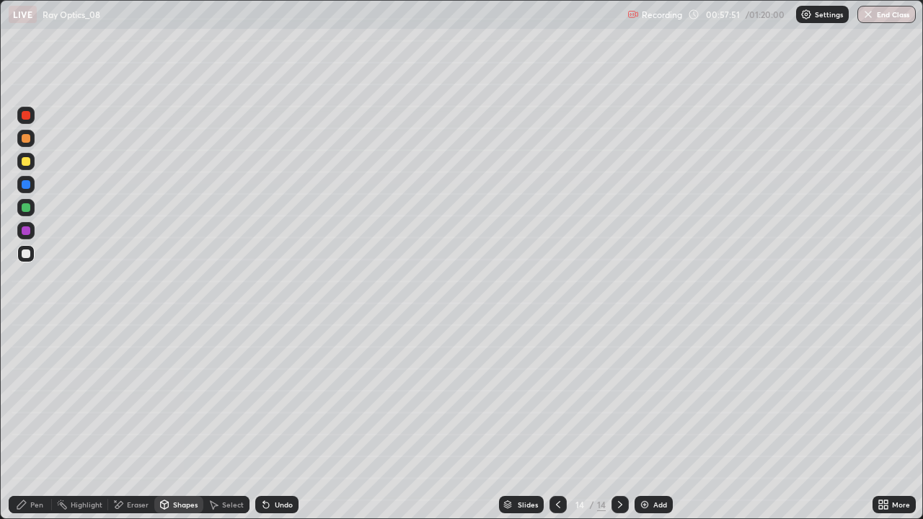
click at [173, 421] on div "Shapes" at bounding box center [185, 504] width 25 height 7
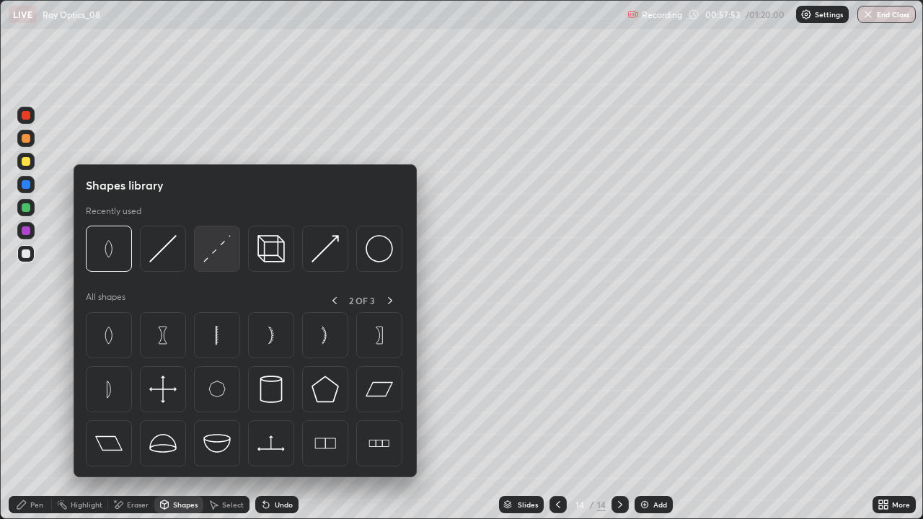
click at [209, 254] on img at bounding box center [216, 248] width 27 height 27
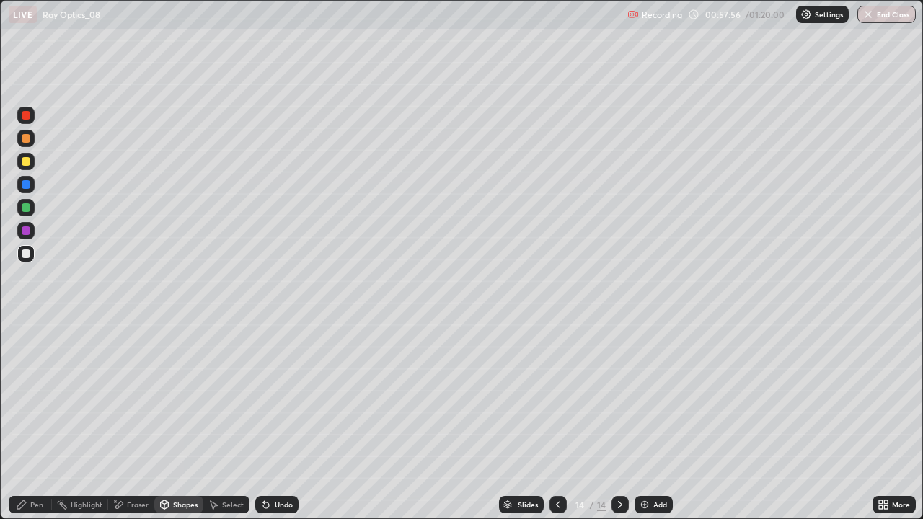
click at [271, 421] on div "Undo" at bounding box center [276, 504] width 43 height 17
click at [264, 421] on icon at bounding box center [266, 505] width 6 height 6
click at [25, 209] on div at bounding box center [26, 207] width 9 height 9
click at [33, 421] on div "Pen" at bounding box center [36, 504] width 13 height 7
click at [26, 352] on div at bounding box center [26, 352] width 6 height 6
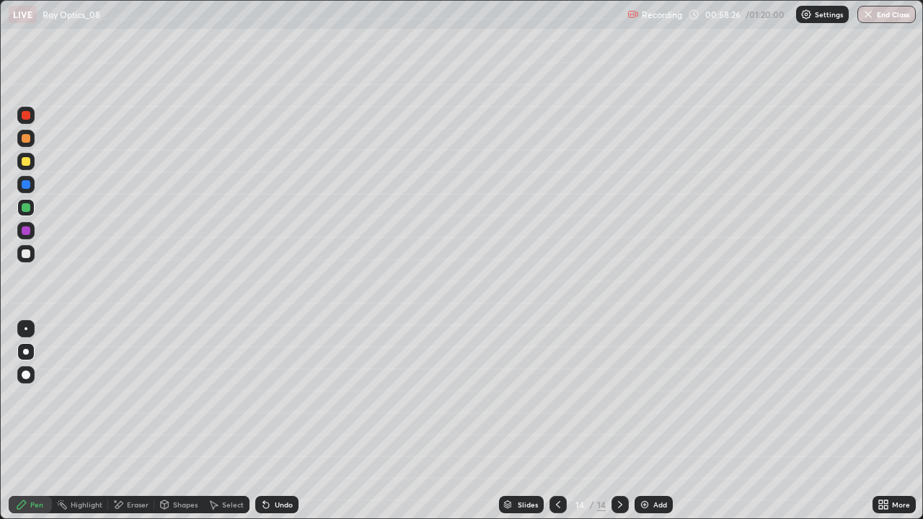
click at [174, 421] on div "Shapes" at bounding box center [185, 504] width 25 height 7
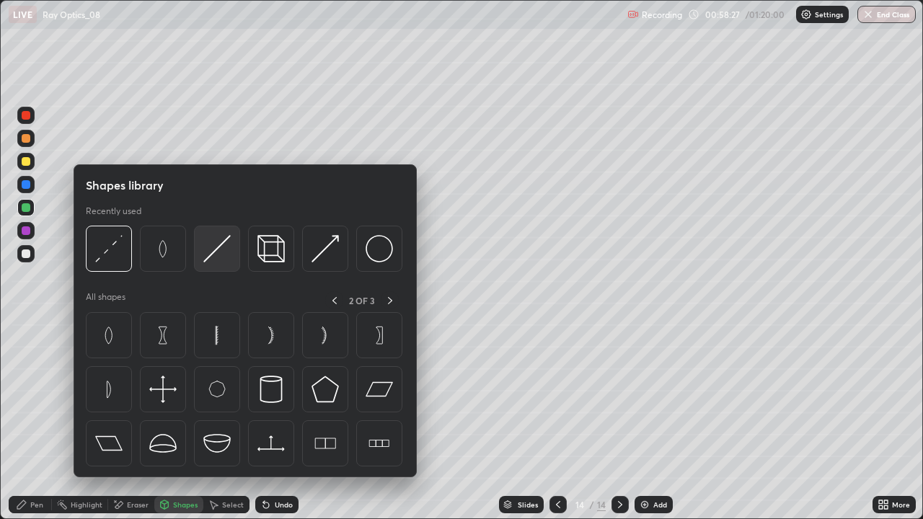
click at [216, 260] on img at bounding box center [216, 248] width 27 height 27
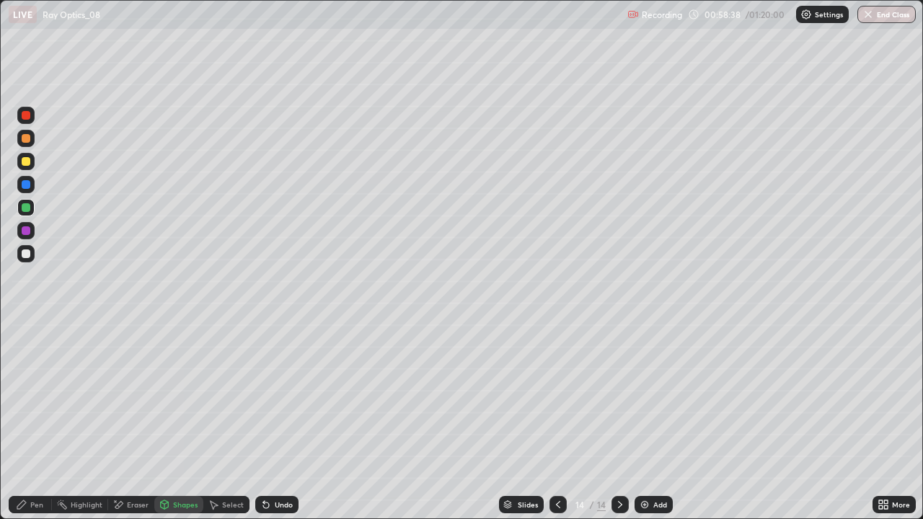
click at [35, 421] on div "Pen" at bounding box center [36, 504] width 13 height 7
click at [27, 322] on div at bounding box center [25, 328] width 17 height 17
click at [24, 252] on div at bounding box center [26, 253] width 9 height 9
click at [173, 421] on div "Shapes" at bounding box center [185, 504] width 25 height 7
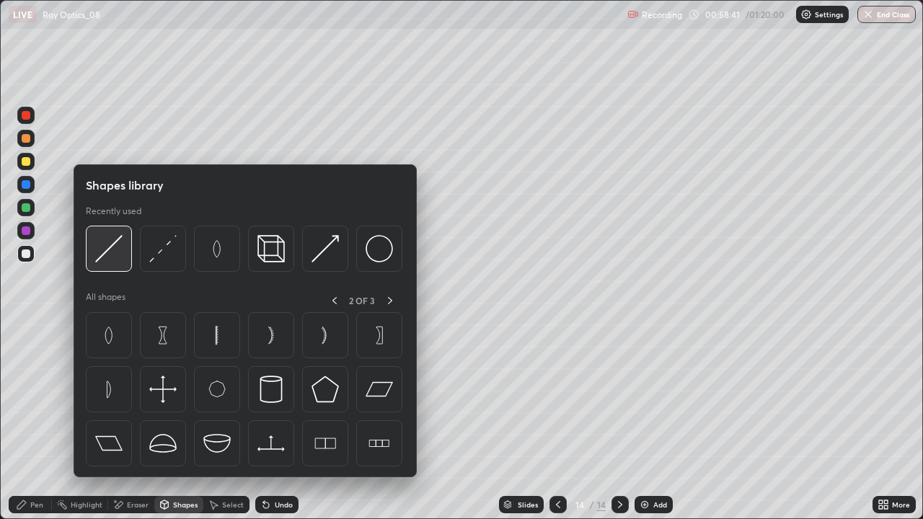
click at [107, 251] on img at bounding box center [108, 248] width 27 height 27
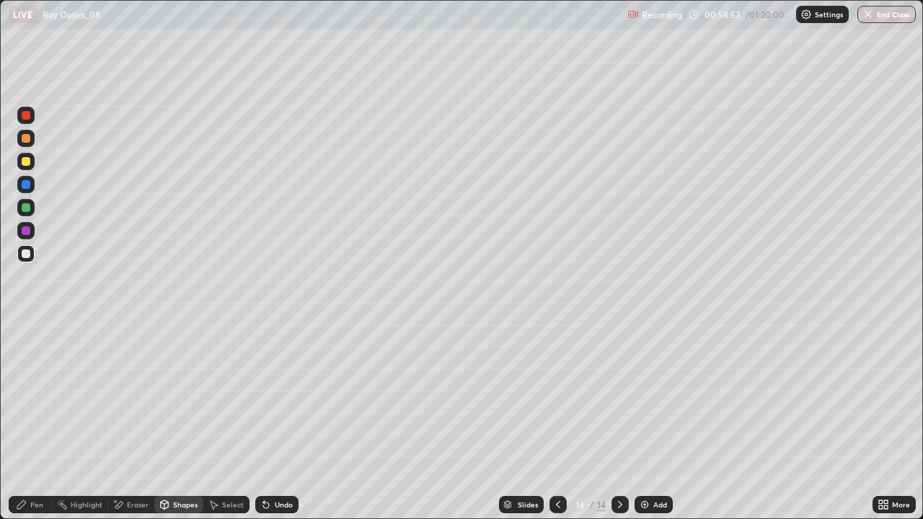
click at [127, 421] on div "Eraser" at bounding box center [138, 504] width 22 height 7
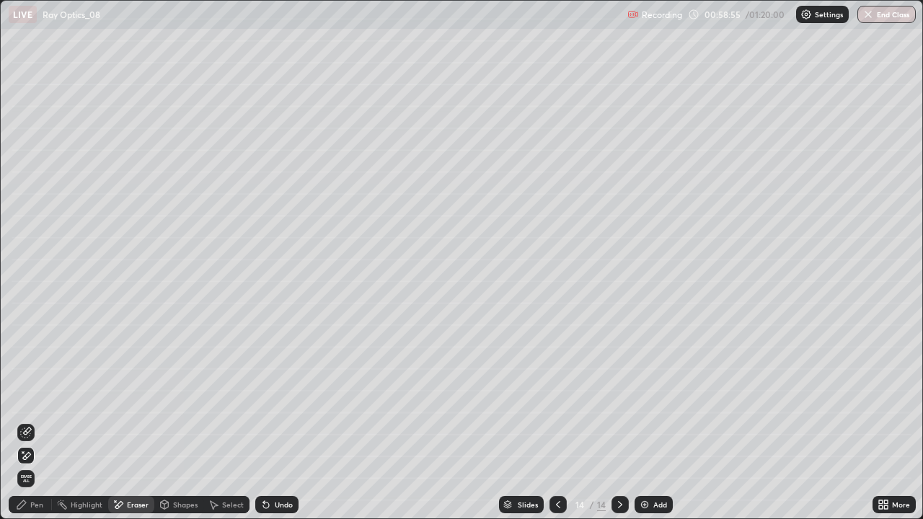
click at [272, 421] on div "Undo" at bounding box center [276, 504] width 43 height 17
click at [275, 421] on div "Undo" at bounding box center [284, 504] width 18 height 7
click at [29, 421] on icon at bounding box center [26, 433] width 12 height 12
click at [27, 421] on div "Pen" at bounding box center [30, 504] width 43 height 17
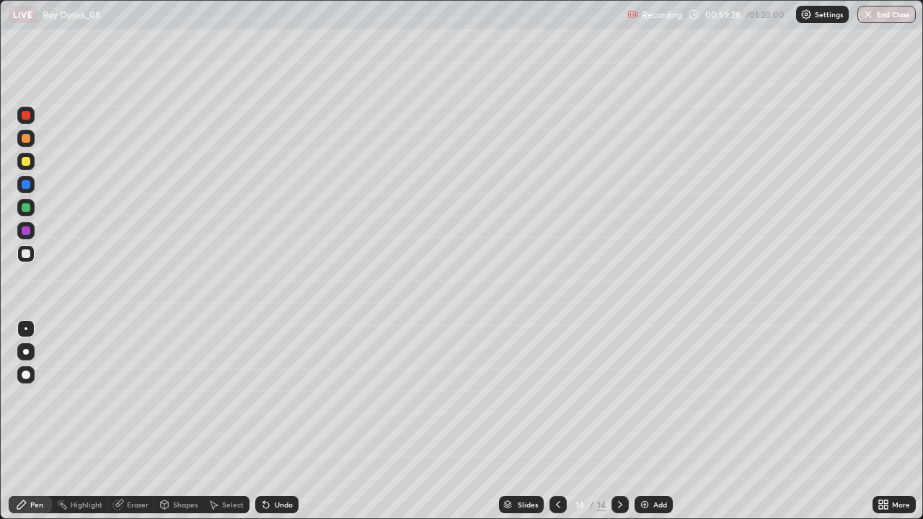
click at [26, 163] on div at bounding box center [26, 161] width 9 height 9
click at [278, 421] on div "Undo" at bounding box center [284, 504] width 18 height 7
click at [275, 421] on div "Undo" at bounding box center [284, 504] width 18 height 7
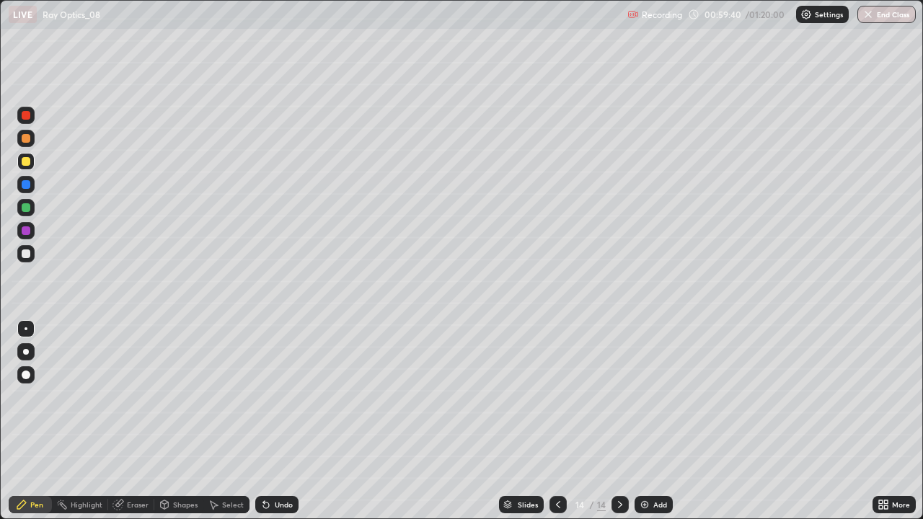
click at [275, 421] on div "Undo" at bounding box center [284, 504] width 18 height 7
click at [169, 421] on icon at bounding box center [165, 505] width 12 height 12
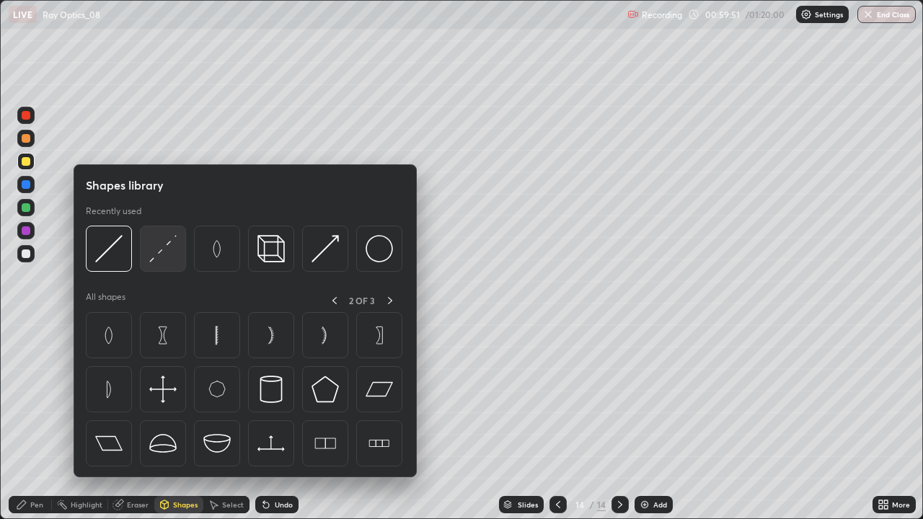
click at [156, 249] on img at bounding box center [162, 248] width 27 height 27
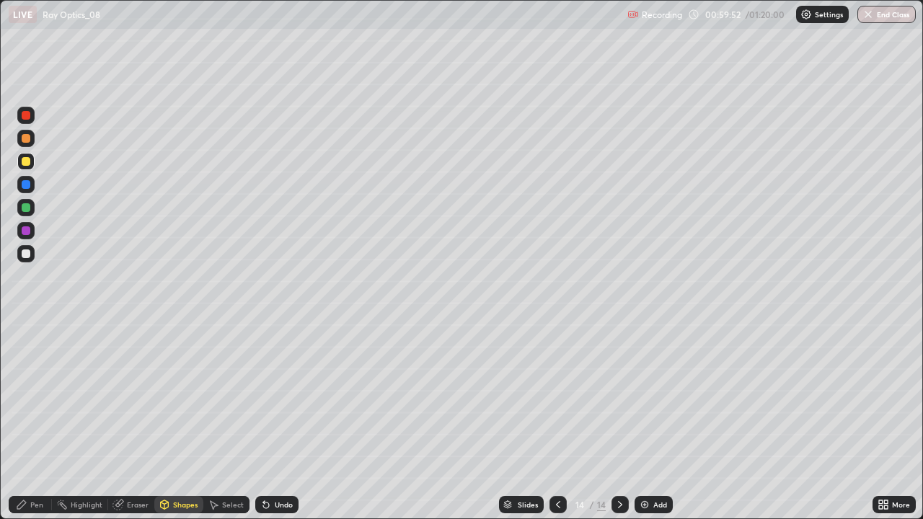
click at [176, 421] on div "Shapes" at bounding box center [185, 504] width 25 height 7
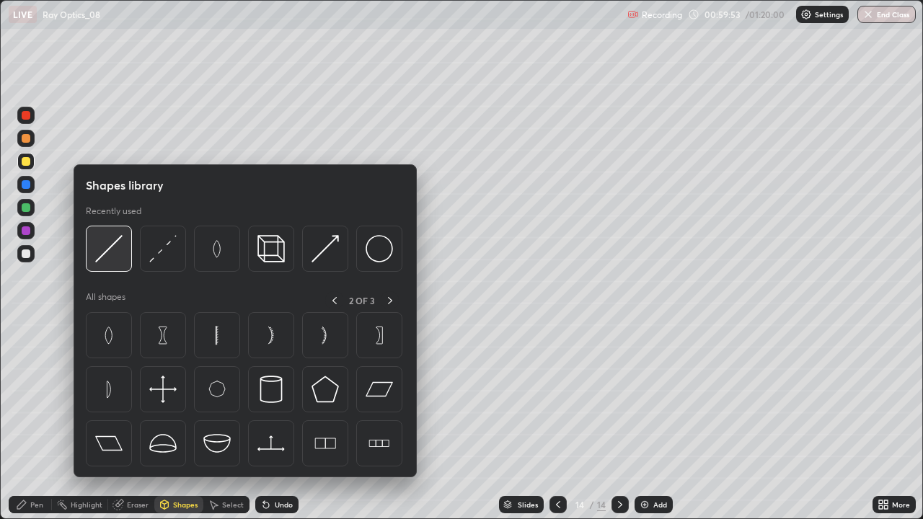
click at [105, 252] on img at bounding box center [108, 248] width 27 height 27
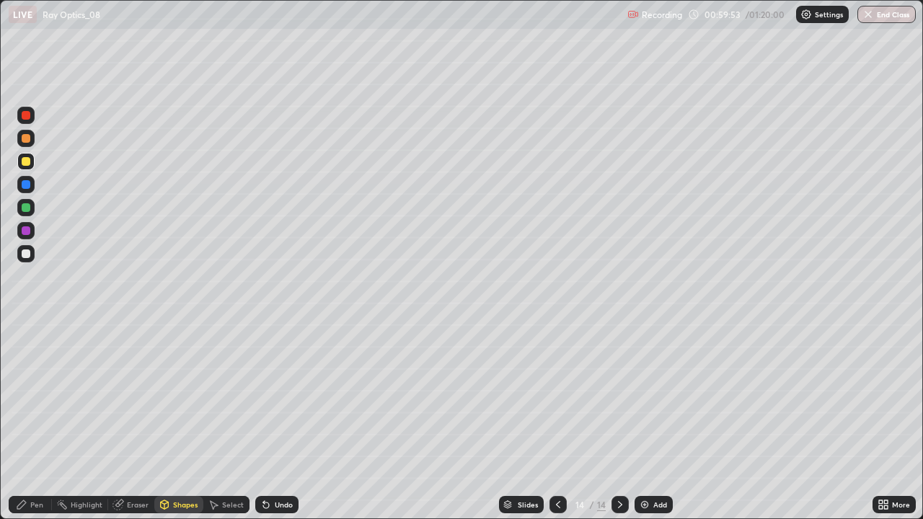
click at [27, 254] on div at bounding box center [26, 253] width 9 height 9
click at [42, 421] on div "Pen" at bounding box center [36, 504] width 13 height 7
click at [26, 329] on div at bounding box center [26, 328] width 3 height 3
click at [171, 421] on div "Shapes" at bounding box center [178, 504] width 49 height 17
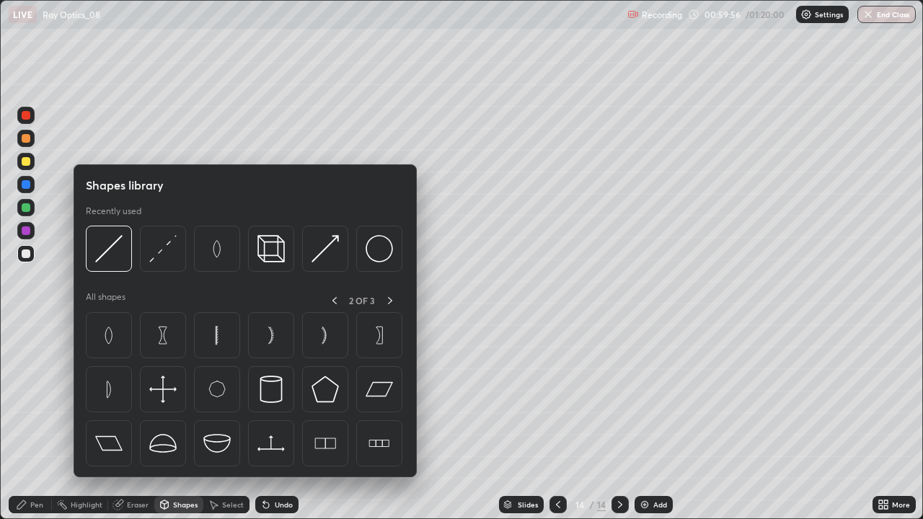
click at [177, 421] on div "Shapes" at bounding box center [185, 504] width 25 height 7
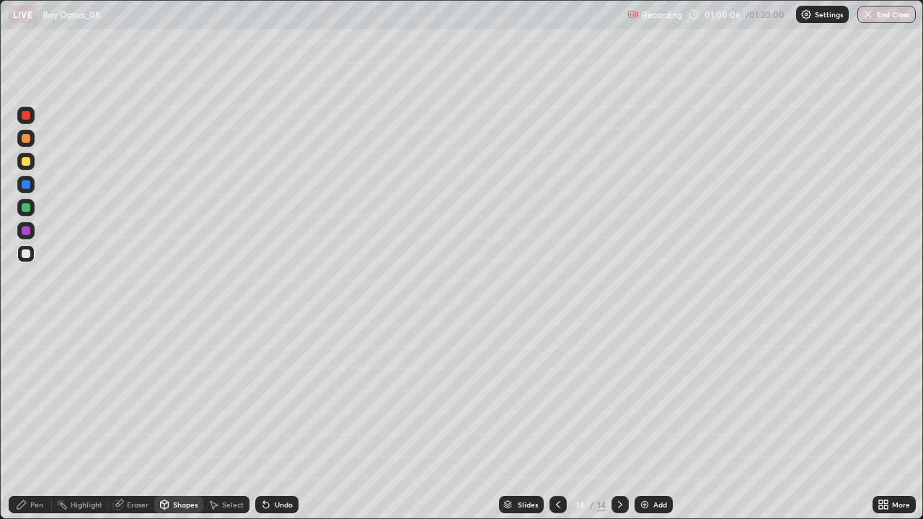
click at [121, 421] on icon at bounding box center [119, 503] width 8 height 7
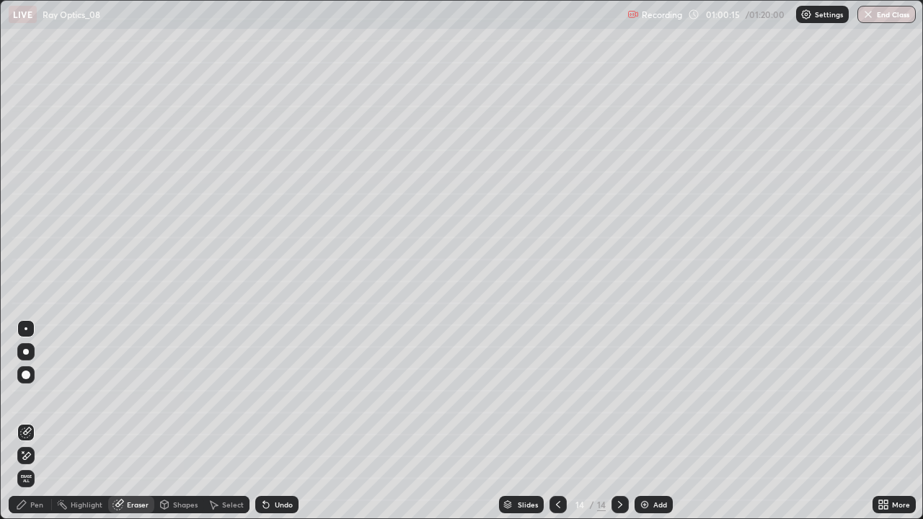
click at [22, 421] on icon at bounding box center [21, 504] width 9 height 9
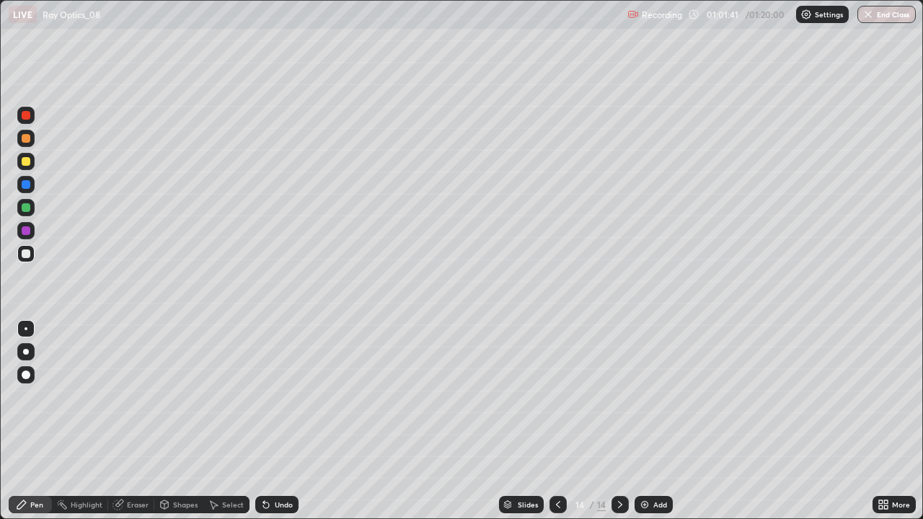
click at [128, 421] on div "Eraser" at bounding box center [138, 504] width 22 height 7
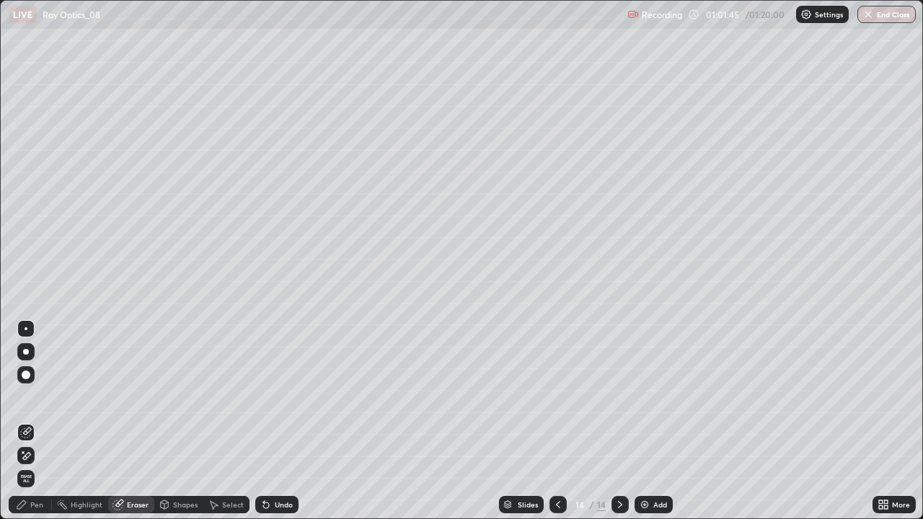
click at [30, 421] on icon at bounding box center [26, 456] width 12 height 12
click at [270, 421] on icon at bounding box center [266, 505] width 12 height 12
click at [27, 421] on div "Pen" at bounding box center [30, 504] width 43 height 17
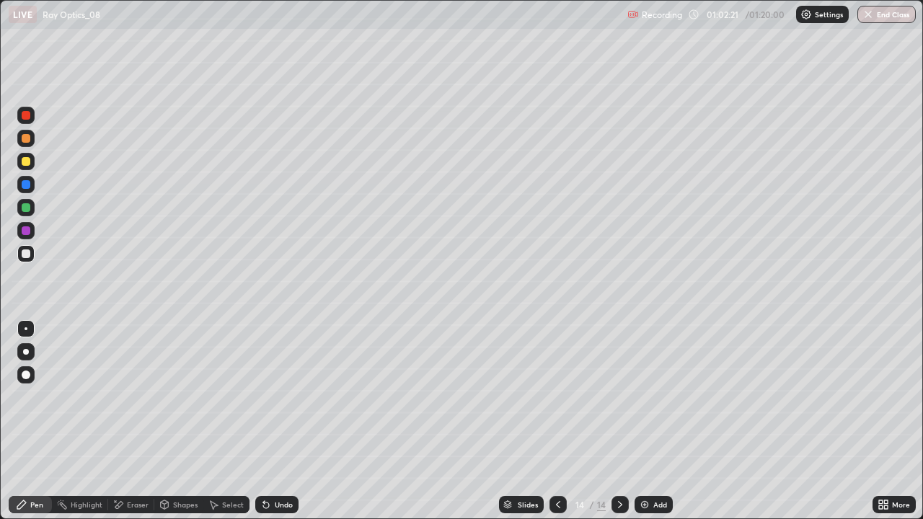
click at [22, 205] on div at bounding box center [26, 207] width 9 height 9
click at [25, 158] on div at bounding box center [26, 161] width 9 height 9
click at [28, 353] on div at bounding box center [26, 352] width 6 height 6
click at [619, 421] on icon at bounding box center [620, 505] width 12 height 12
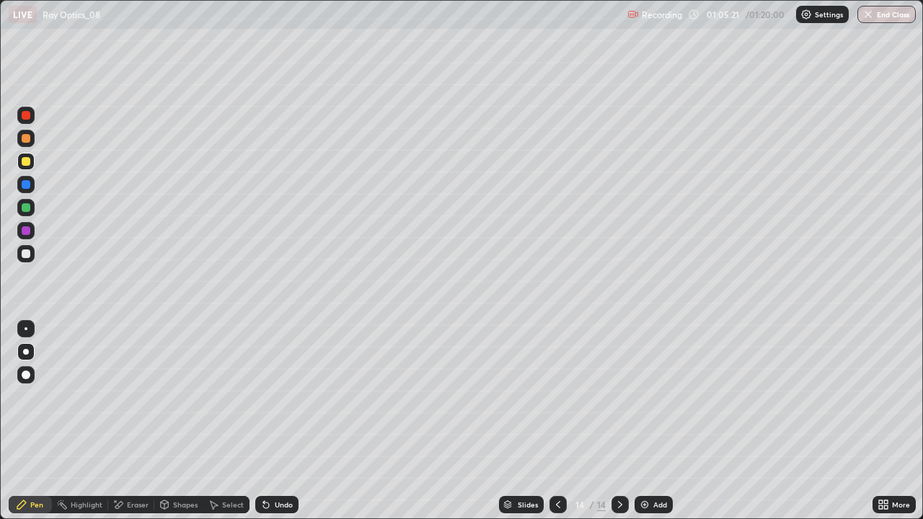
click at [619, 421] on icon at bounding box center [620, 505] width 12 height 12
click at [653, 421] on div "Add" at bounding box center [660, 504] width 14 height 7
click at [29, 256] on div at bounding box center [26, 253] width 9 height 9
click at [270, 421] on div "Undo" at bounding box center [276, 504] width 43 height 17
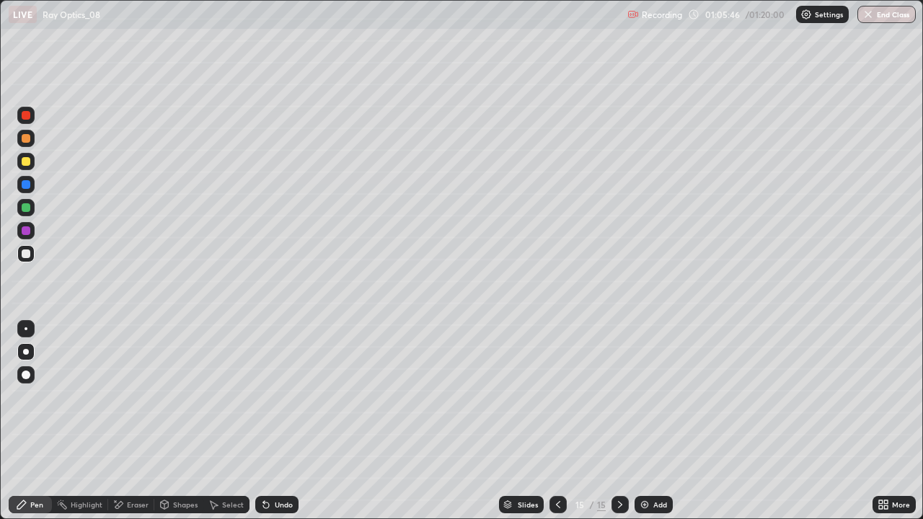
click at [270, 421] on icon at bounding box center [266, 505] width 12 height 12
click at [268, 421] on icon at bounding box center [266, 505] width 12 height 12
click at [269, 421] on icon at bounding box center [266, 505] width 12 height 12
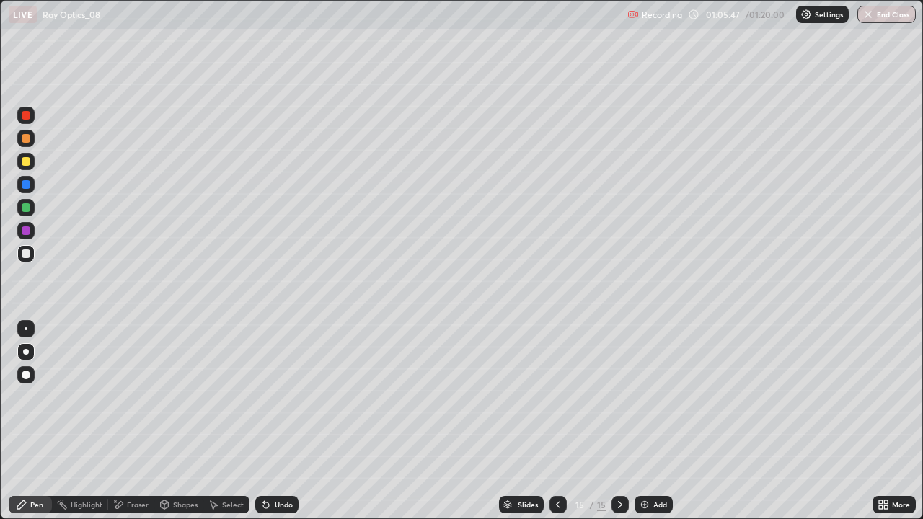
click at [269, 421] on icon at bounding box center [266, 505] width 12 height 12
click at [268, 421] on icon at bounding box center [266, 505] width 12 height 12
click at [270, 421] on icon at bounding box center [266, 505] width 12 height 12
click at [270, 421] on div "Undo" at bounding box center [276, 504] width 43 height 17
click at [270, 421] on icon at bounding box center [266, 505] width 12 height 12
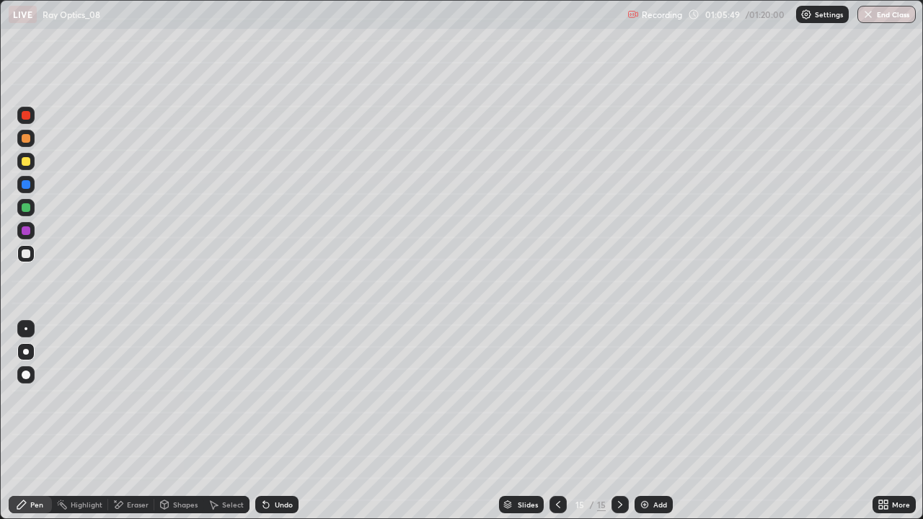
click at [186, 421] on div "Shapes" at bounding box center [185, 504] width 25 height 7
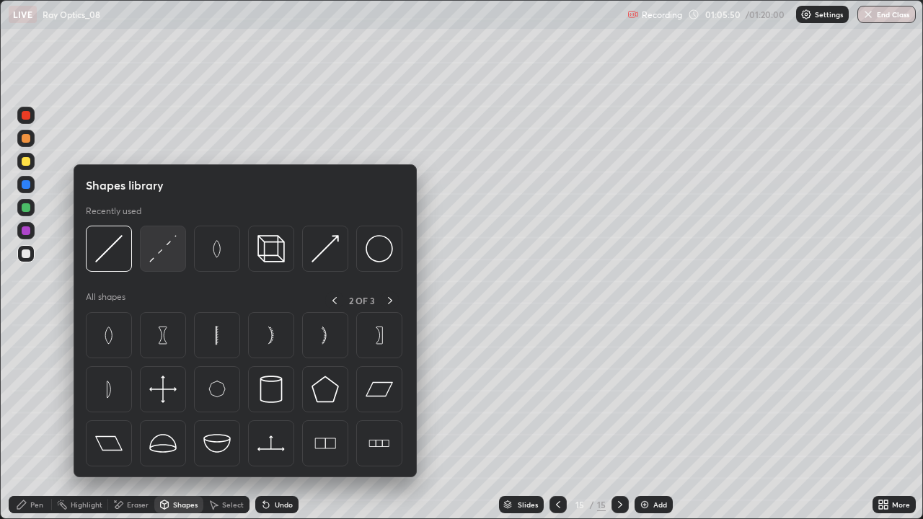
click at [157, 249] on img at bounding box center [162, 248] width 27 height 27
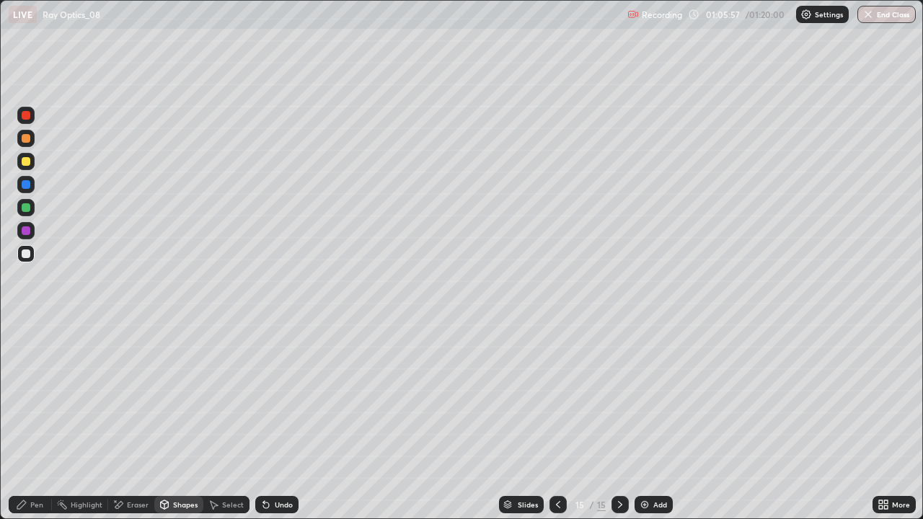
click at [39, 421] on div "Pen" at bounding box center [36, 504] width 13 height 7
click at [279, 421] on div "Undo" at bounding box center [284, 504] width 18 height 7
click at [277, 421] on div "Undo" at bounding box center [284, 504] width 18 height 7
click at [281, 421] on div "Undo" at bounding box center [284, 504] width 18 height 7
click at [278, 421] on div "Undo" at bounding box center [276, 504] width 43 height 17
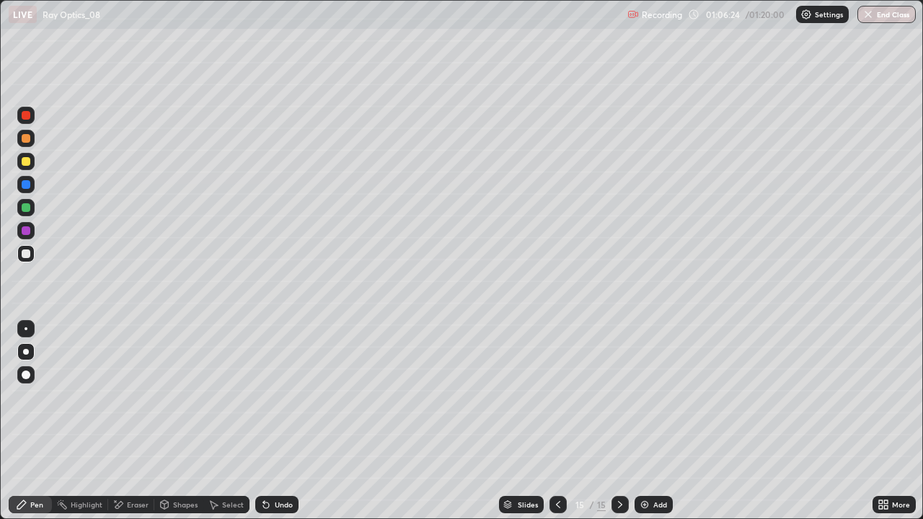
click at [280, 421] on div "Undo" at bounding box center [284, 504] width 18 height 7
click at [27, 208] on div at bounding box center [26, 207] width 9 height 9
click at [275, 421] on div "Undo" at bounding box center [284, 504] width 18 height 7
click at [279, 421] on div "Undo" at bounding box center [276, 504] width 43 height 17
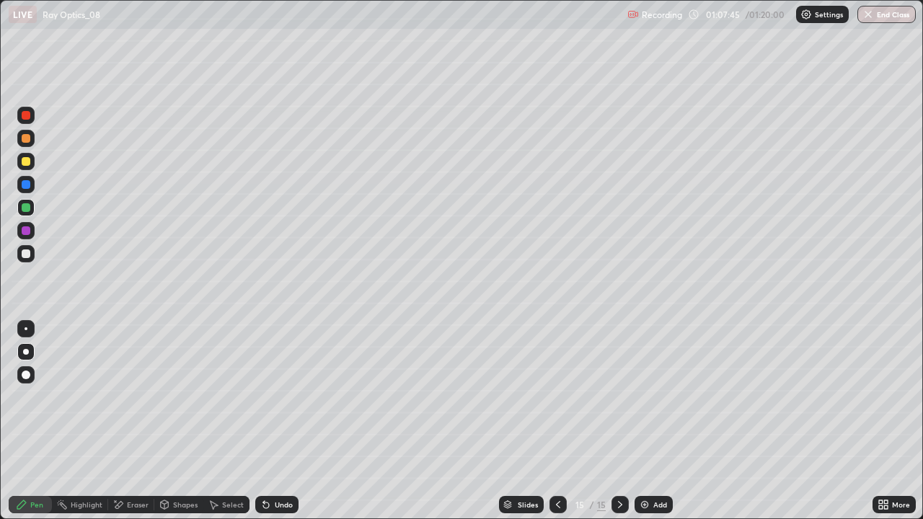
click at [270, 421] on icon at bounding box center [266, 505] width 12 height 12
click at [268, 421] on icon at bounding box center [266, 505] width 12 height 12
click at [269, 421] on icon at bounding box center [266, 505] width 12 height 12
click at [270, 421] on div "Undo" at bounding box center [276, 504] width 43 height 17
click at [272, 421] on div "Undo" at bounding box center [276, 504] width 43 height 17
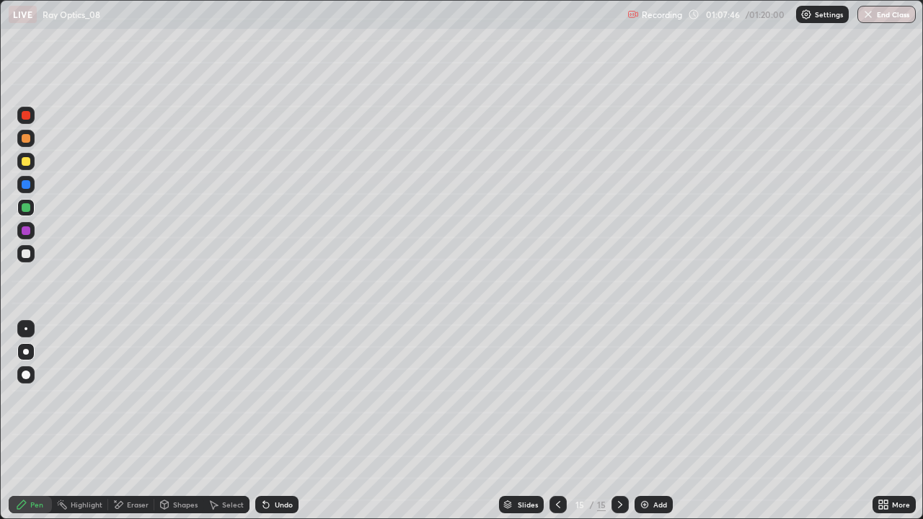
click at [271, 421] on div "Undo" at bounding box center [276, 504] width 43 height 17
click at [270, 421] on div "Undo" at bounding box center [276, 504] width 43 height 17
click at [270, 421] on icon at bounding box center [266, 505] width 12 height 12
click at [264, 421] on icon at bounding box center [266, 505] width 6 height 6
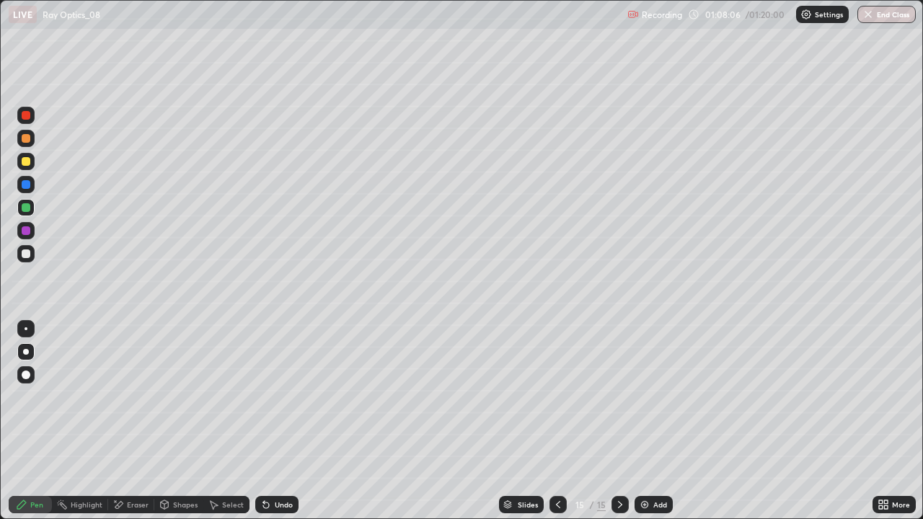
click at [268, 421] on icon at bounding box center [266, 505] width 12 height 12
click at [269, 421] on icon at bounding box center [266, 505] width 12 height 12
click at [268, 421] on icon at bounding box center [266, 505] width 12 height 12
click at [269, 421] on icon at bounding box center [266, 505] width 12 height 12
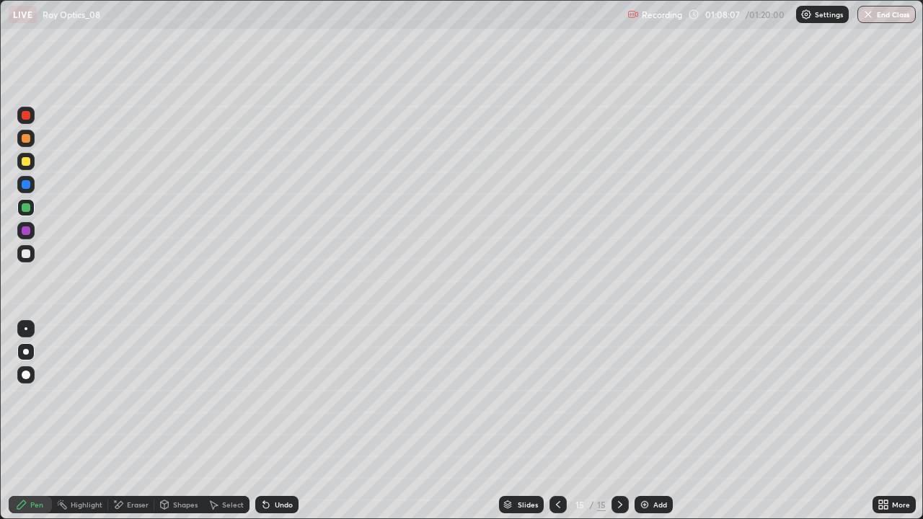
click at [268, 421] on icon at bounding box center [266, 505] width 12 height 12
click at [269, 421] on icon at bounding box center [266, 505] width 12 height 12
click at [268, 421] on icon at bounding box center [266, 505] width 12 height 12
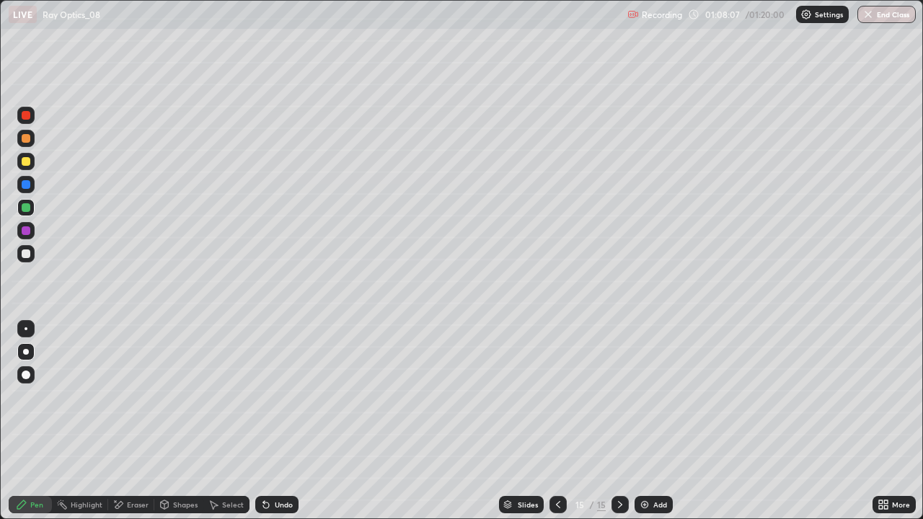
click at [270, 421] on icon at bounding box center [266, 505] width 12 height 12
click at [269, 421] on icon at bounding box center [266, 505] width 12 height 12
click at [264, 421] on icon at bounding box center [266, 505] width 6 height 6
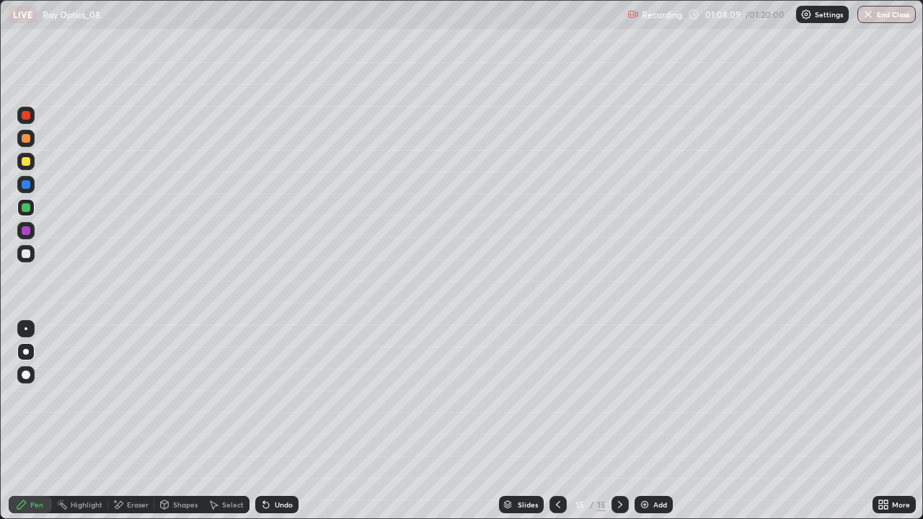
click at [264, 421] on icon at bounding box center [266, 505] width 6 height 6
click at [269, 421] on icon at bounding box center [266, 505] width 12 height 12
click at [264, 421] on icon at bounding box center [266, 505] width 6 height 6
click at [269, 421] on icon at bounding box center [266, 505] width 12 height 12
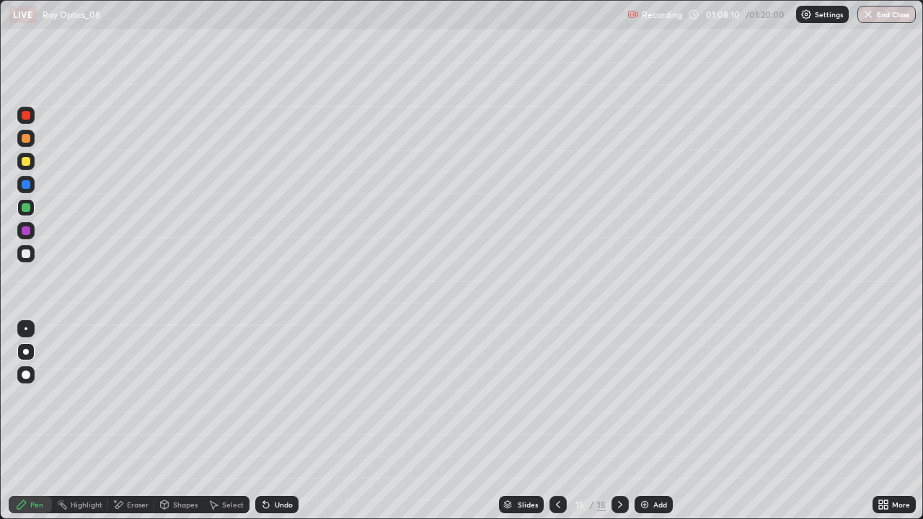
click at [264, 421] on icon at bounding box center [266, 505] width 6 height 6
click at [269, 421] on icon at bounding box center [266, 505] width 12 height 12
click at [617, 421] on icon at bounding box center [620, 505] width 12 height 12
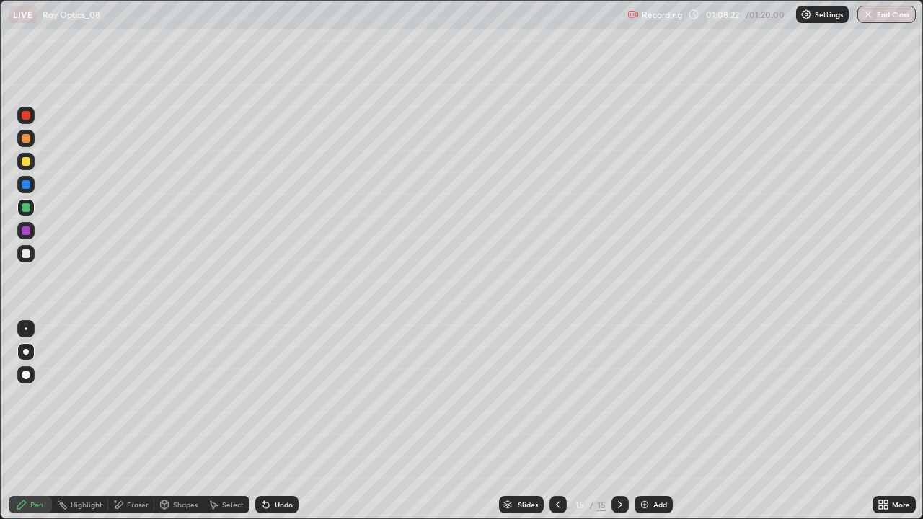
click at [650, 421] on div "Add" at bounding box center [653, 504] width 38 height 17
click at [557, 421] on icon at bounding box center [558, 505] width 12 height 12
click at [136, 421] on div "Eraser" at bounding box center [138, 504] width 22 height 7
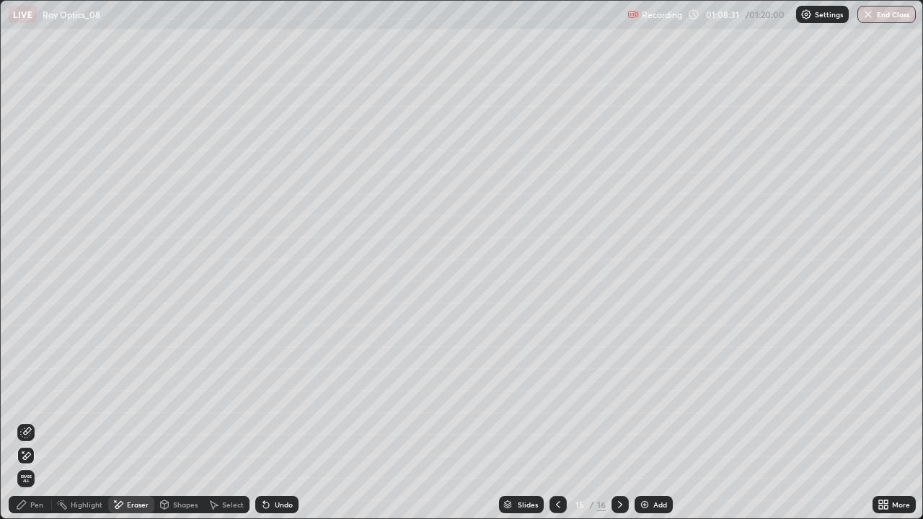
click at [176, 421] on div "Shapes" at bounding box center [185, 504] width 25 height 7
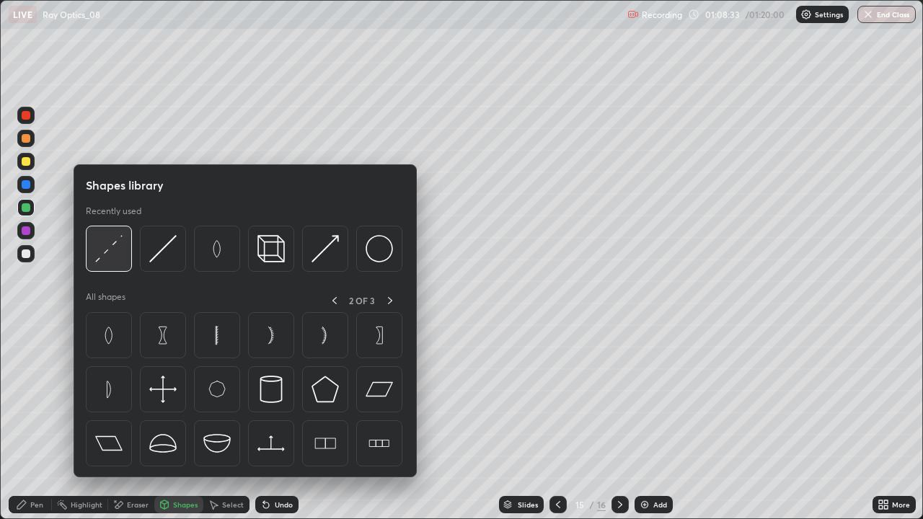
click at [108, 248] on img at bounding box center [108, 248] width 27 height 27
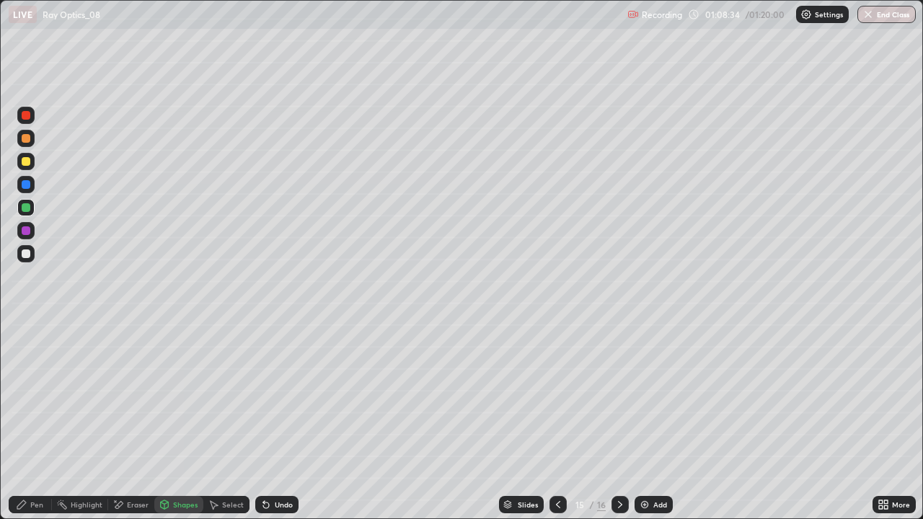
click at [26, 138] on div at bounding box center [26, 138] width 9 height 9
click at [27, 421] on div "Pen" at bounding box center [30, 504] width 43 height 17
click at [282, 421] on div "Undo" at bounding box center [284, 504] width 18 height 7
click at [622, 421] on icon at bounding box center [620, 505] width 12 height 12
click at [27, 253] on div at bounding box center [26, 253] width 9 height 9
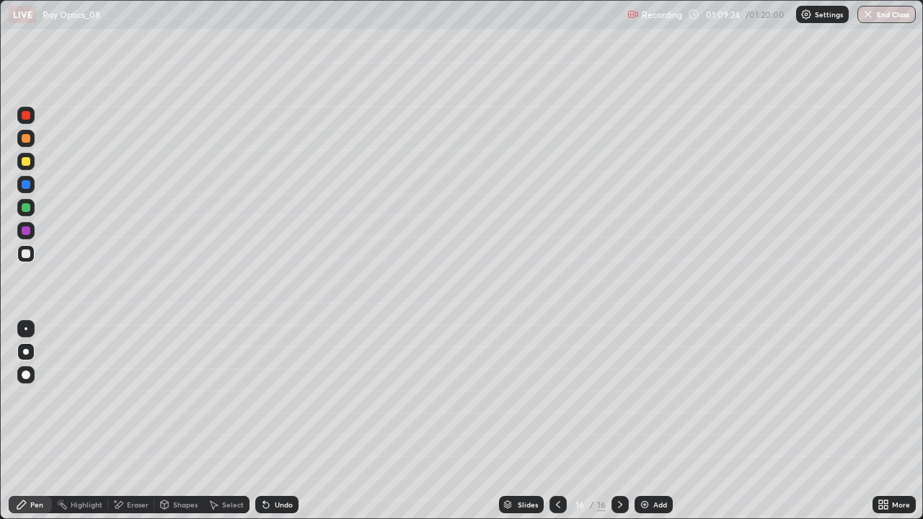
click at [273, 421] on div "Undo" at bounding box center [276, 504] width 43 height 17
click at [263, 421] on icon at bounding box center [263, 501] width 1 height 1
click at [277, 421] on div "Undo" at bounding box center [284, 504] width 18 height 7
click at [278, 421] on div "Undo" at bounding box center [284, 504] width 18 height 7
click at [272, 421] on div "Undo" at bounding box center [276, 504] width 43 height 17
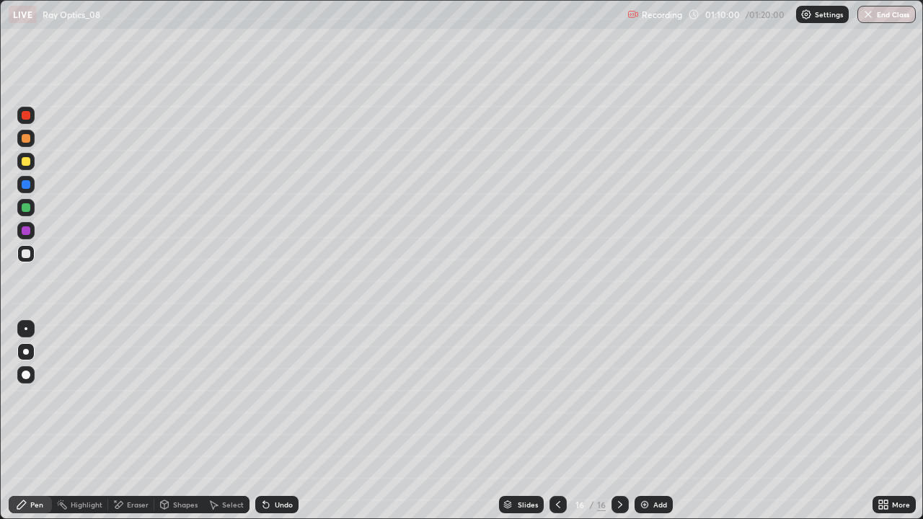
click at [264, 421] on icon at bounding box center [266, 505] width 6 height 6
click at [893, 421] on div "More" at bounding box center [901, 504] width 18 height 7
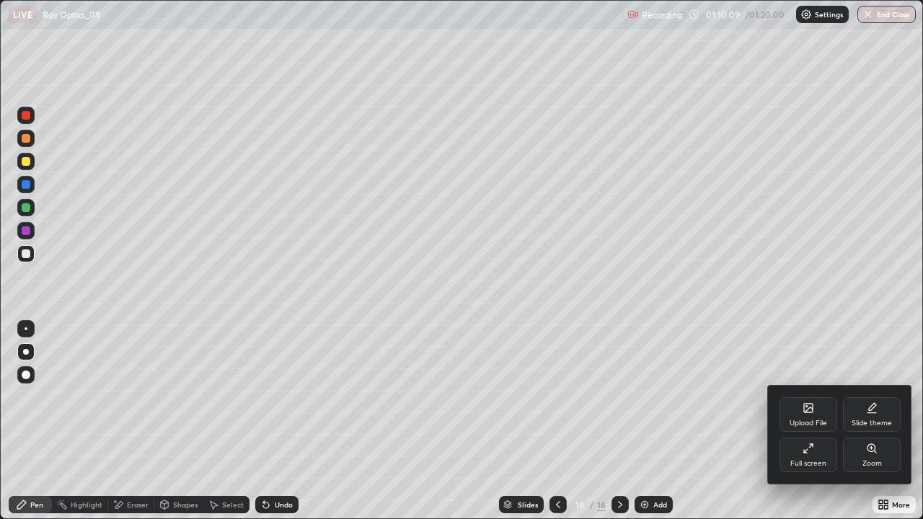
click at [867, 421] on div "Zoom" at bounding box center [871, 463] width 19 height 7
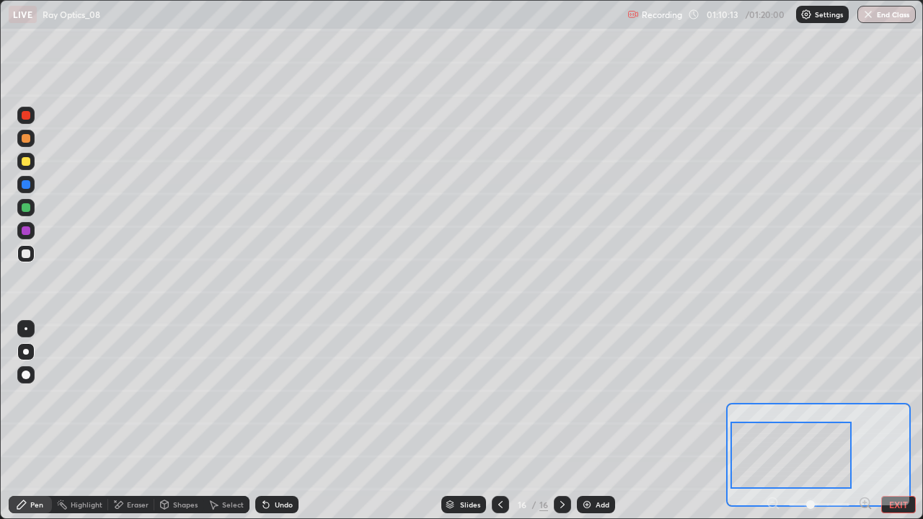
click at [29, 208] on div at bounding box center [26, 207] width 9 height 9
click at [889, 421] on button "EXIT" at bounding box center [898, 504] width 35 height 17
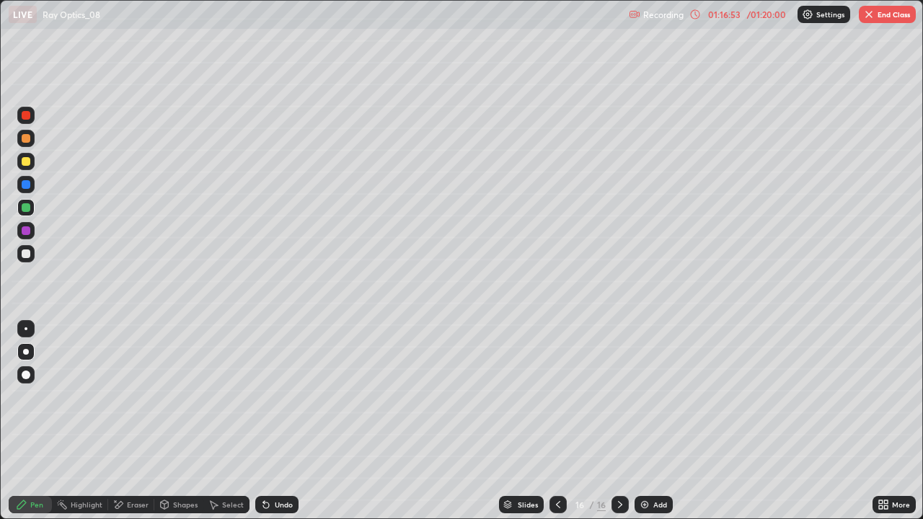
click at [515, 421] on div "Slides" at bounding box center [521, 504] width 45 height 17
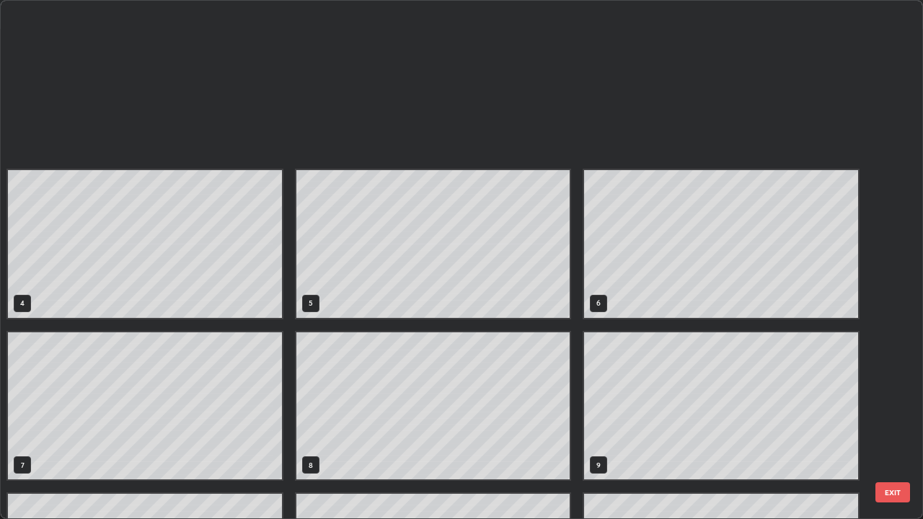
scroll to position [513, 914]
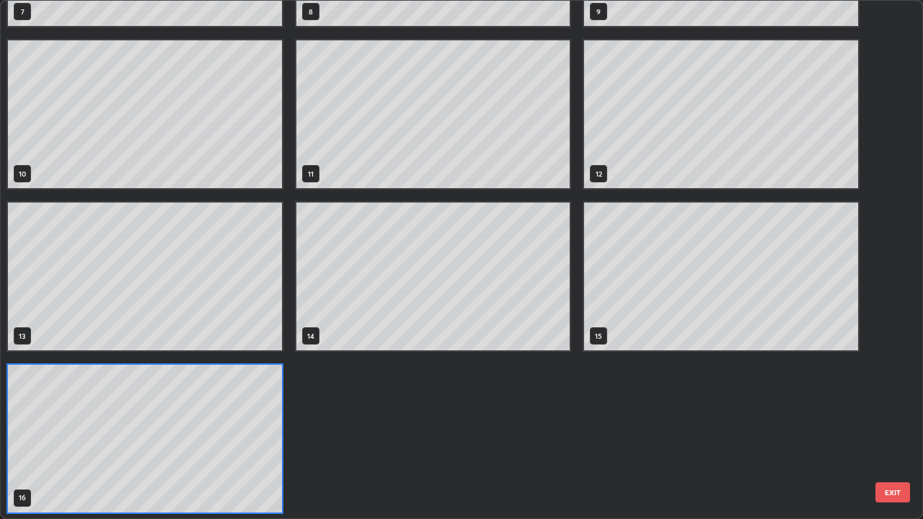
click at [514, 421] on div "4 5 6 7 8 9 10 11 12 13 14 15 16" at bounding box center [433, 33] width 864 height 972
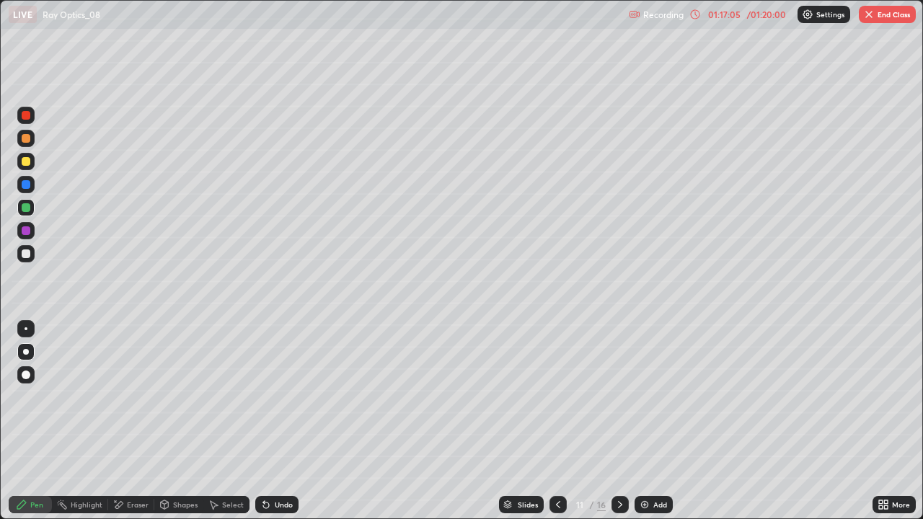
click at [619, 421] on icon at bounding box center [620, 505] width 12 height 12
click at [616, 421] on icon at bounding box center [620, 505] width 12 height 12
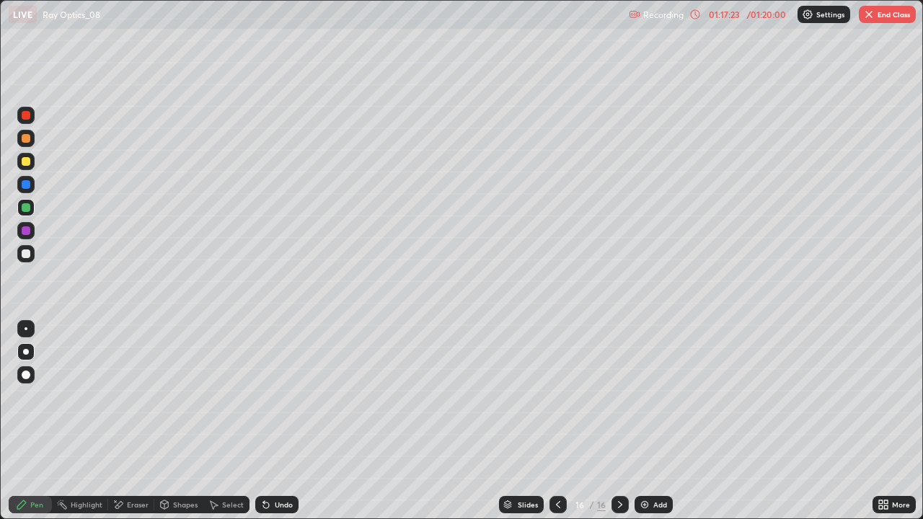
click at [878, 17] on button "End Class" at bounding box center [887, 14] width 57 height 17
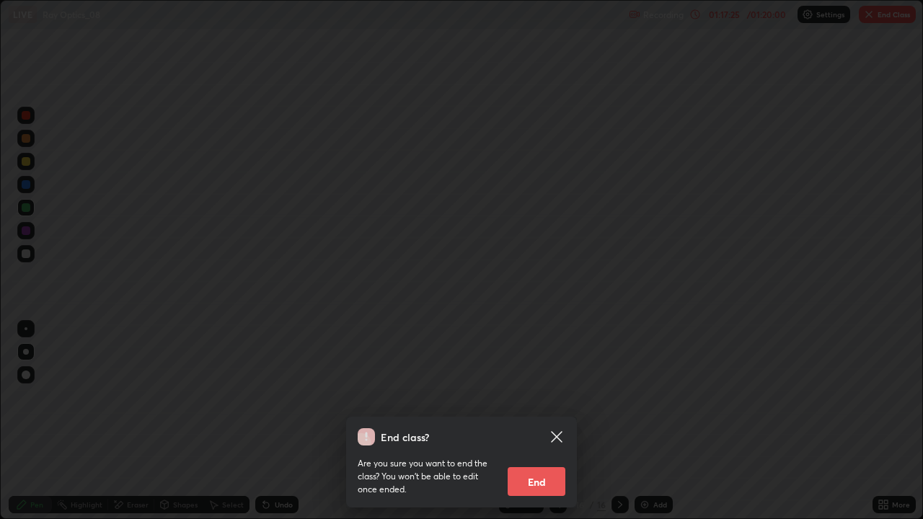
click at [541, 421] on button "End" at bounding box center [537, 481] width 58 height 29
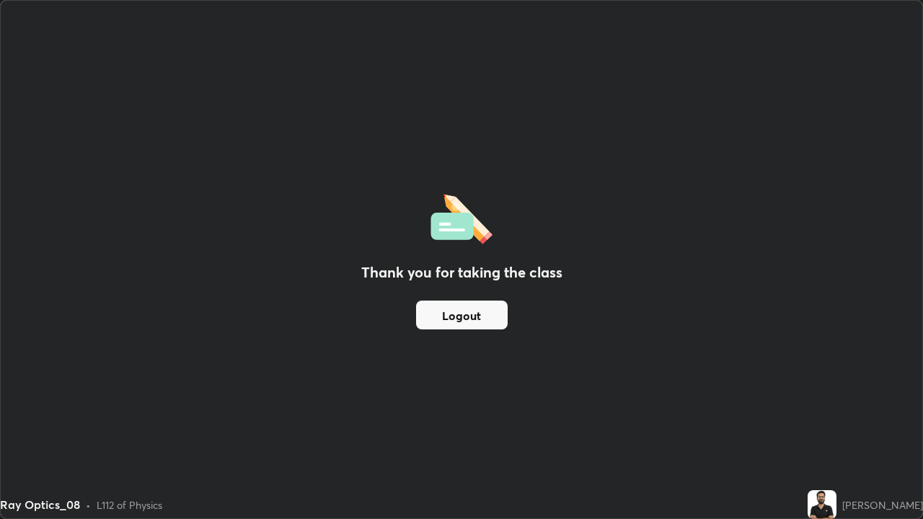
click at [462, 314] on button "Logout" at bounding box center [462, 315] width 92 height 29
click at [470, 309] on button "Logout" at bounding box center [462, 315] width 92 height 29
